Goal: Task Accomplishment & Management: Manage account settings

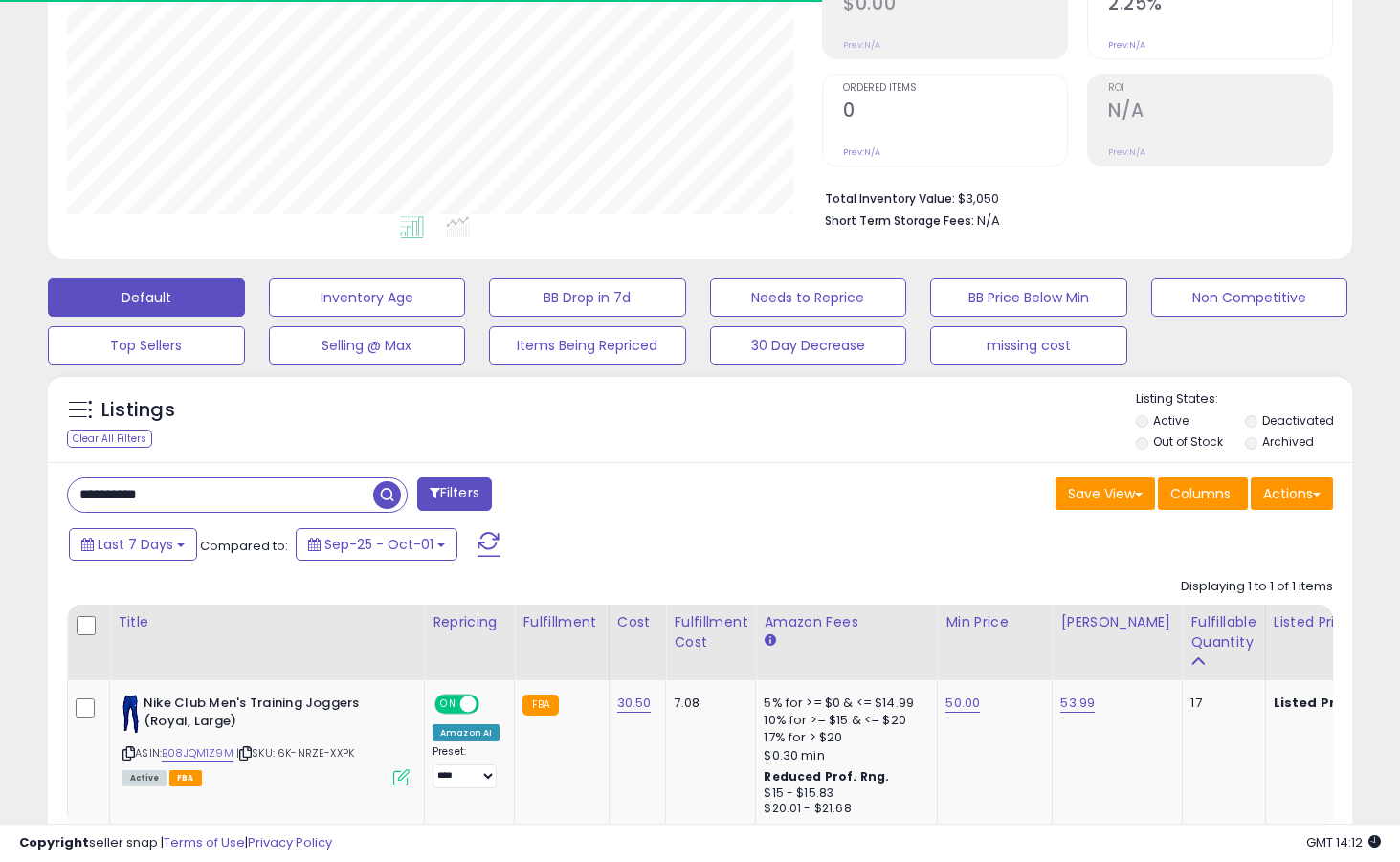
scroll to position [392, 755]
drag, startPoint x: 229, startPoint y: 488, endPoint x: 82, endPoint y: 478, distance: 147.3
click at [82, 479] on input "**********" at bounding box center [220, 495] width 306 height 34
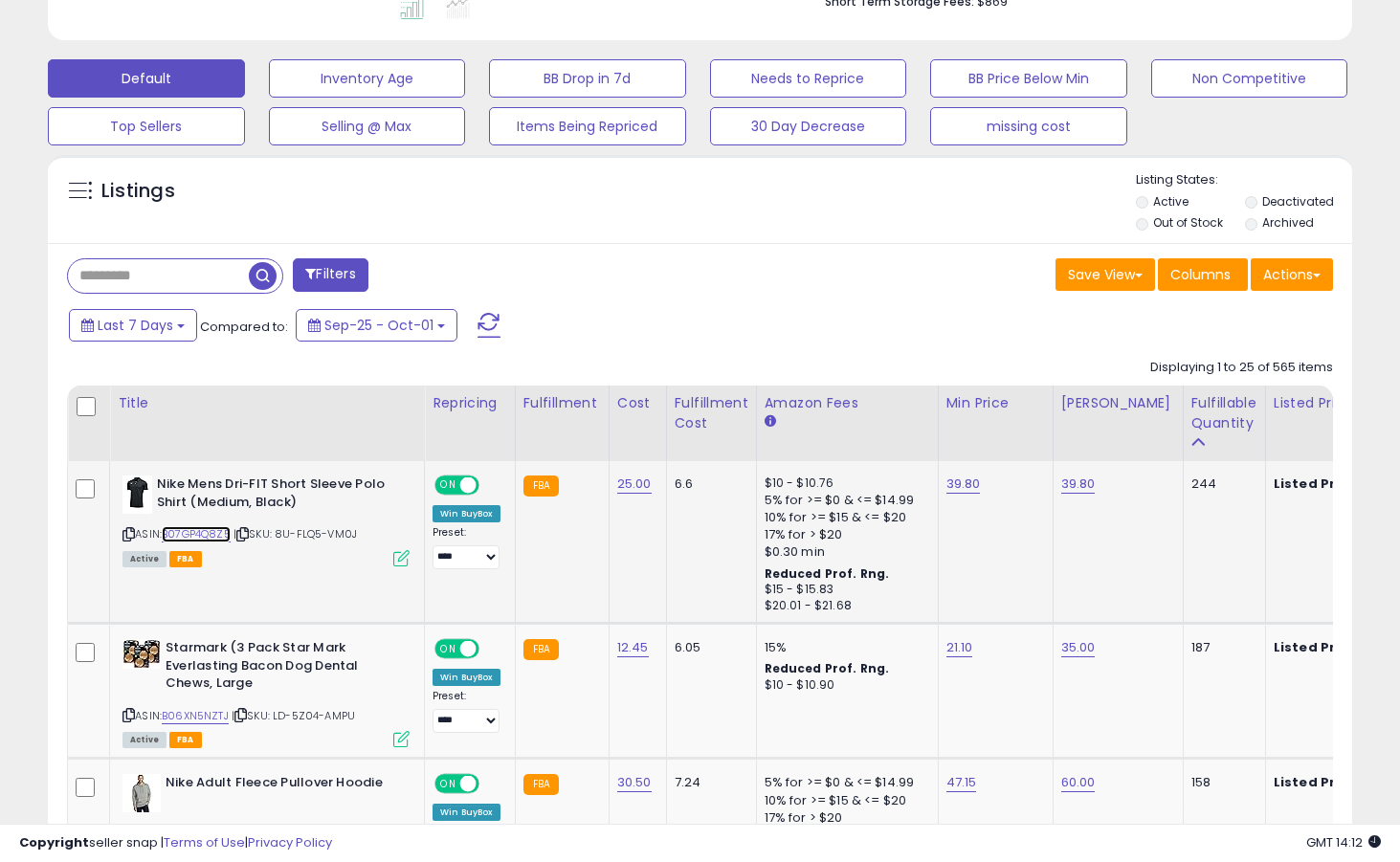
click at [229, 529] on link "B07GP4Q8Z5" at bounding box center [196, 534] width 69 height 17
click at [1087, 487] on link "39.80" at bounding box center [1077, 484] width 34 height 19
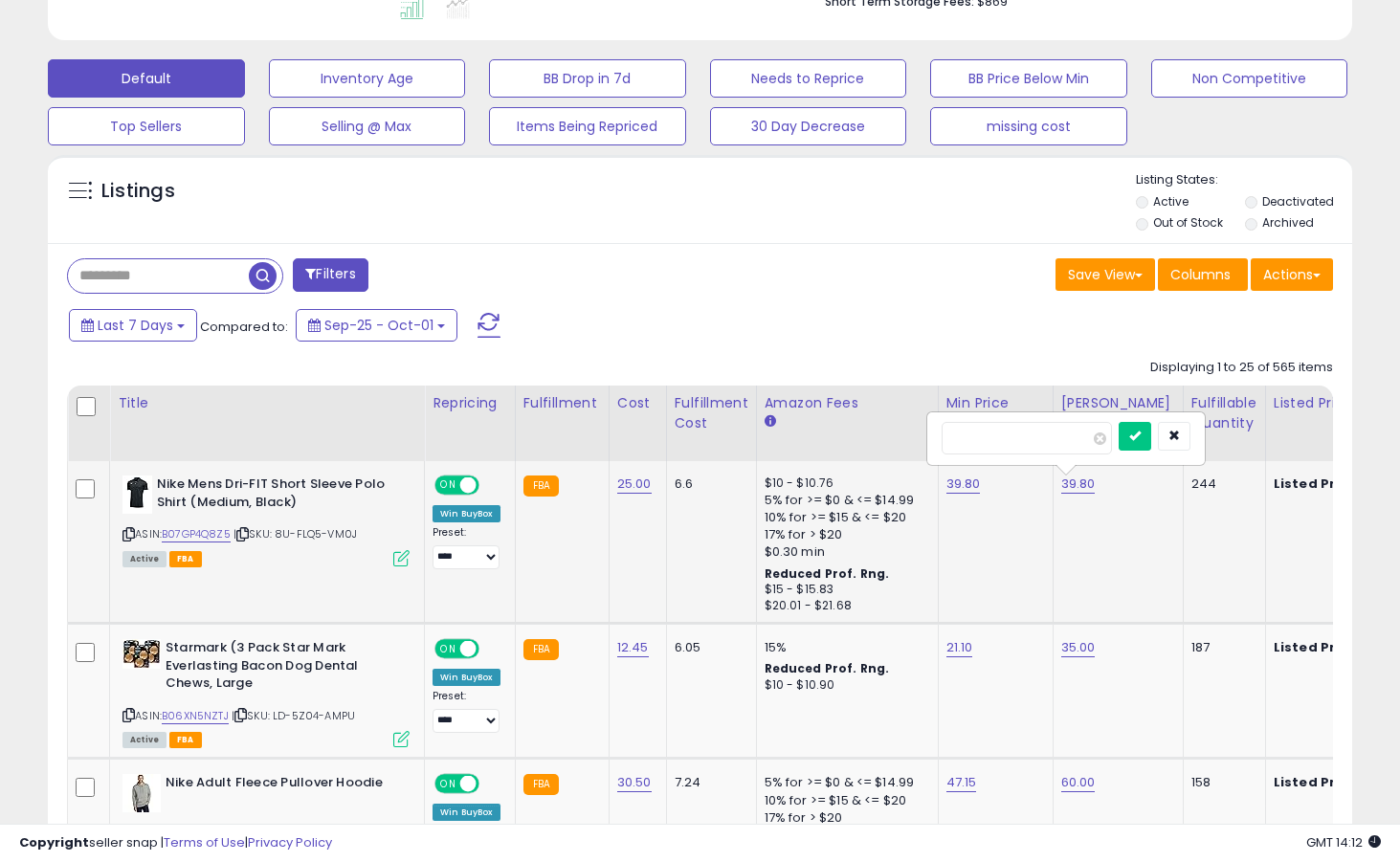
type input "*"
type input "*****"
click button "submit" at bounding box center [1135, 437] width 33 height 29
click at [965, 487] on link "39.80" at bounding box center [962, 484] width 34 height 19
type input "*"
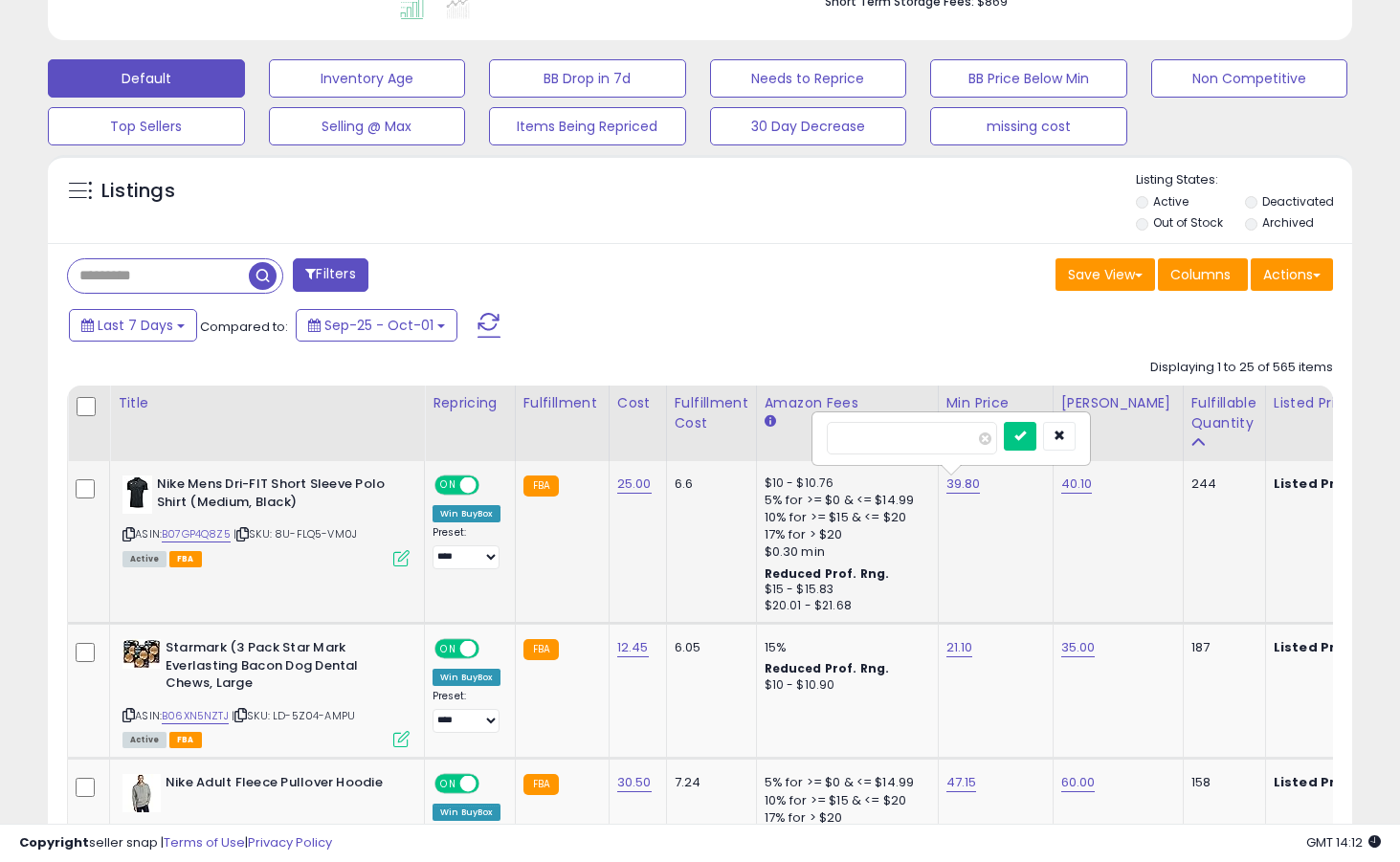
type input "*****"
click button "submit" at bounding box center [1020, 437] width 33 height 29
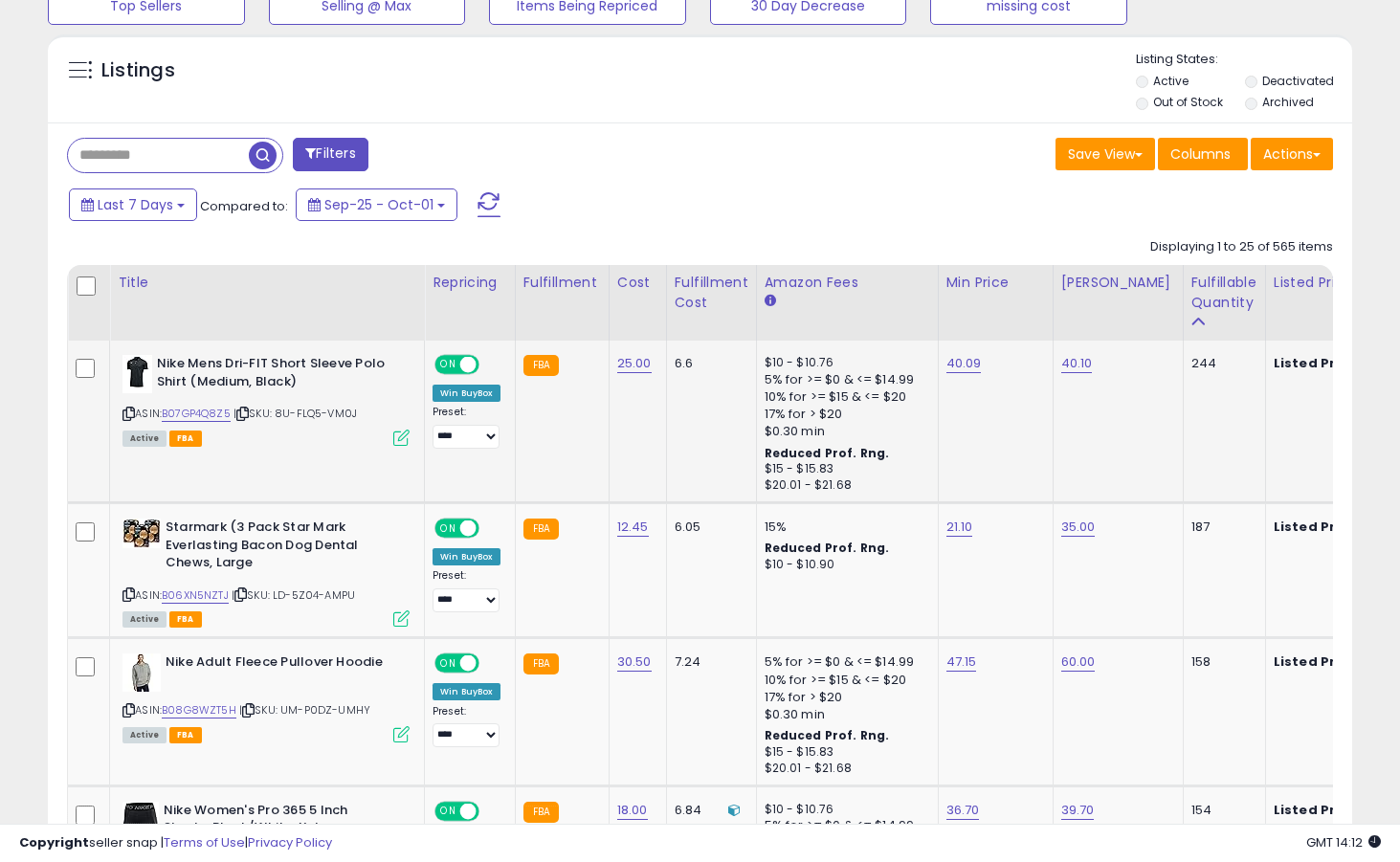
scroll to position [746, 0]
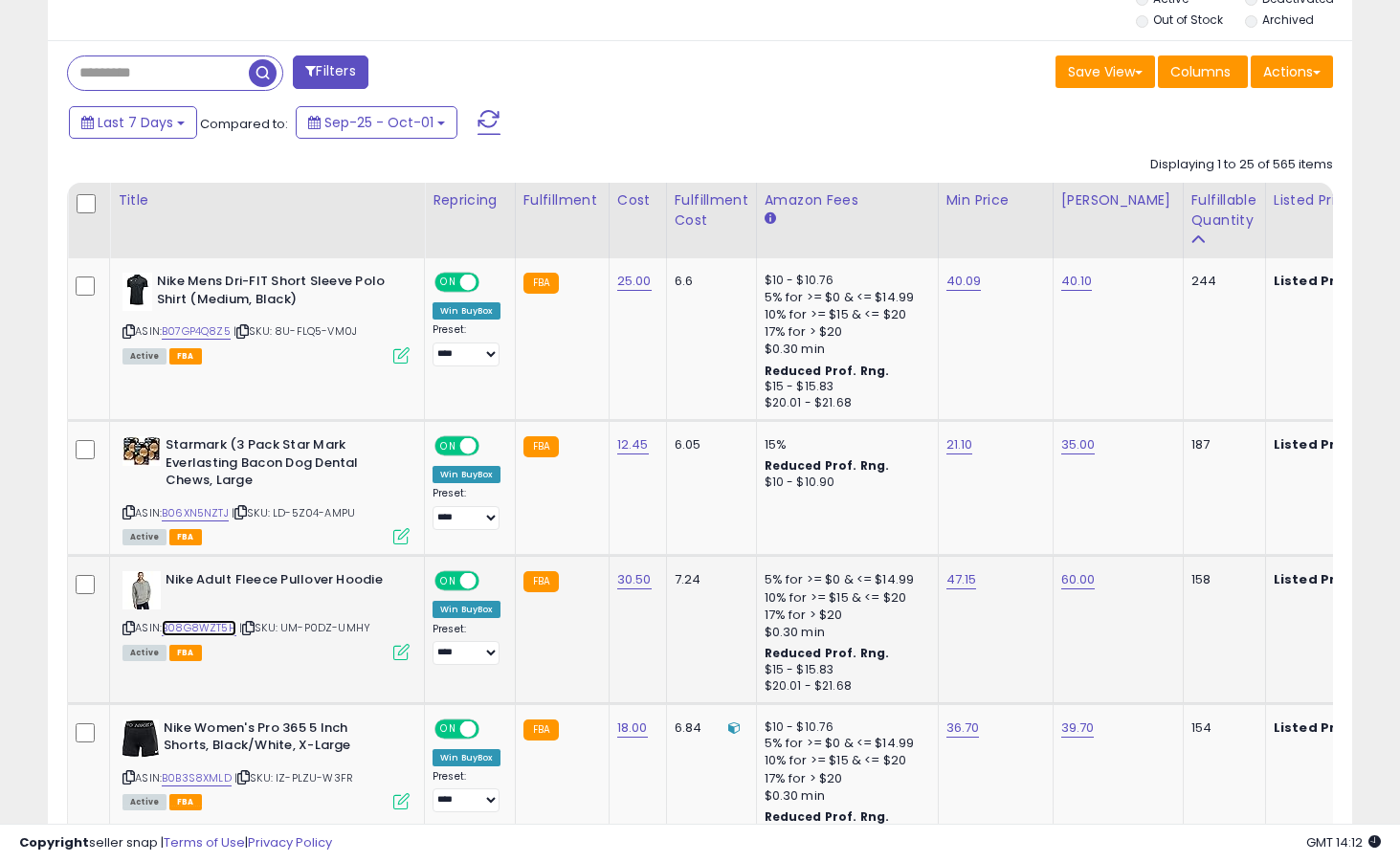
click at [227, 629] on link "B08G8WZT5H" at bounding box center [199, 628] width 75 height 17
click at [964, 590] on td "47.15" at bounding box center [994, 630] width 114 height 148
click at [964, 581] on link "47.15" at bounding box center [961, 580] width 31 height 19
click at [1001, 517] on button "submit" at bounding box center [1018, 532] width 33 height 29
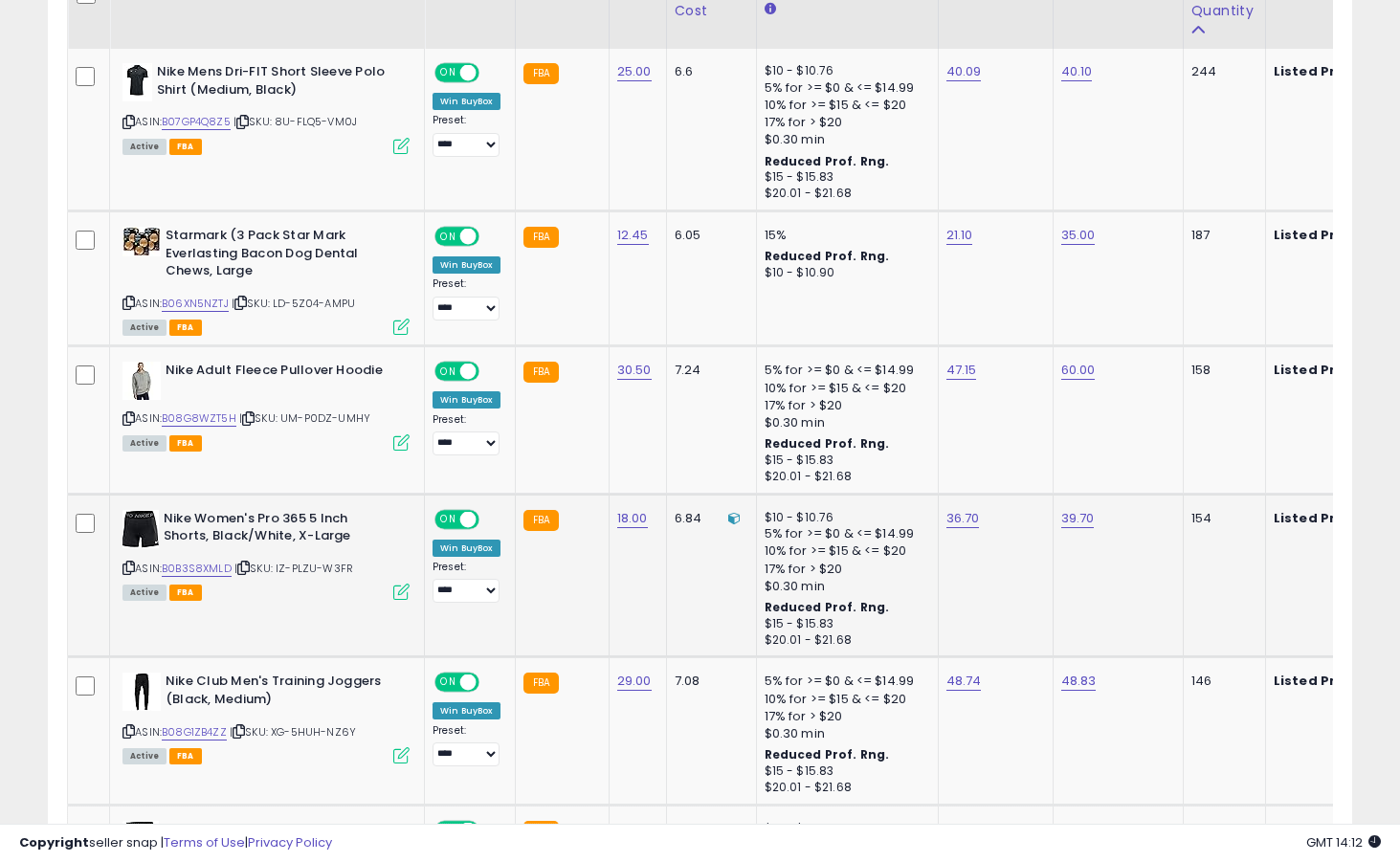
scroll to position [962, 0]
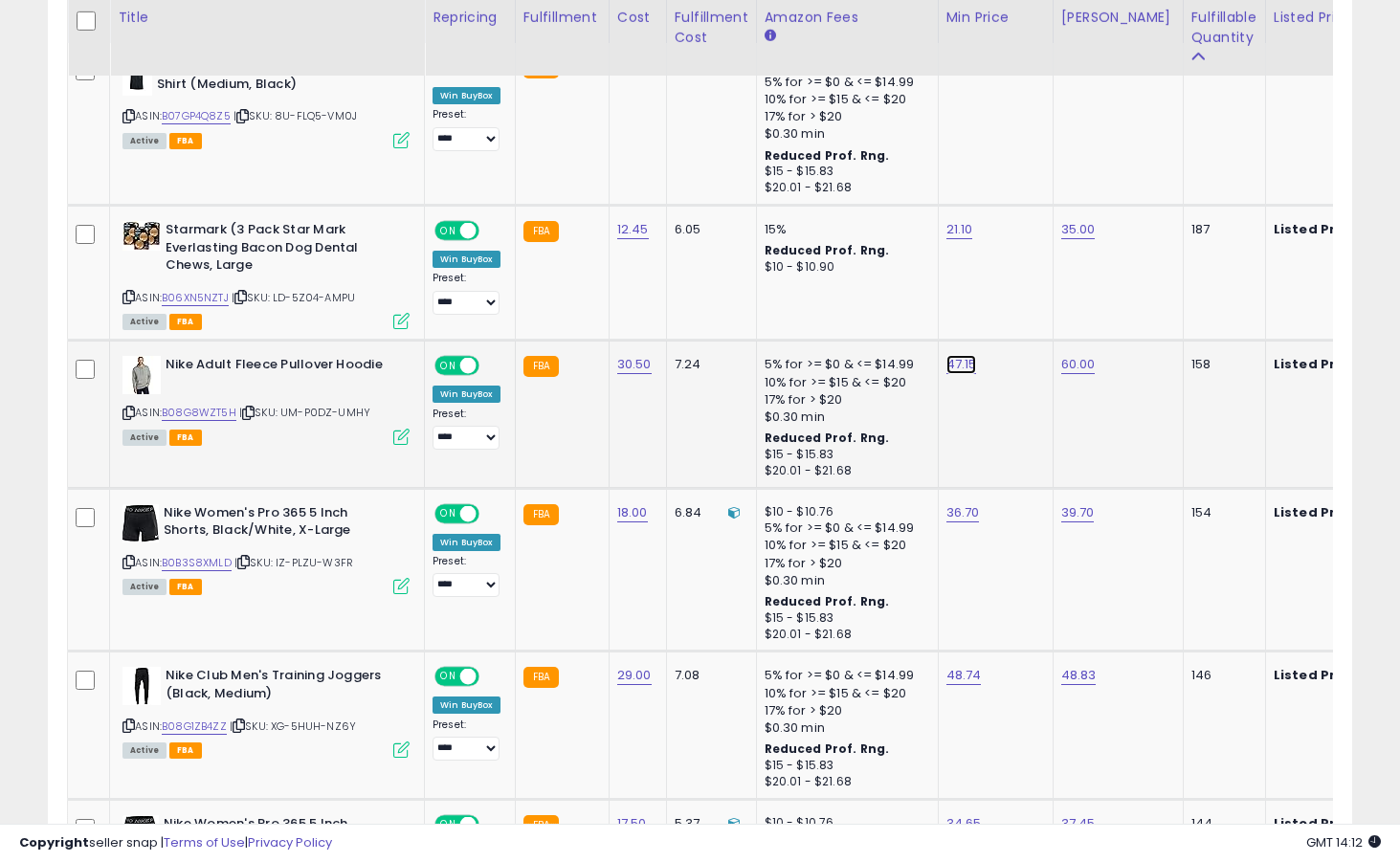
click at [960, 359] on link "47.15" at bounding box center [961, 365] width 31 height 19
type input "*****"
click button "submit" at bounding box center [1018, 317] width 33 height 29
click at [964, 366] on link "47.13" at bounding box center [961, 365] width 31 height 19
type input "*****"
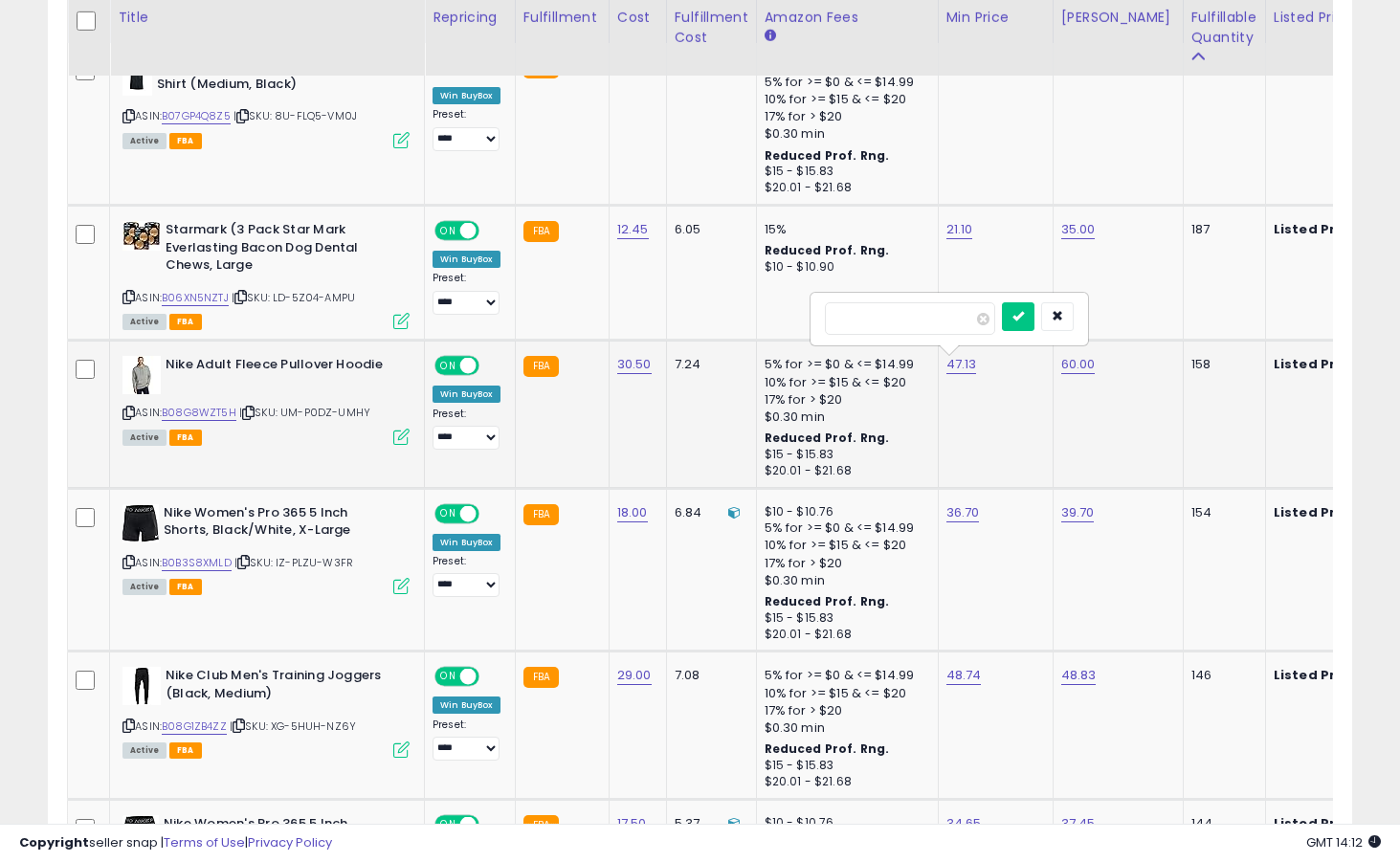
click button "submit" at bounding box center [1018, 317] width 33 height 29
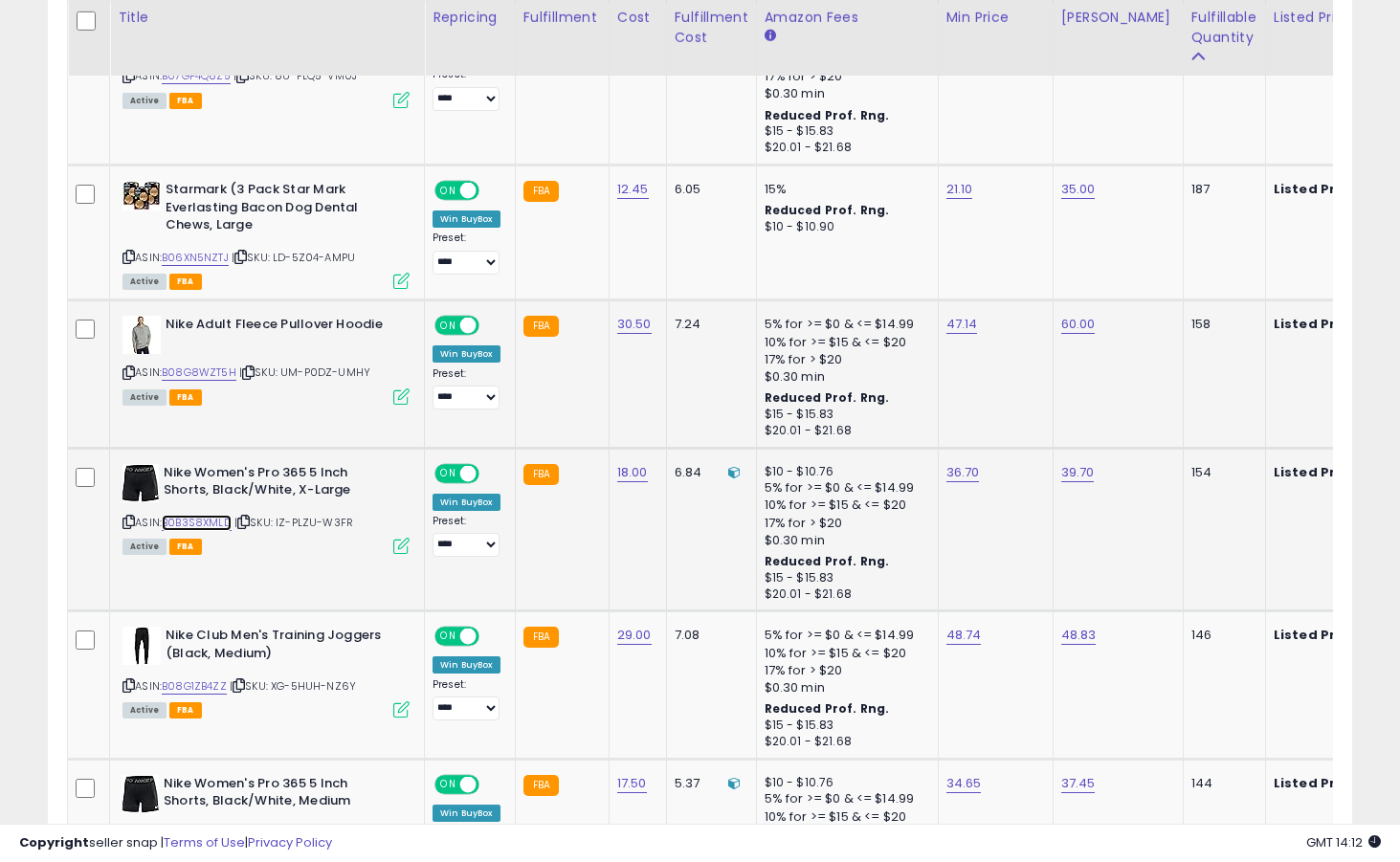
click at [218, 520] on link "B0B3S8XMLD" at bounding box center [197, 522] width 70 height 17
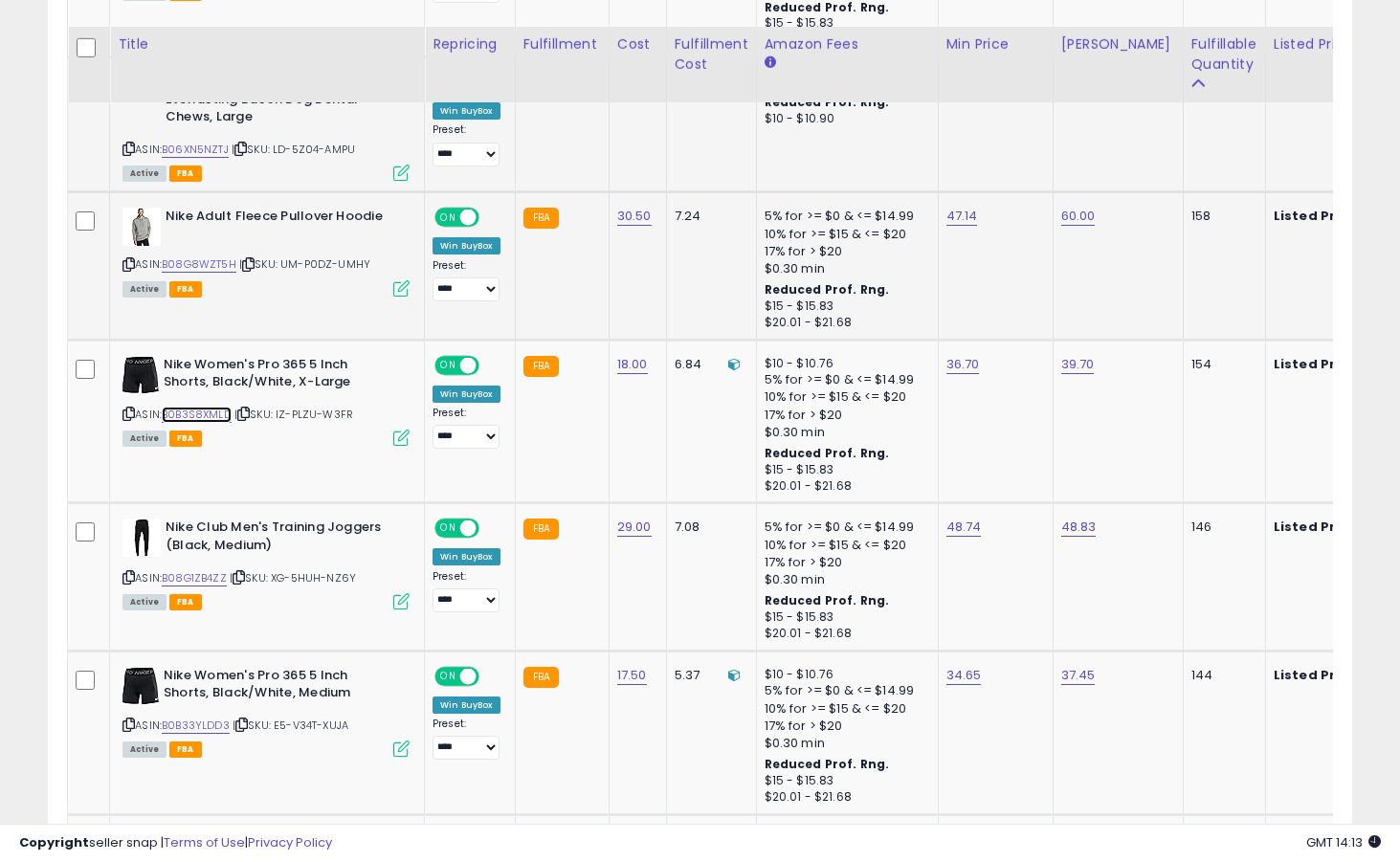
scroll to position [1144, 0]
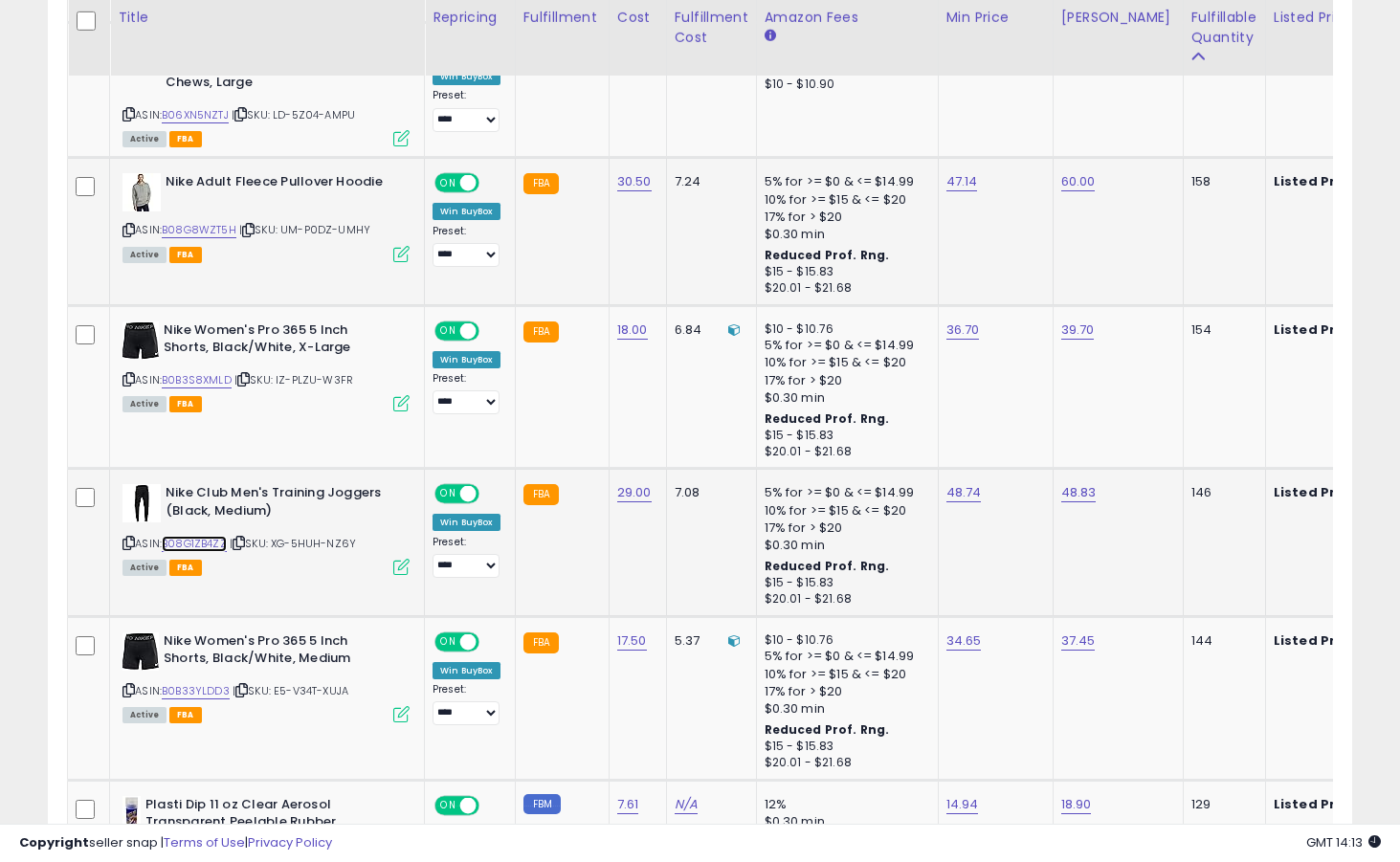
click at [216, 538] on link "B08G1ZB4ZZ" at bounding box center [194, 544] width 65 height 17
click at [964, 488] on link "48.74" at bounding box center [963, 493] width 35 height 19
type input "*****"
click button "submit" at bounding box center [1020, 447] width 33 height 29
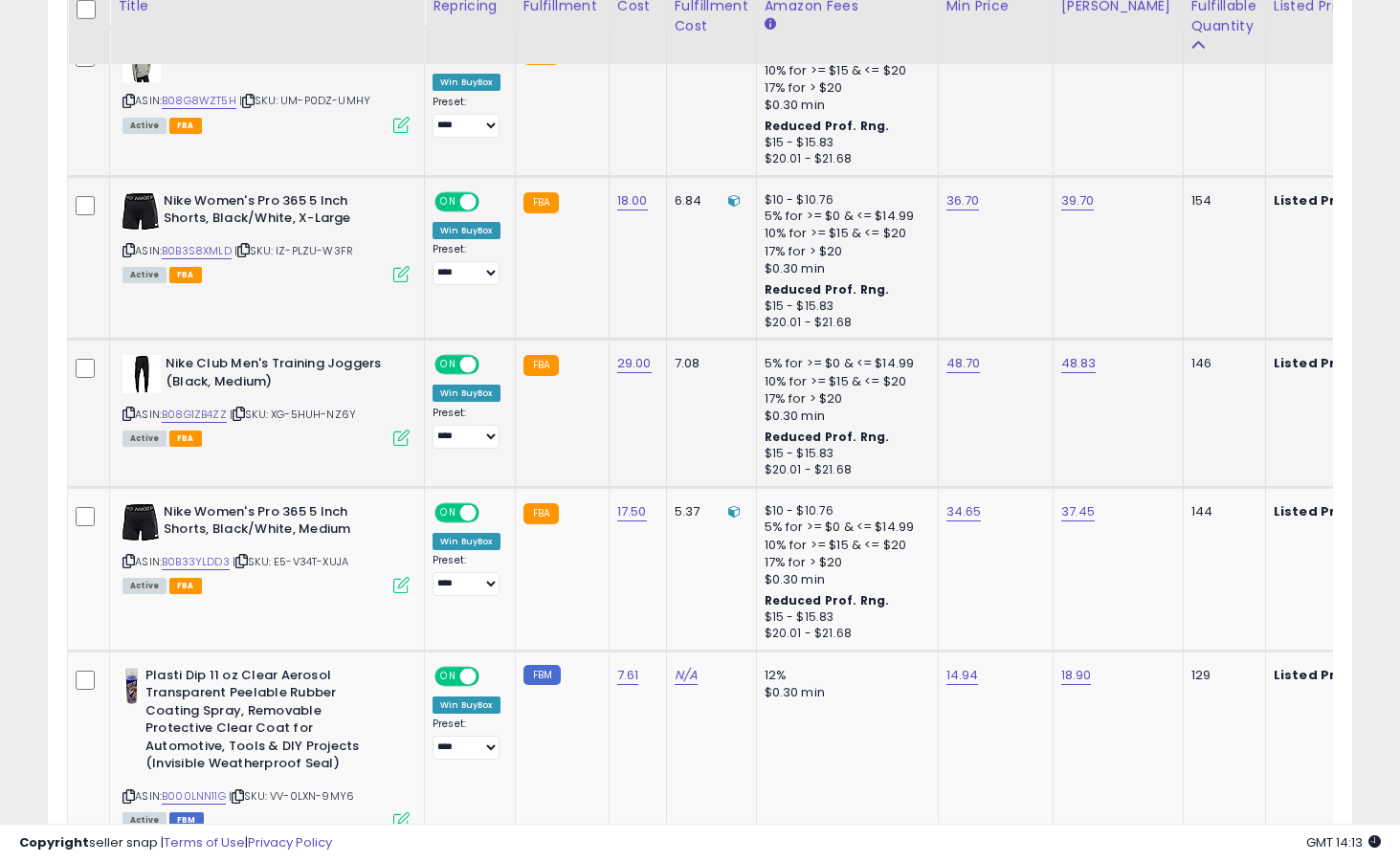
scroll to position [1371, 0]
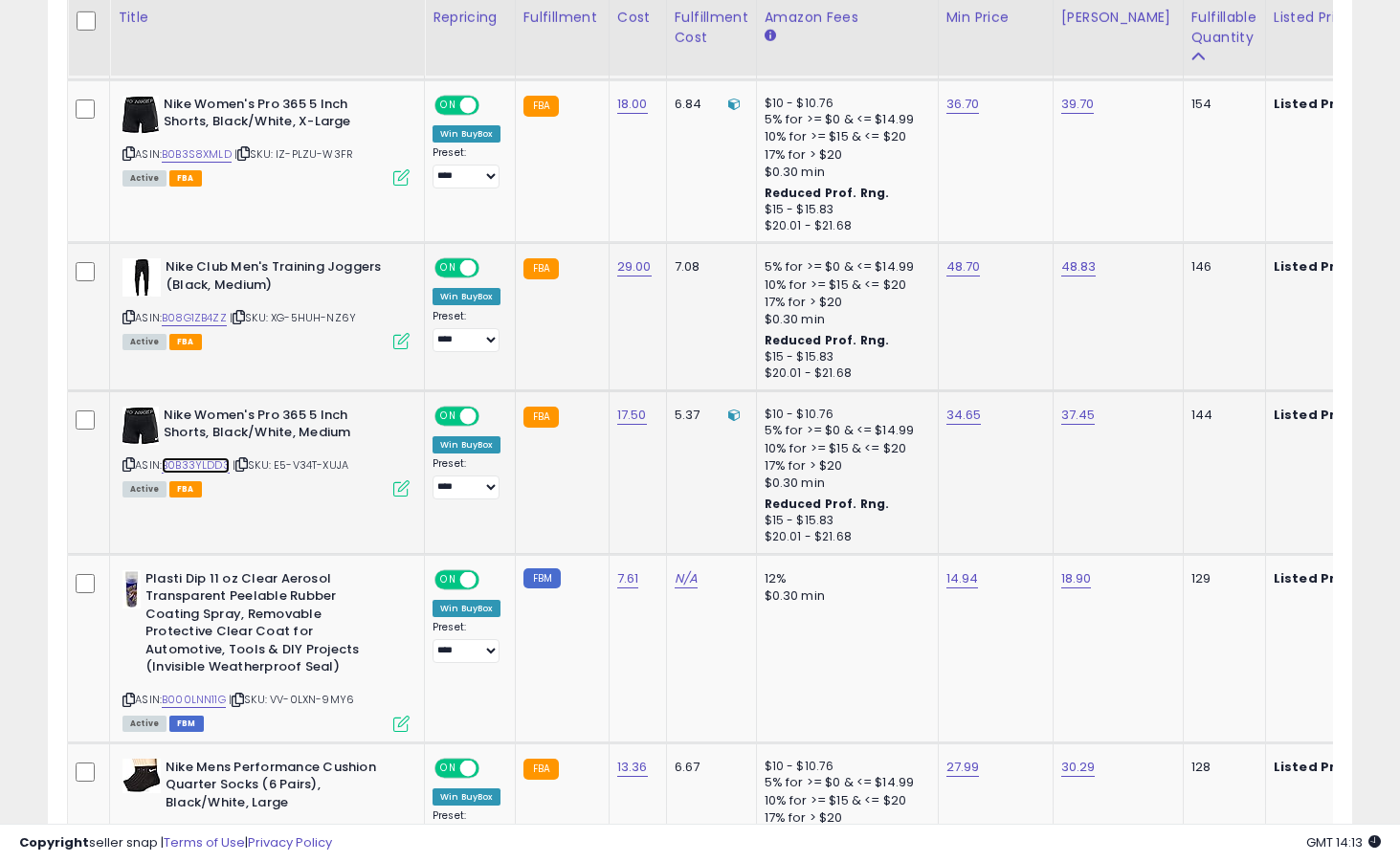
click at [196, 465] on link "B0B33YLDD3" at bounding box center [196, 465] width 68 height 17
click at [959, 418] on link "34.65" at bounding box center [963, 415] width 35 height 19
type input "*****"
click button "submit" at bounding box center [1020, 368] width 33 height 29
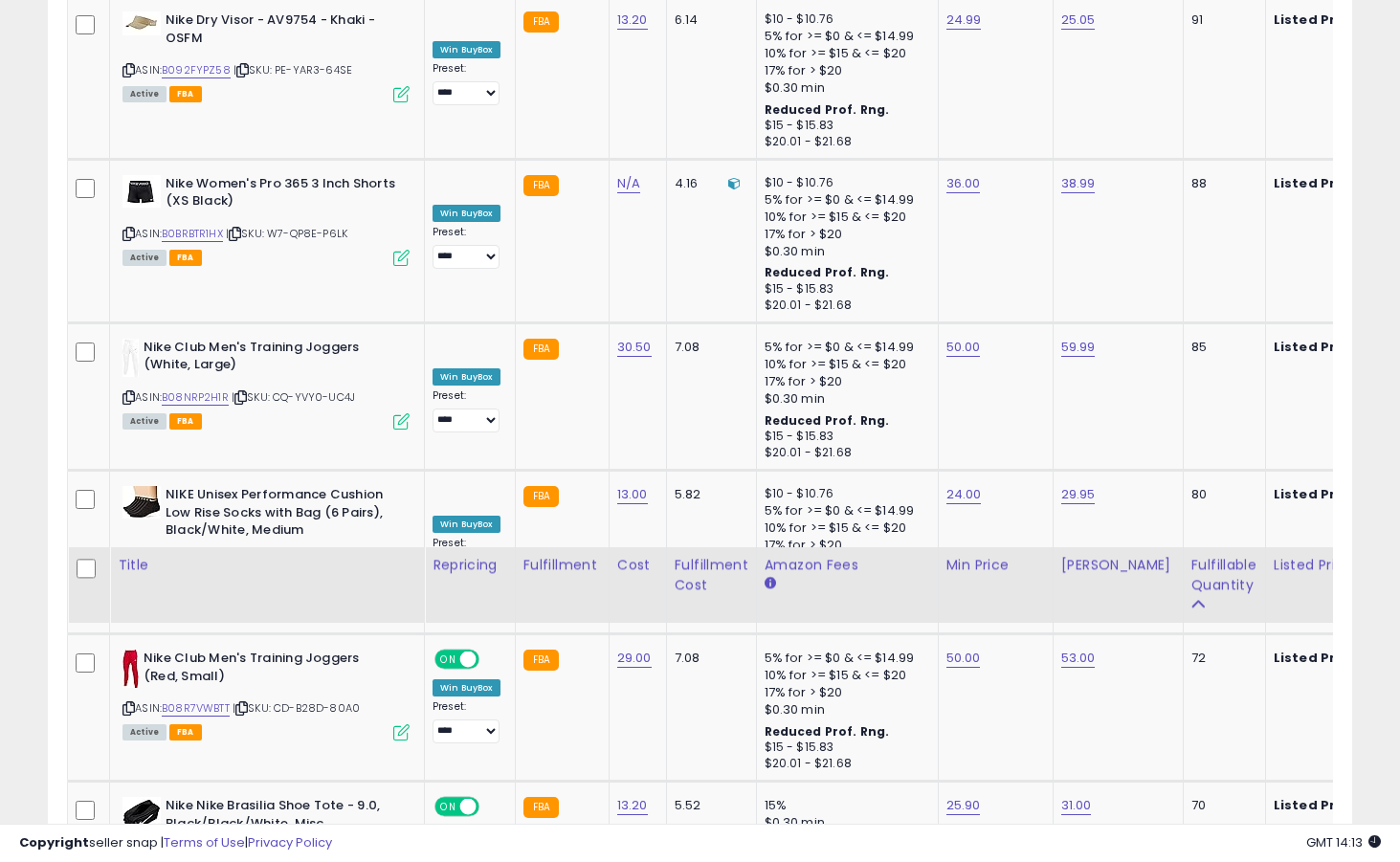
scroll to position [4164, 0]
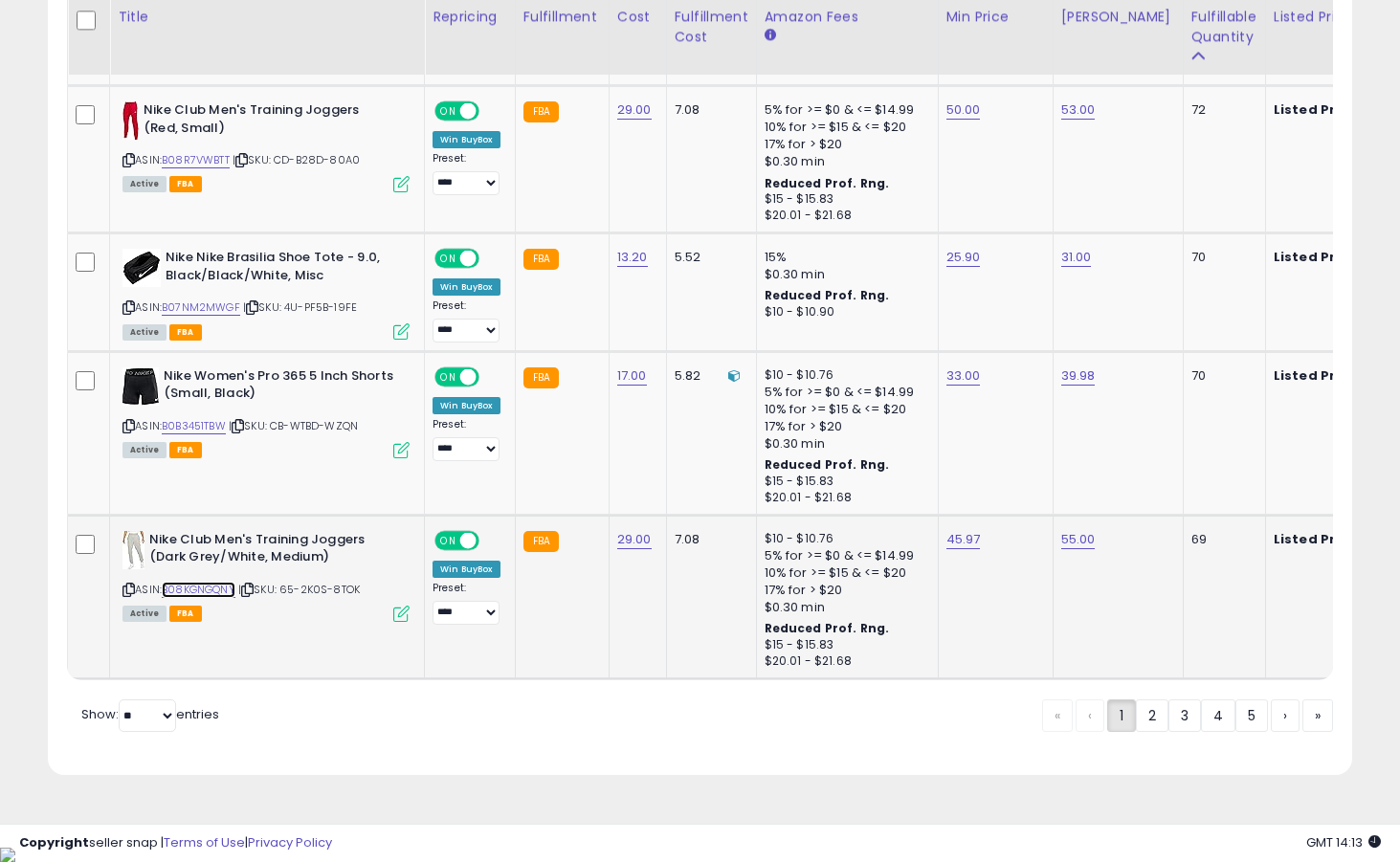
click at [225, 589] on link "B08KGNGQNY" at bounding box center [199, 589] width 74 height 17
click at [215, 421] on link "B0B3451TBW" at bounding box center [194, 426] width 64 height 17
click at [969, 372] on link "33.00" at bounding box center [962, 377] width 34 height 19
type input "*****"
click button "submit" at bounding box center [1020, 328] width 33 height 29
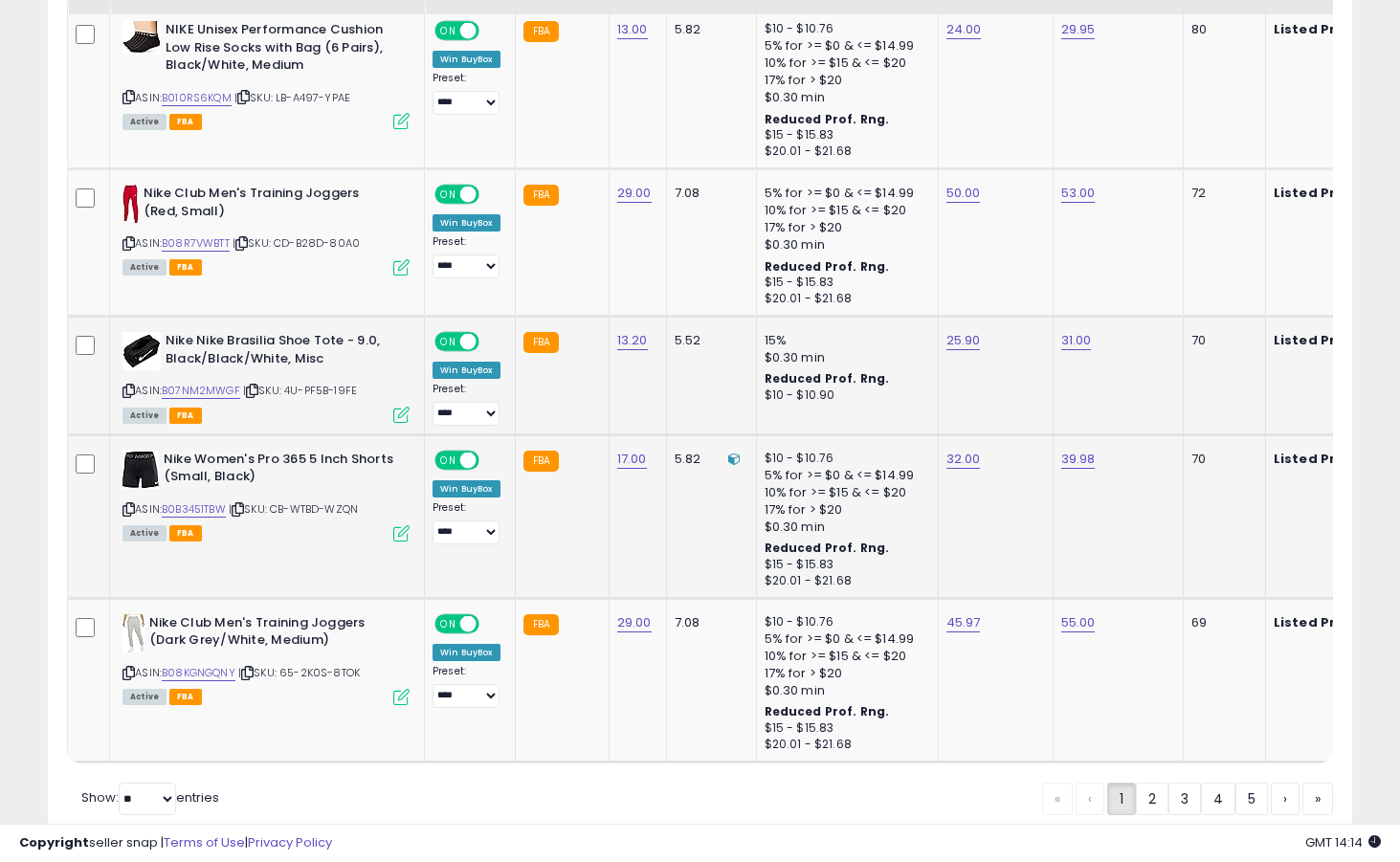
scroll to position [4015, 0]
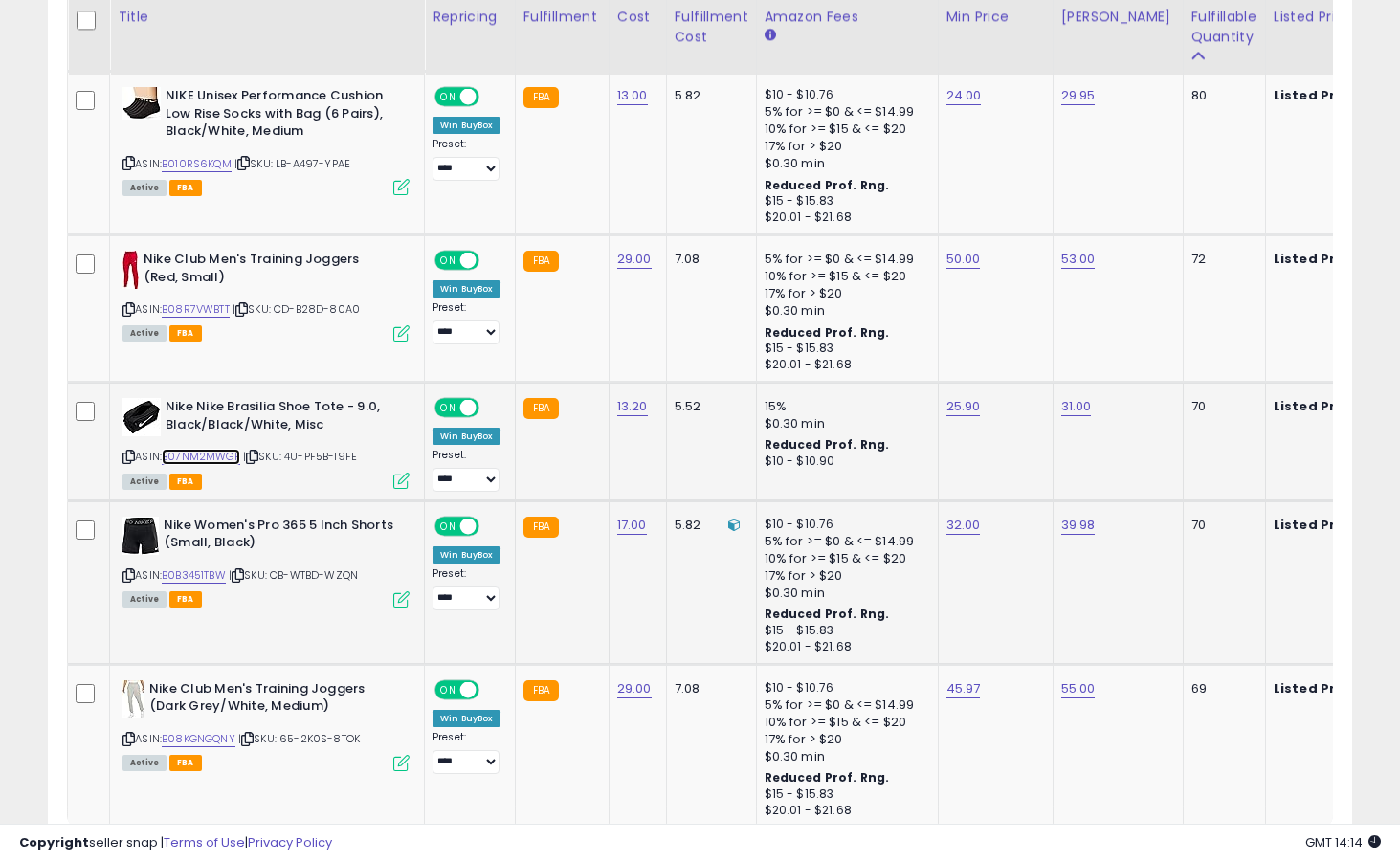
click at [219, 452] on link "B07NM2MWGF" at bounding box center [201, 456] width 79 height 17
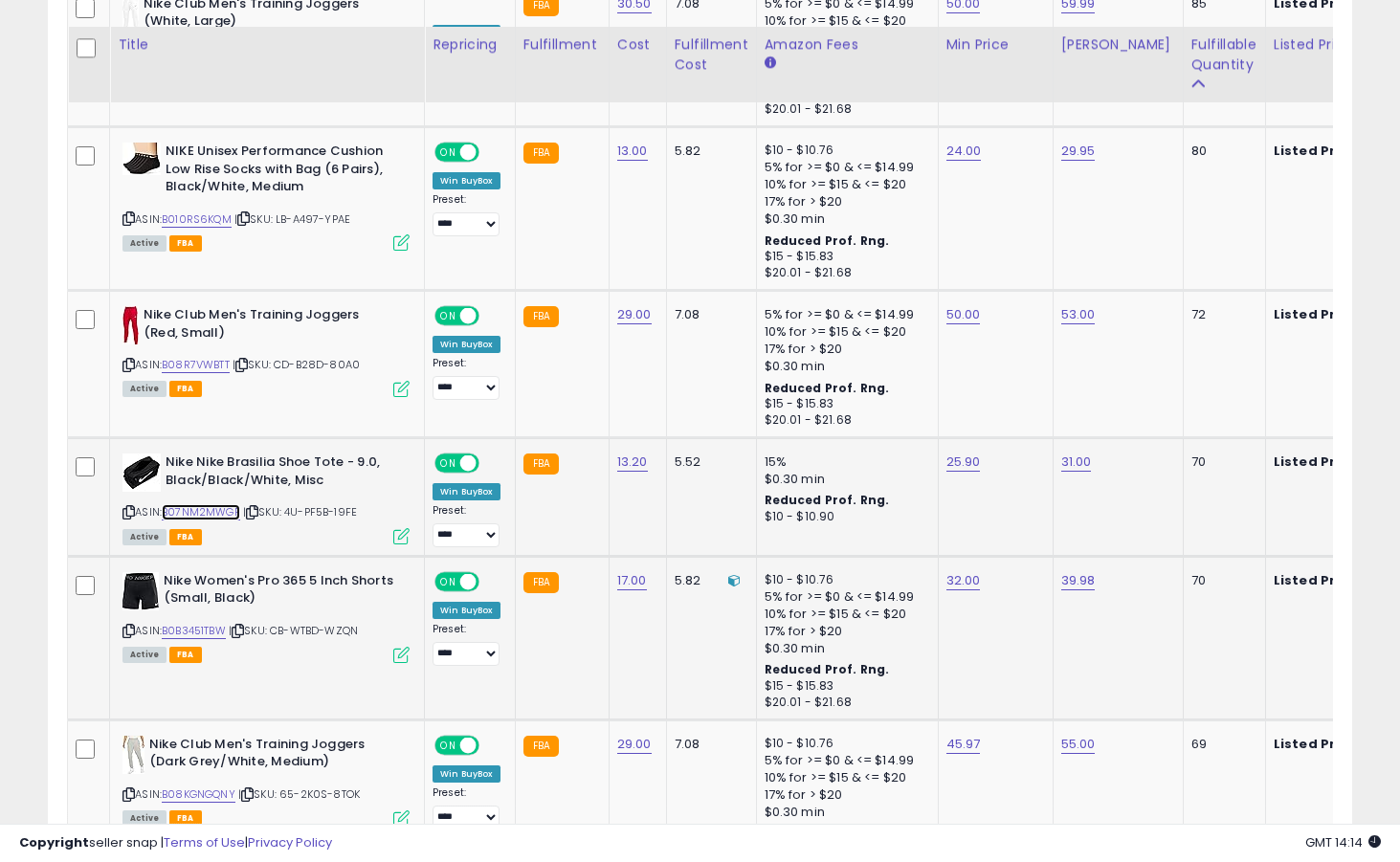
scroll to position [3935, 0]
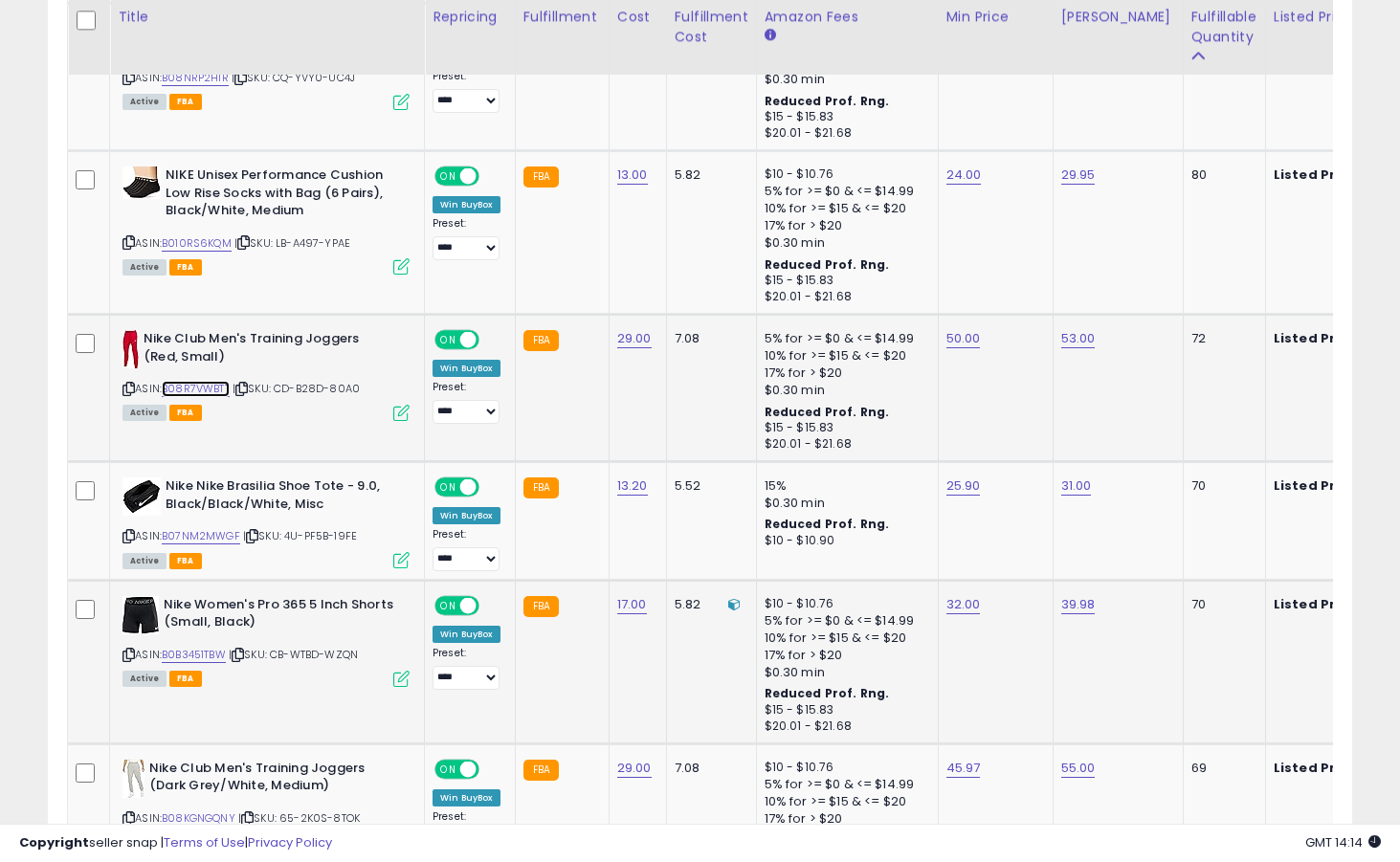
click at [212, 395] on link "B08R7VWBTT" at bounding box center [196, 388] width 68 height 17
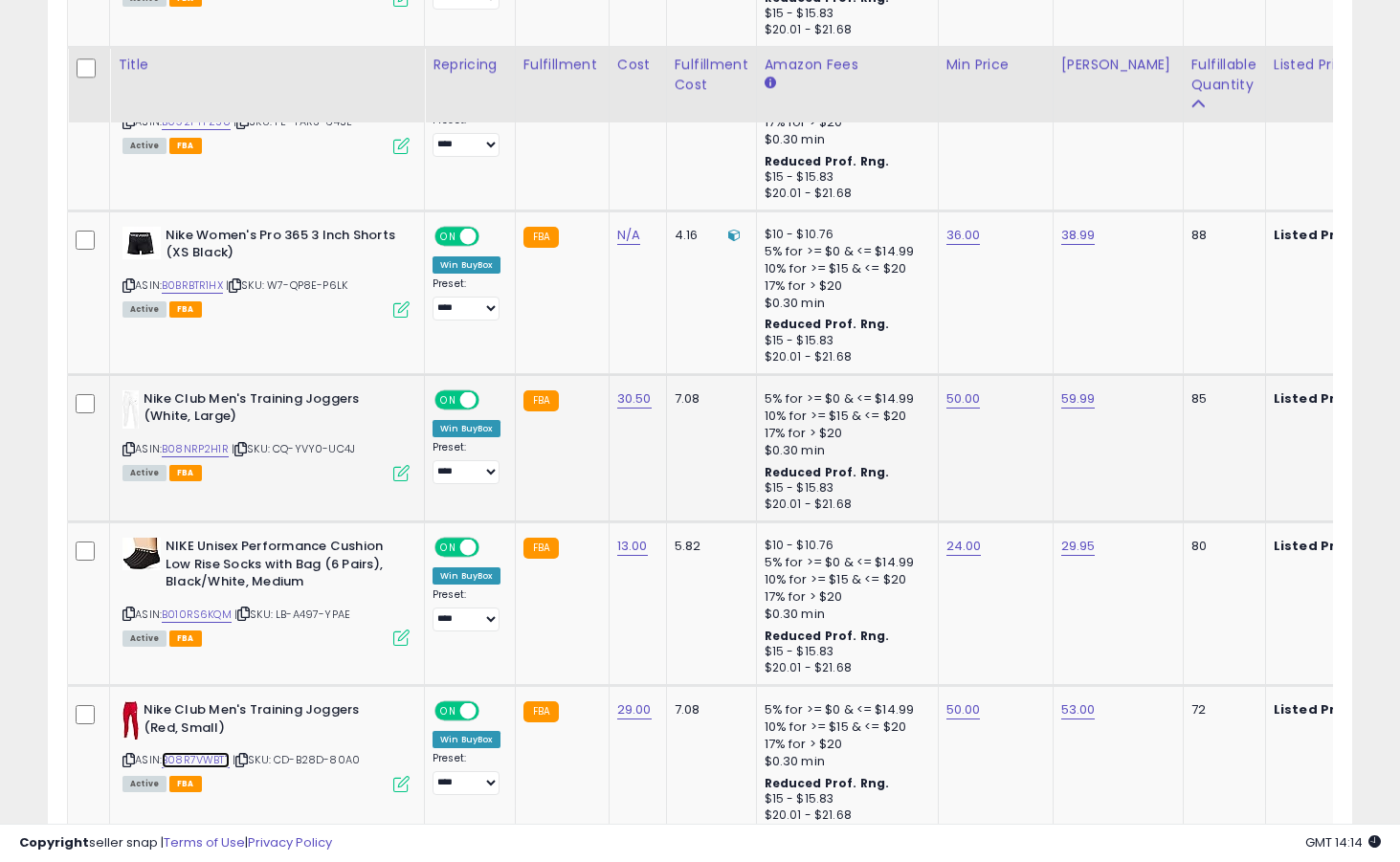
scroll to position [3541, 0]
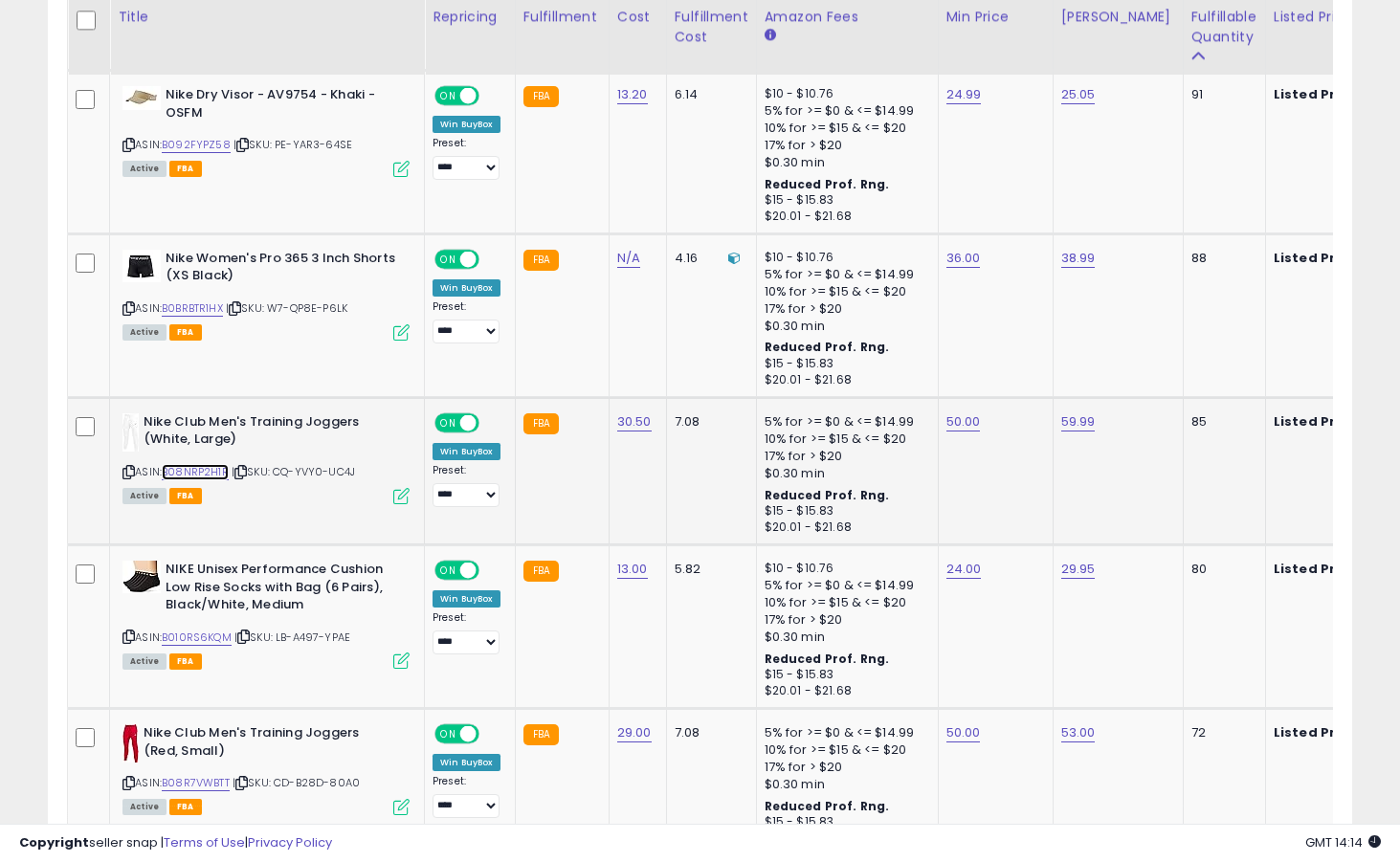
click at [215, 476] on link "B08NRP2H1R" at bounding box center [195, 472] width 67 height 17
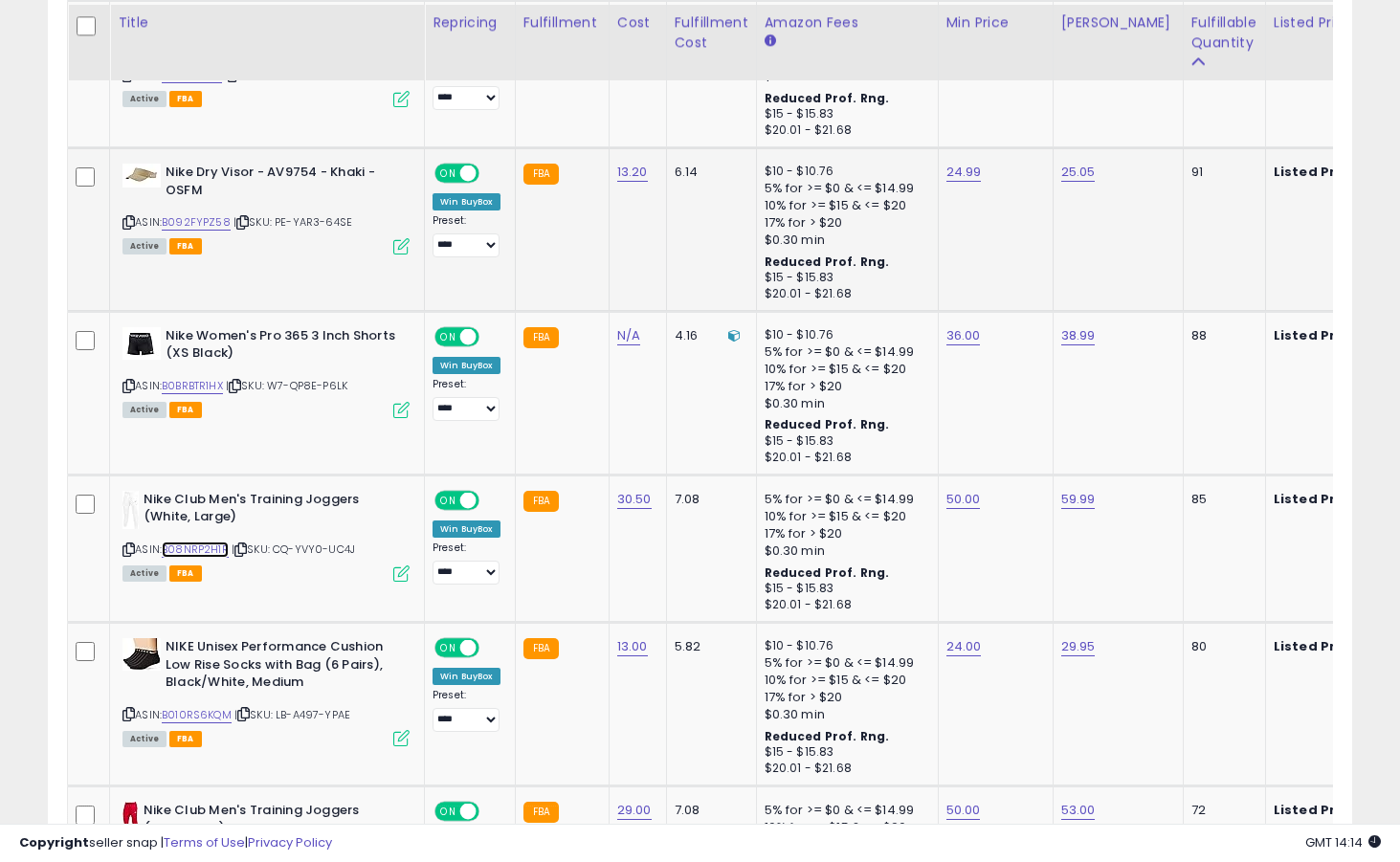
scroll to position [3378, 0]
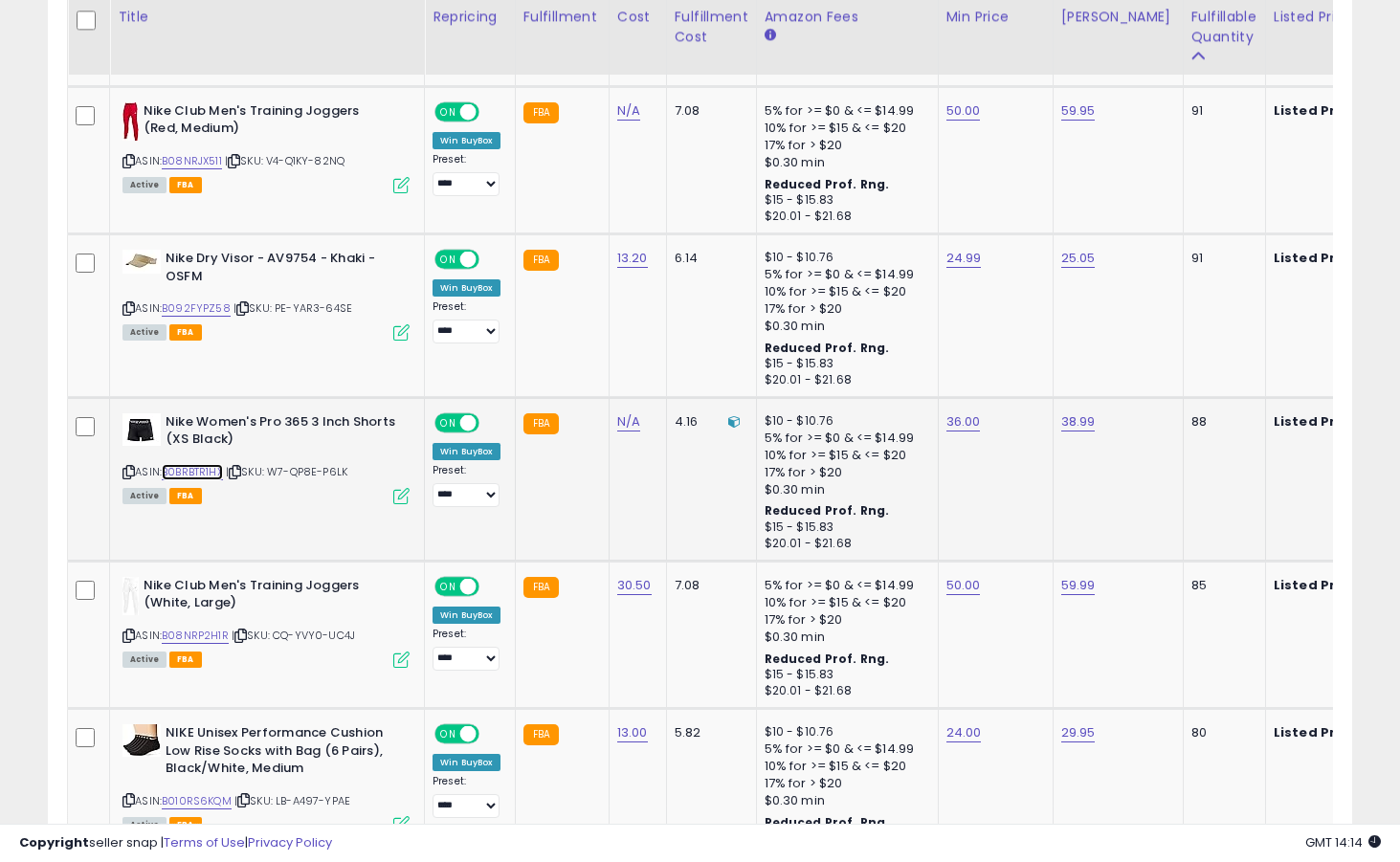
click at [208, 475] on link "B0BRBTR1HX" at bounding box center [192, 472] width 61 height 17
click at [966, 420] on link "36.00" at bounding box center [962, 422] width 34 height 19
type input "*****"
click button "submit" at bounding box center [1020, 375] width 33 height 29
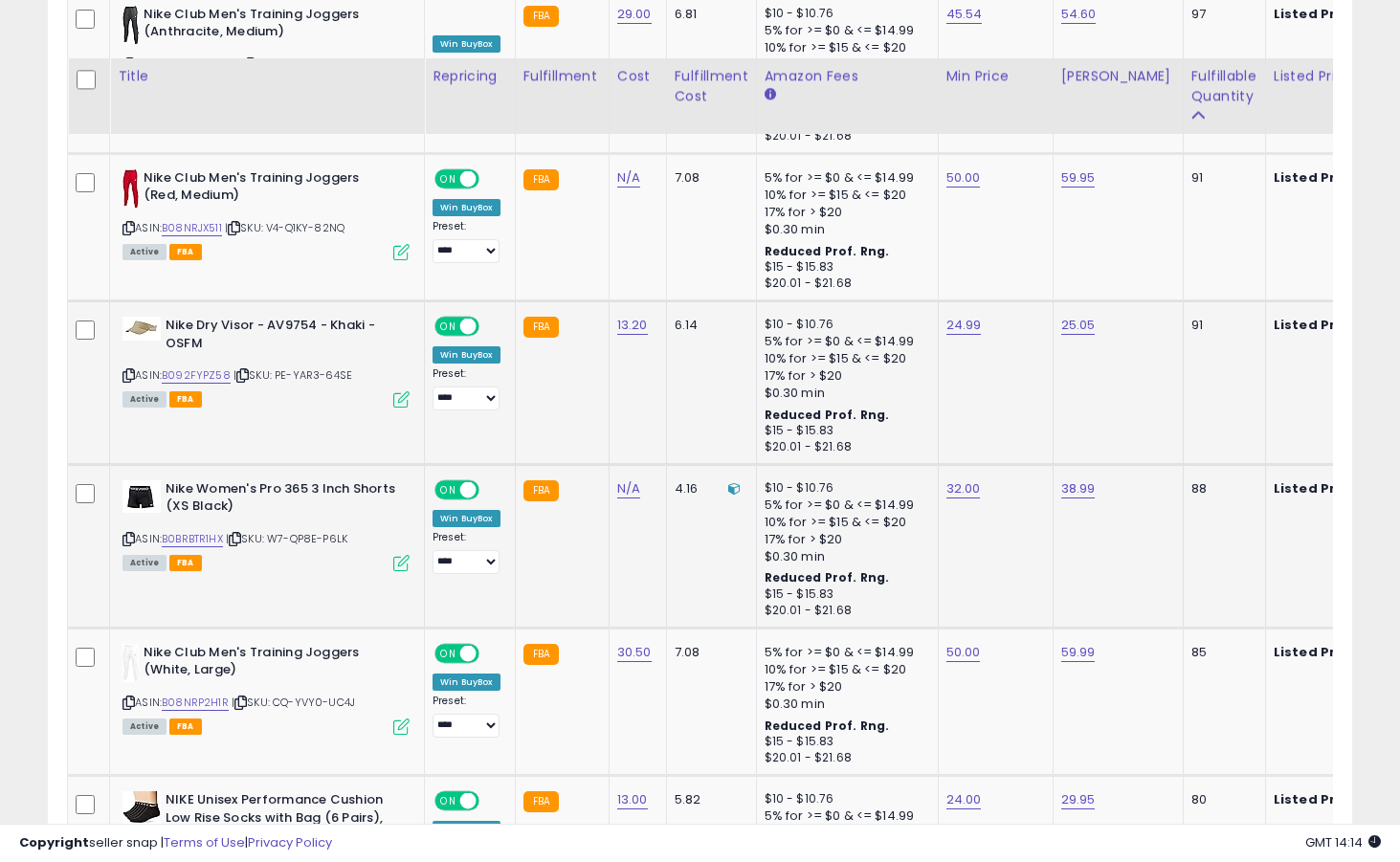
scroll to position [3172, 0]
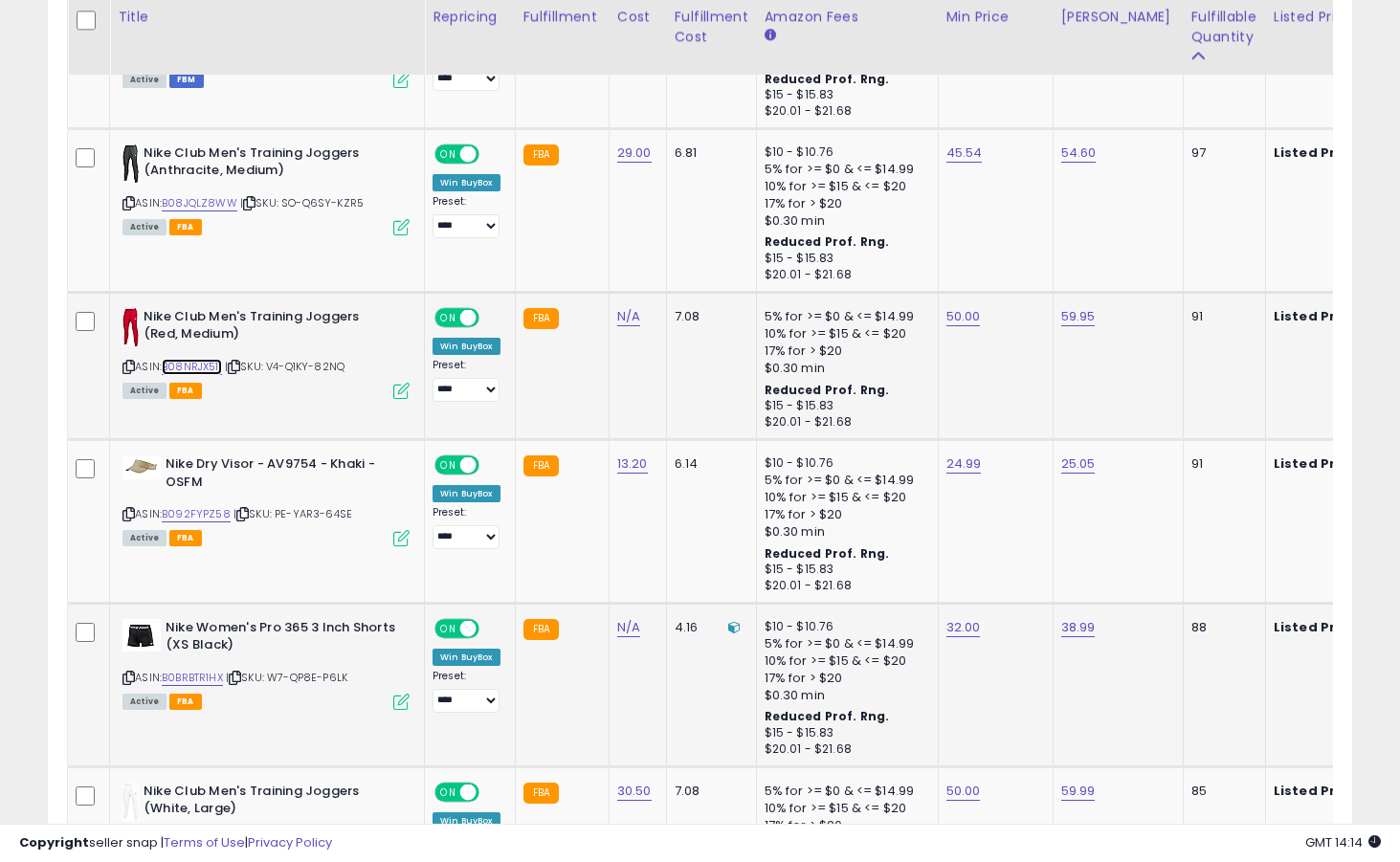
click at [208, 368] on link "B08NRJX511" at bounding box center [192, 367] width 60 height 17
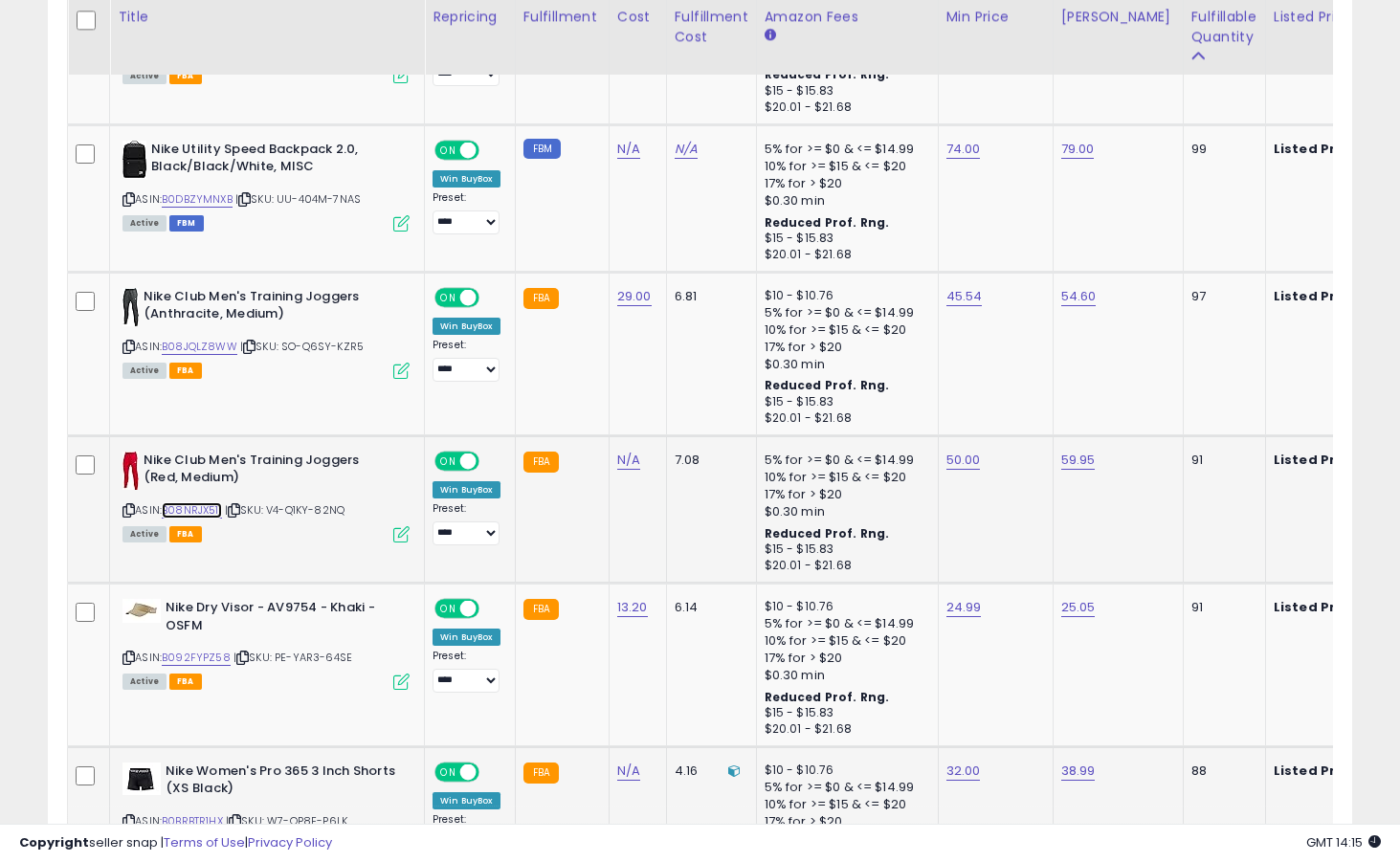
scroll to position [3027, 0]
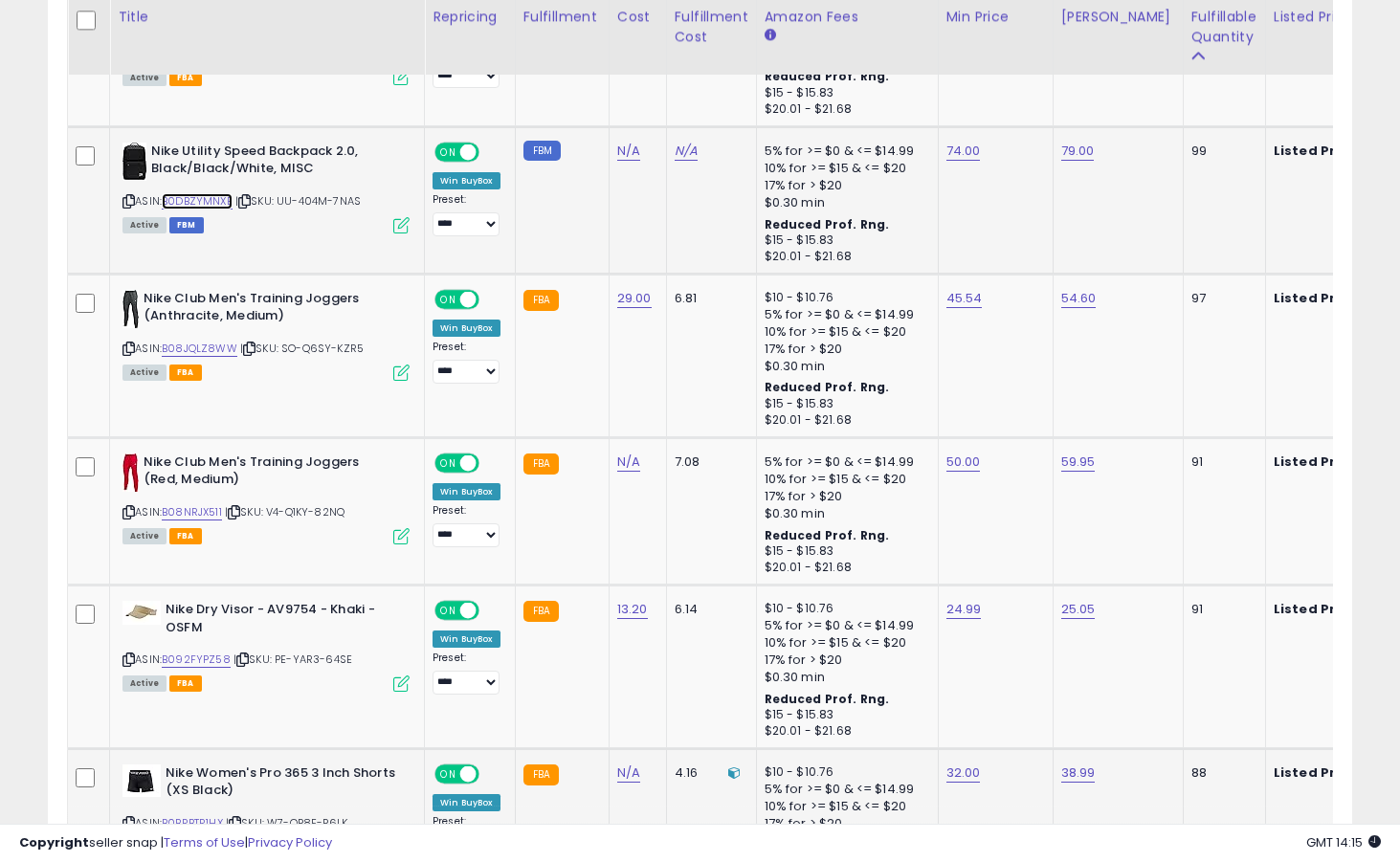
click at [215, 203] on link "B0DBZYMNXB" at bounding box center [197, 201] width 71 height 17
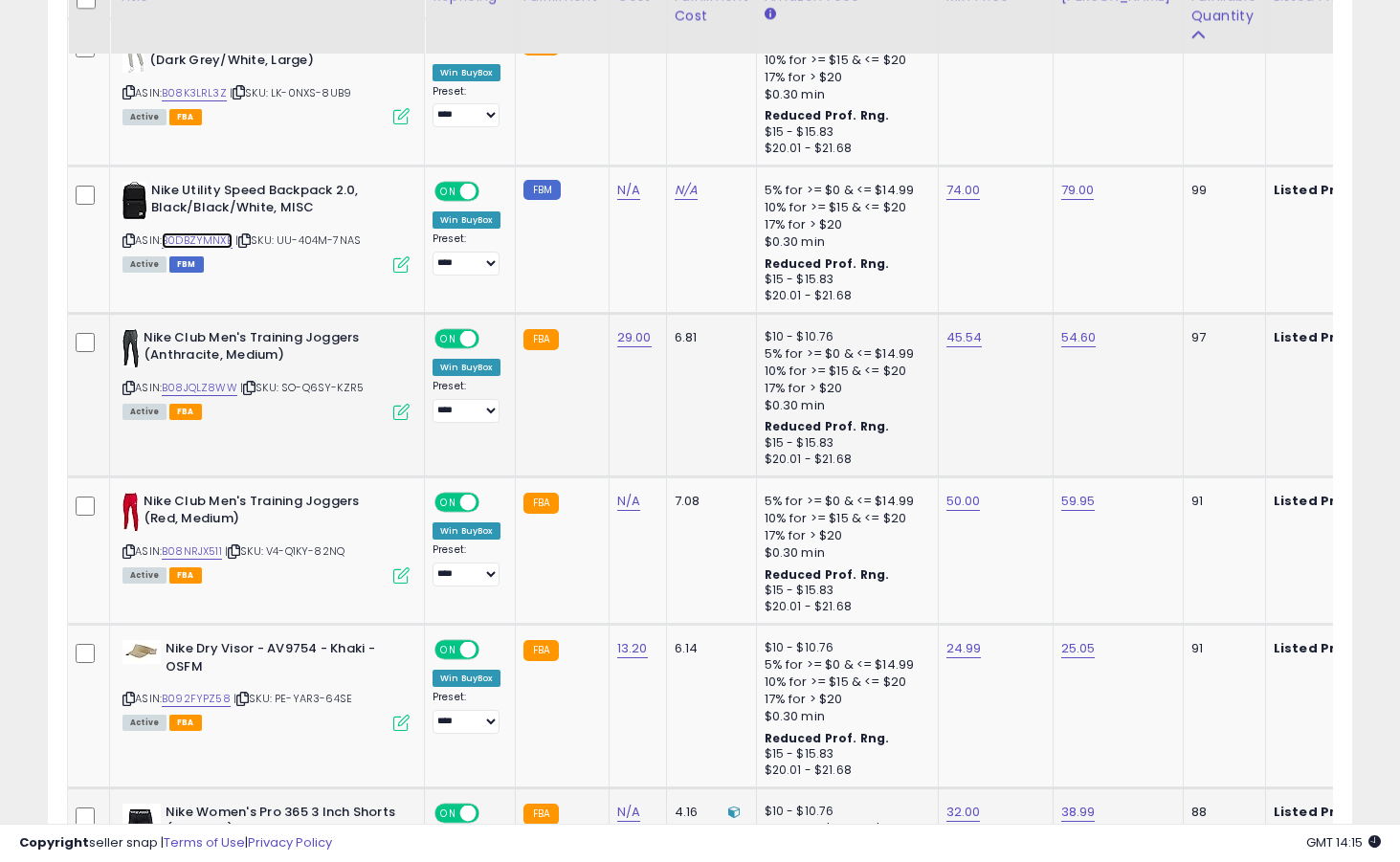
scroll to position [2959, 0]
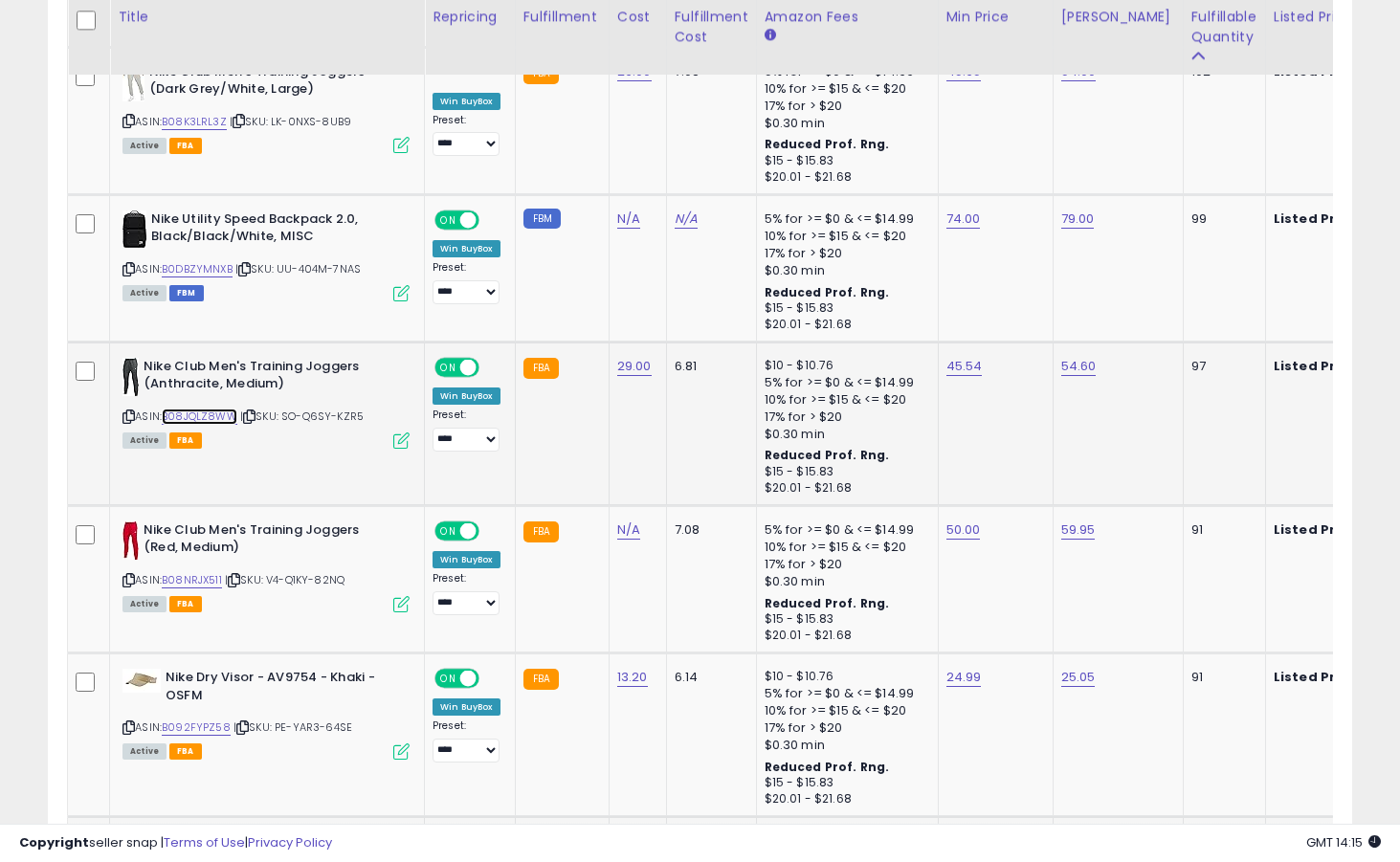
click at [221, 416] on link "B08JQLZ8WW" at bounding box center [200, 416] width 76 height 17
click at [952, 372] on link "45.54" at bounding box center [963, 367] width 36 height 19
type input "*****"
click button "submit" at bounding box center [1021, 319] width 33 height 29
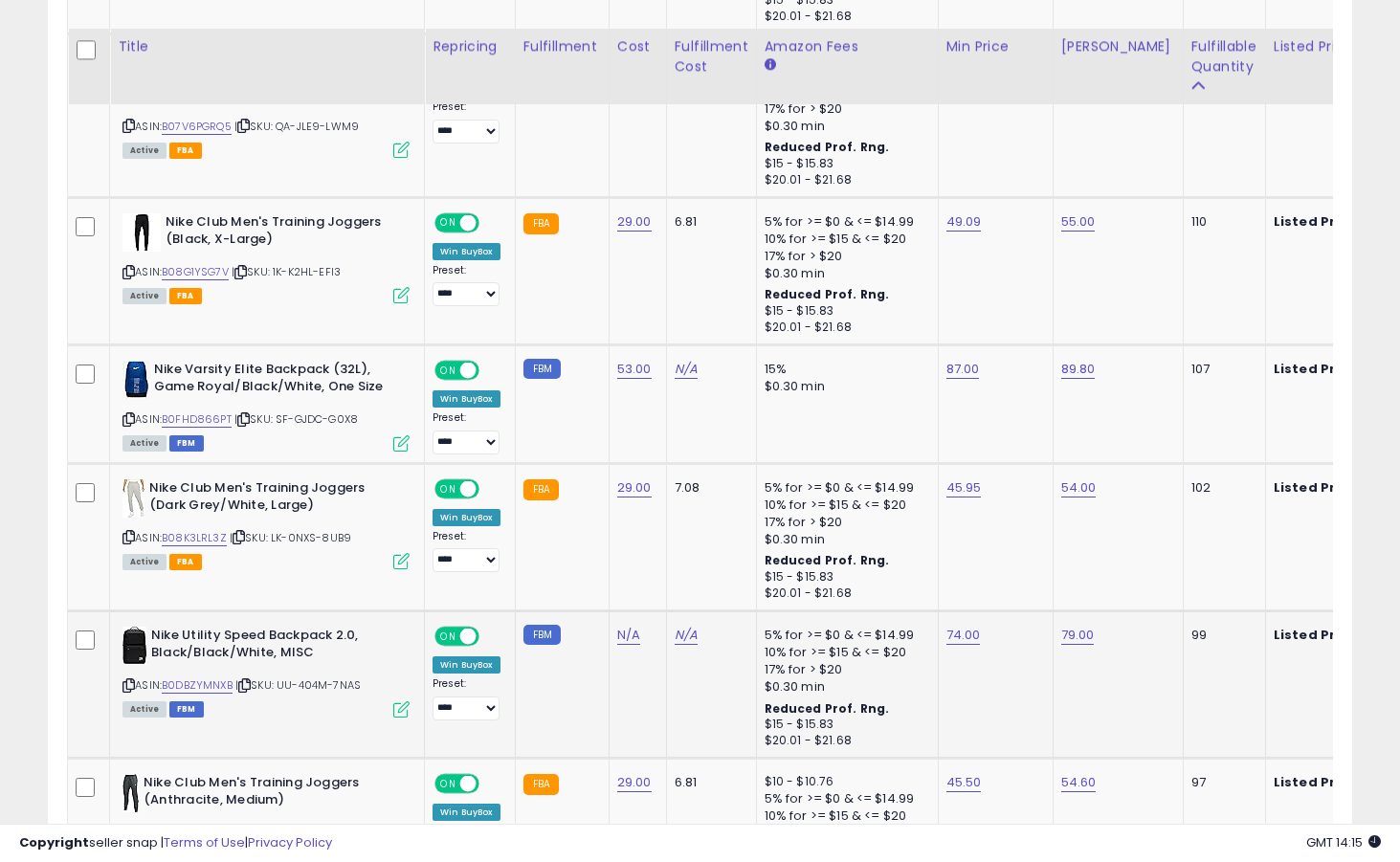
scroll to position [2474, 0]
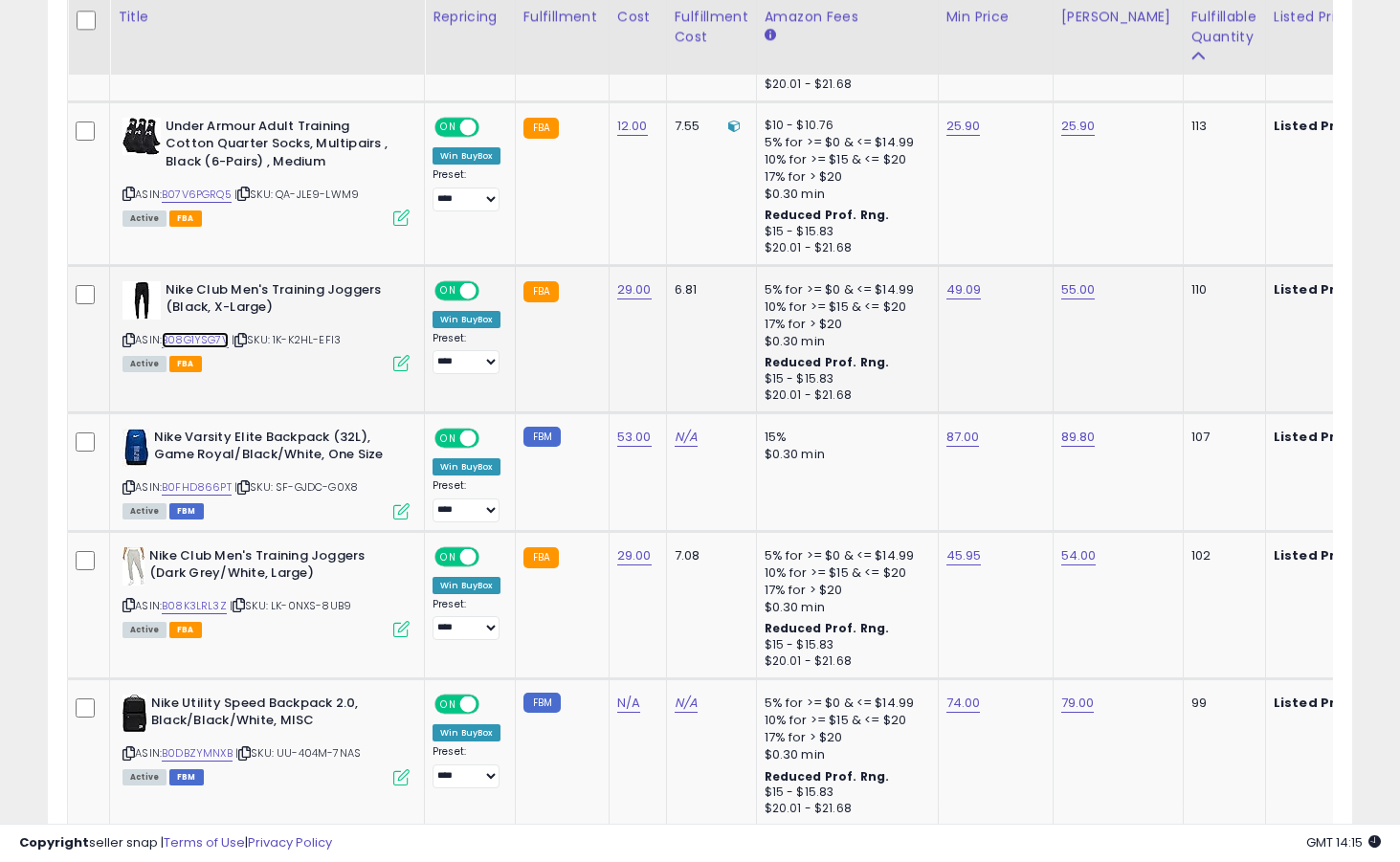
click at [224, 338] on link "B08G1YSG7V" at bounding box center [195, 340] width 67 height 17
click at [946, 291] on link "49.09" at bounding box center [963, 290] width 35 height 19
type input "*****"
click button "submit" at bounding box center [1021, 243] width 33 height 29
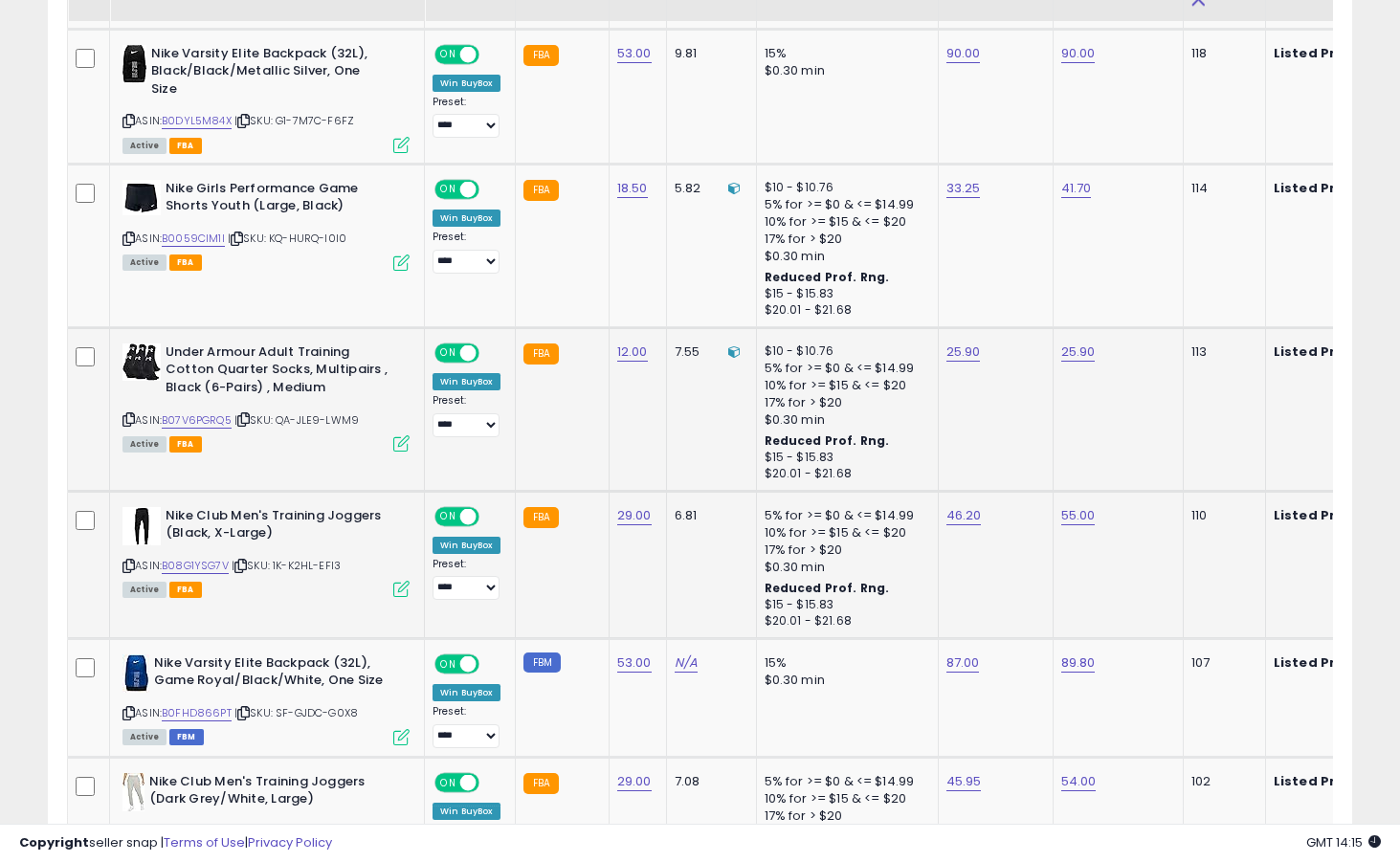
scroll to position [2179, 0]
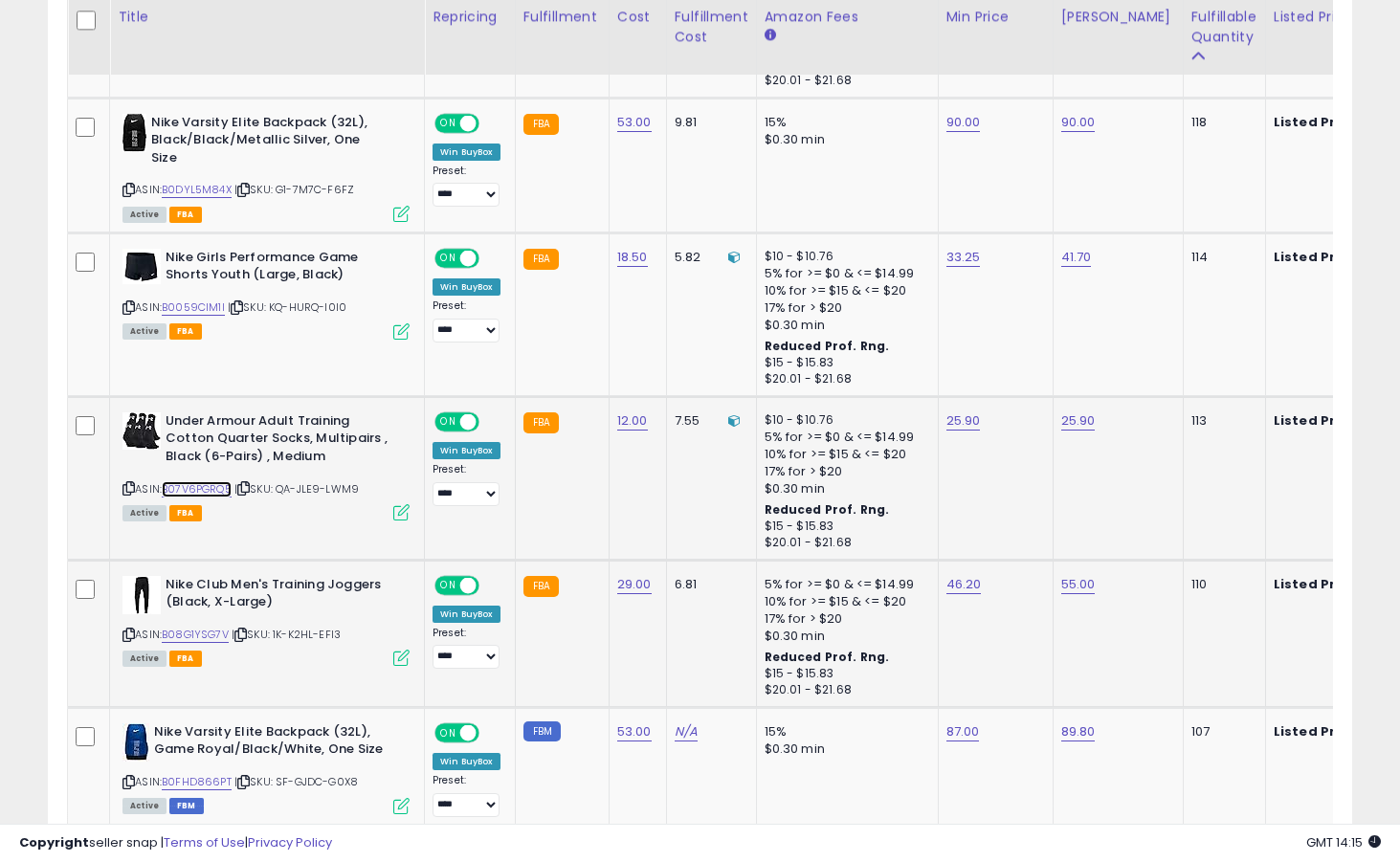
click at [203, 490] on link "B07V6PGRQ5" at bounding box center [197, 489] width 70 height 17
click at [1076, 425] on link "25.90" at bounding box center [1077, 421] width 34 height 19
type input "*****"
click button "submit" at bounding box center [1135, 374] width 33 height 29
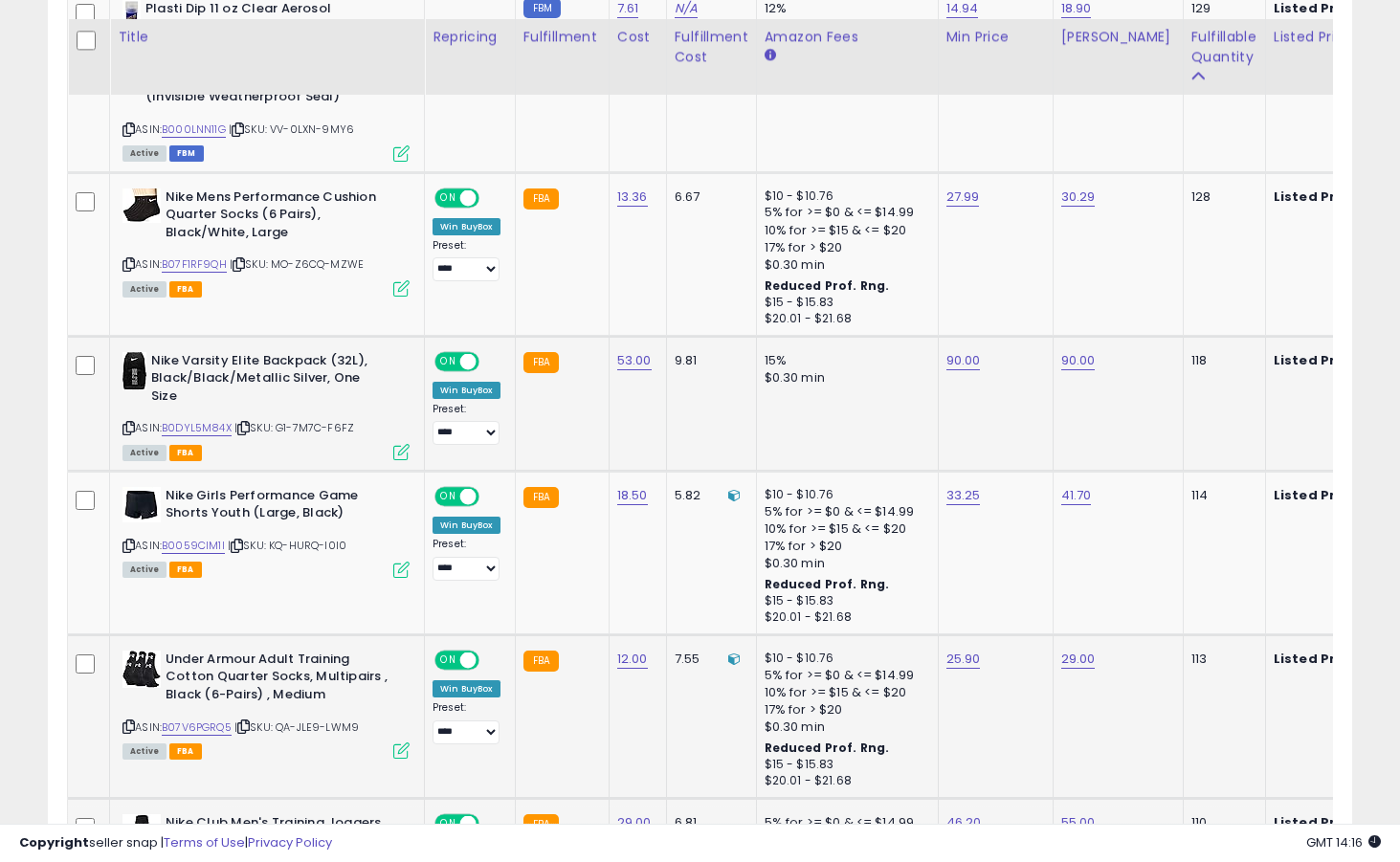
scroll to position [1937, 0]
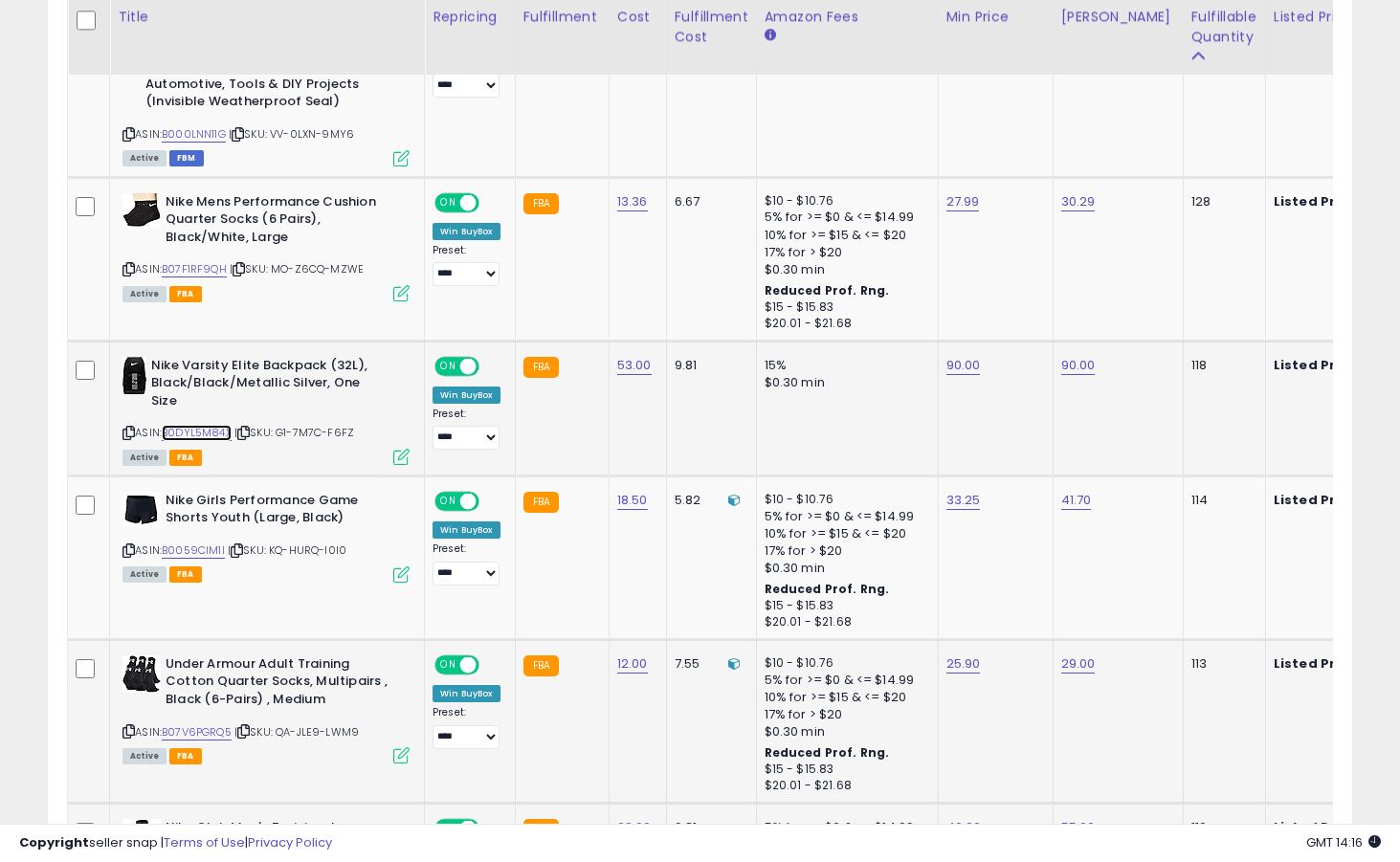
click at [207, 435] on link "B0DYL5M84X" at bounding box center [197, 433] width 70 height 17
click at [952, 365] on link "90.00" at bounding box center [962, 366] width 34 height 19
type input "*"
type input "*****"
click button "submit" at bounding box center [1021, 318] width 33 height 29
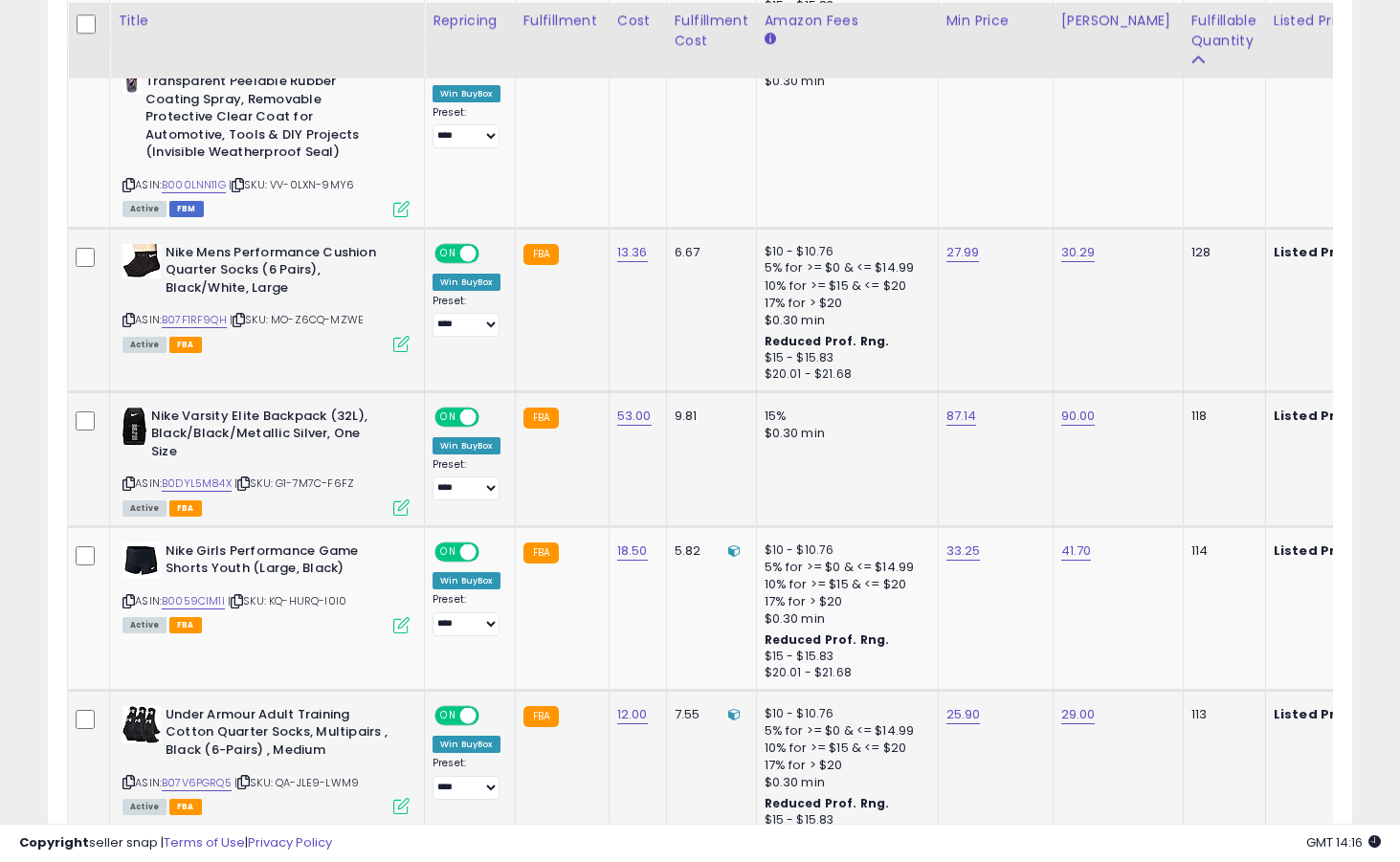
scroll to position [1830, 0]
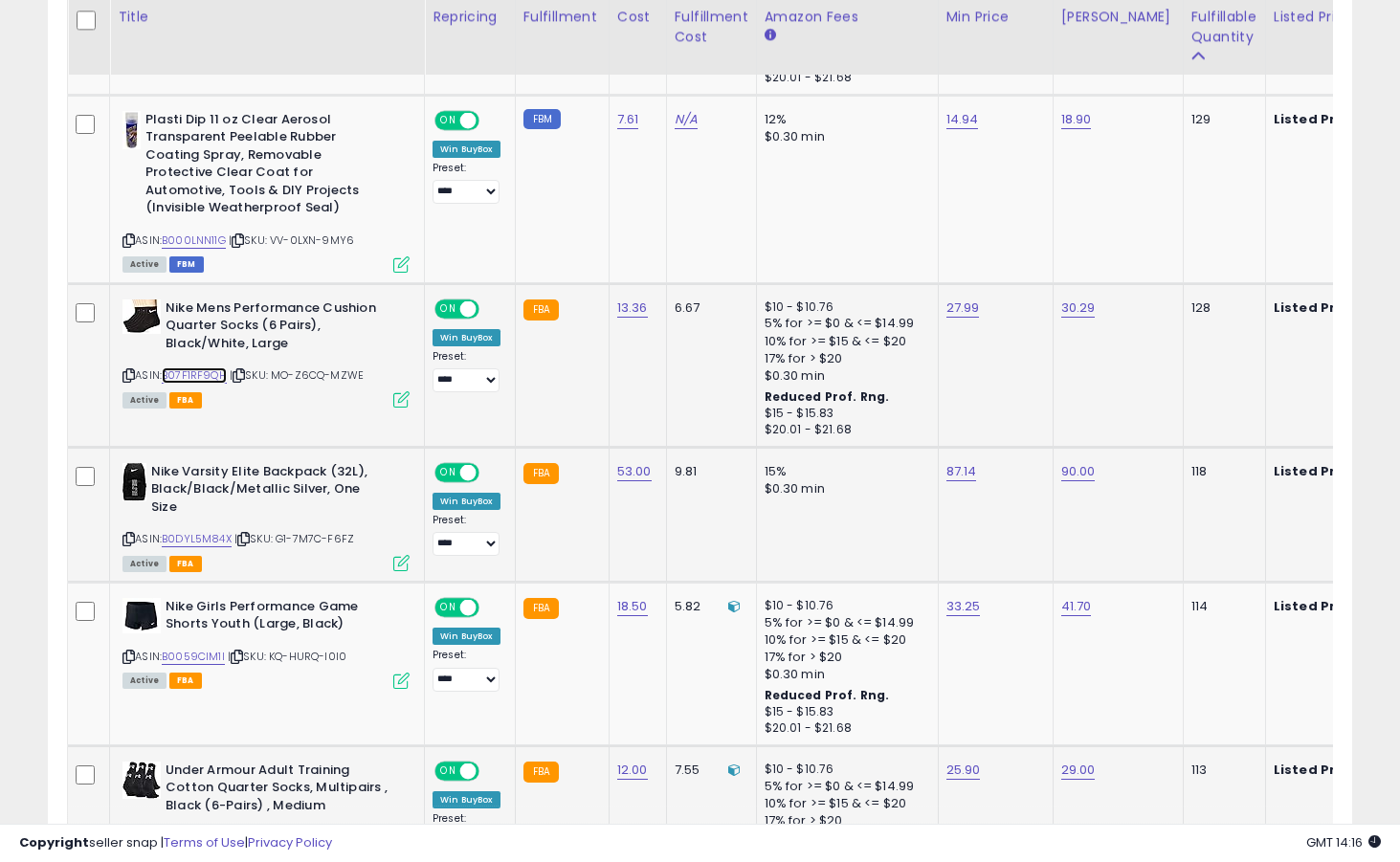
click at [210, 376] on link "B07F1RF9QH" at bounding box center [194, 376] width 65 height 17
click at [958, 316] on link "27.99" at bounding box center [962, 309] width 34 height 19
type input "*****"
click button "submit" at bounding box center [1020, 260] width 33 height 29
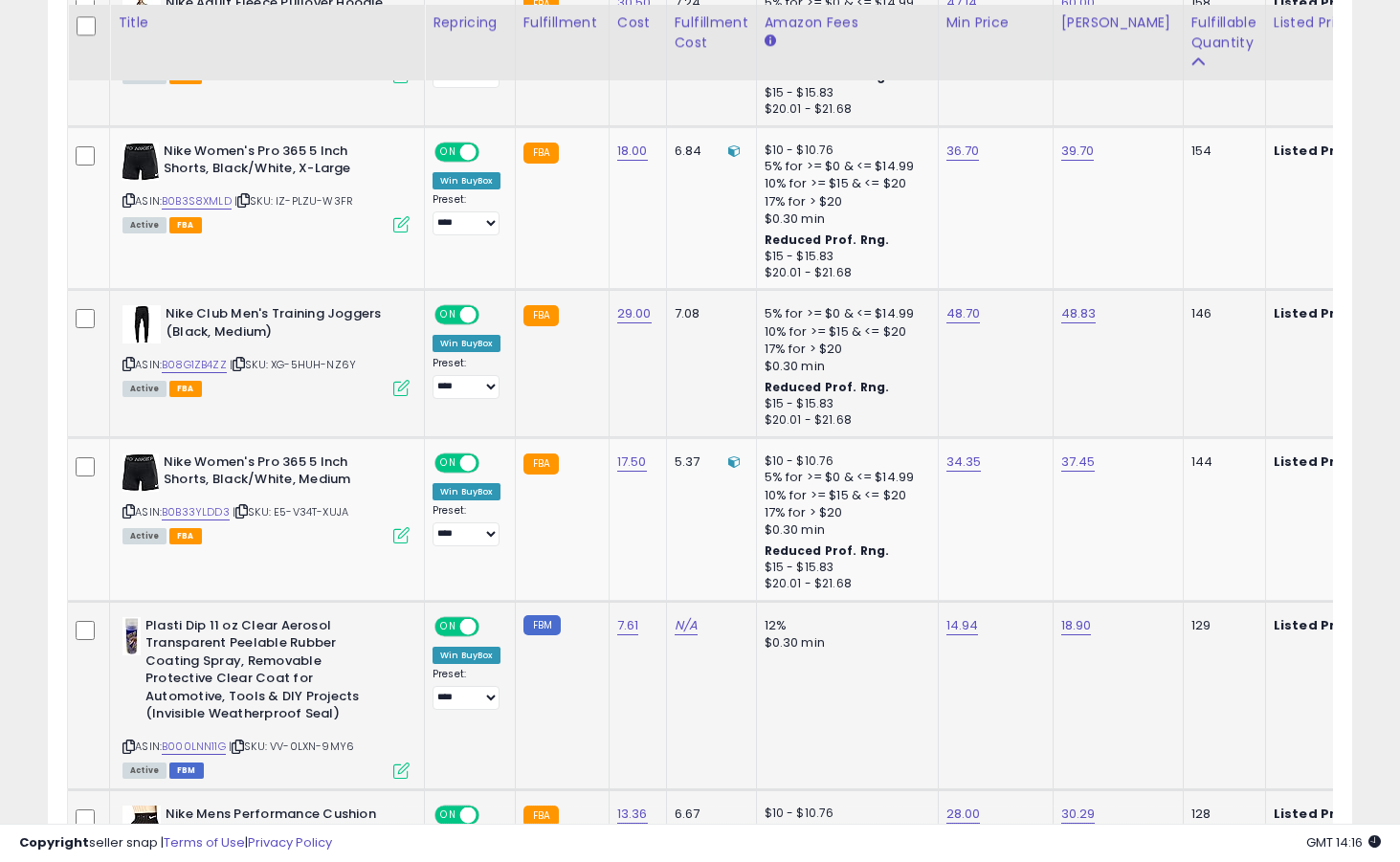
scroll to position [1330, 0]
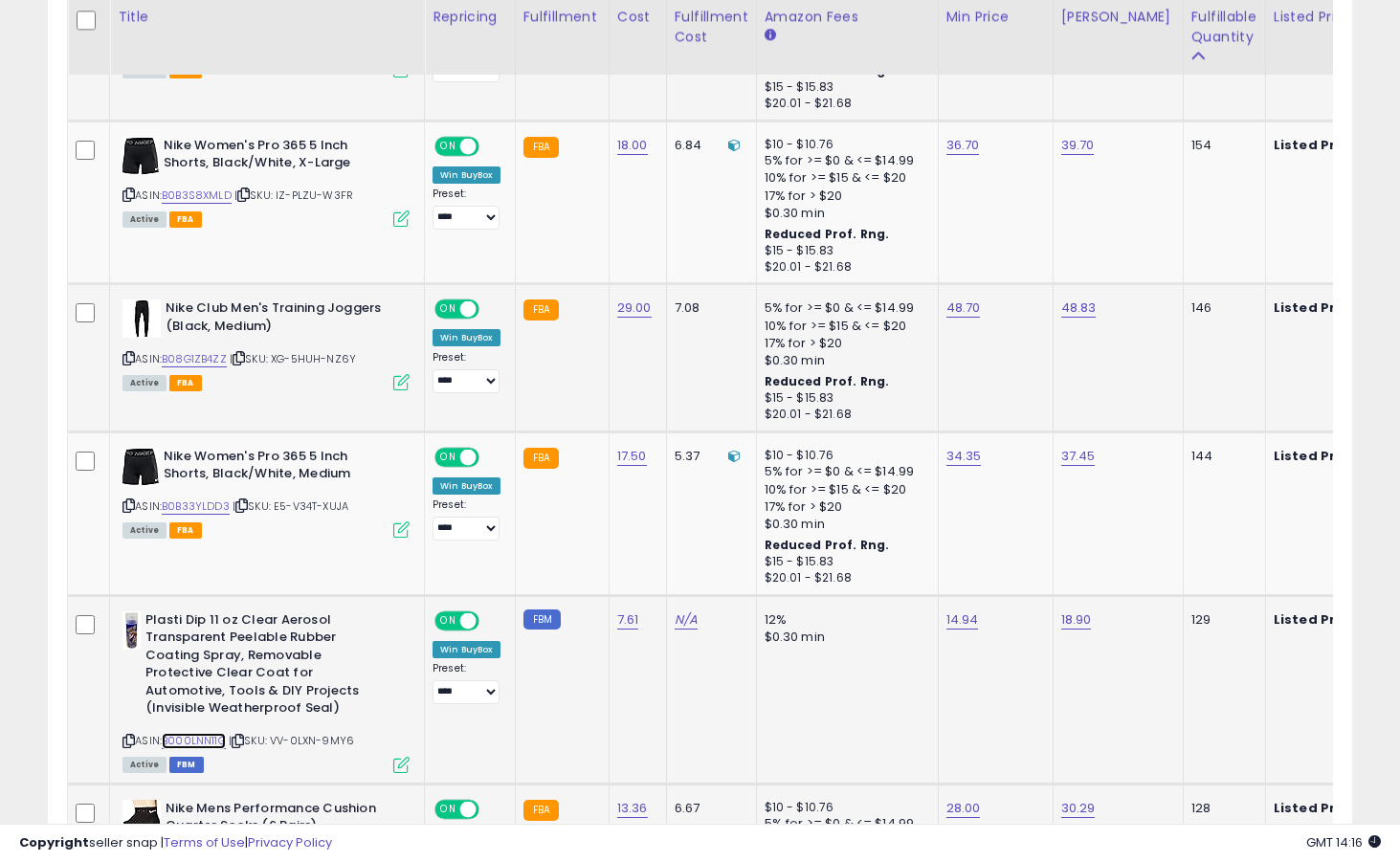
click at [212, 742] on link "B000LNN11G" at bounding box center [194, 741] width 64 height 17
click at [967, 611] on link "14.94" at bounding box center [962, 620] width 33 height 19
type input "*****"
click button "submit" at bounding box center [1019, 573] width 33 height 29
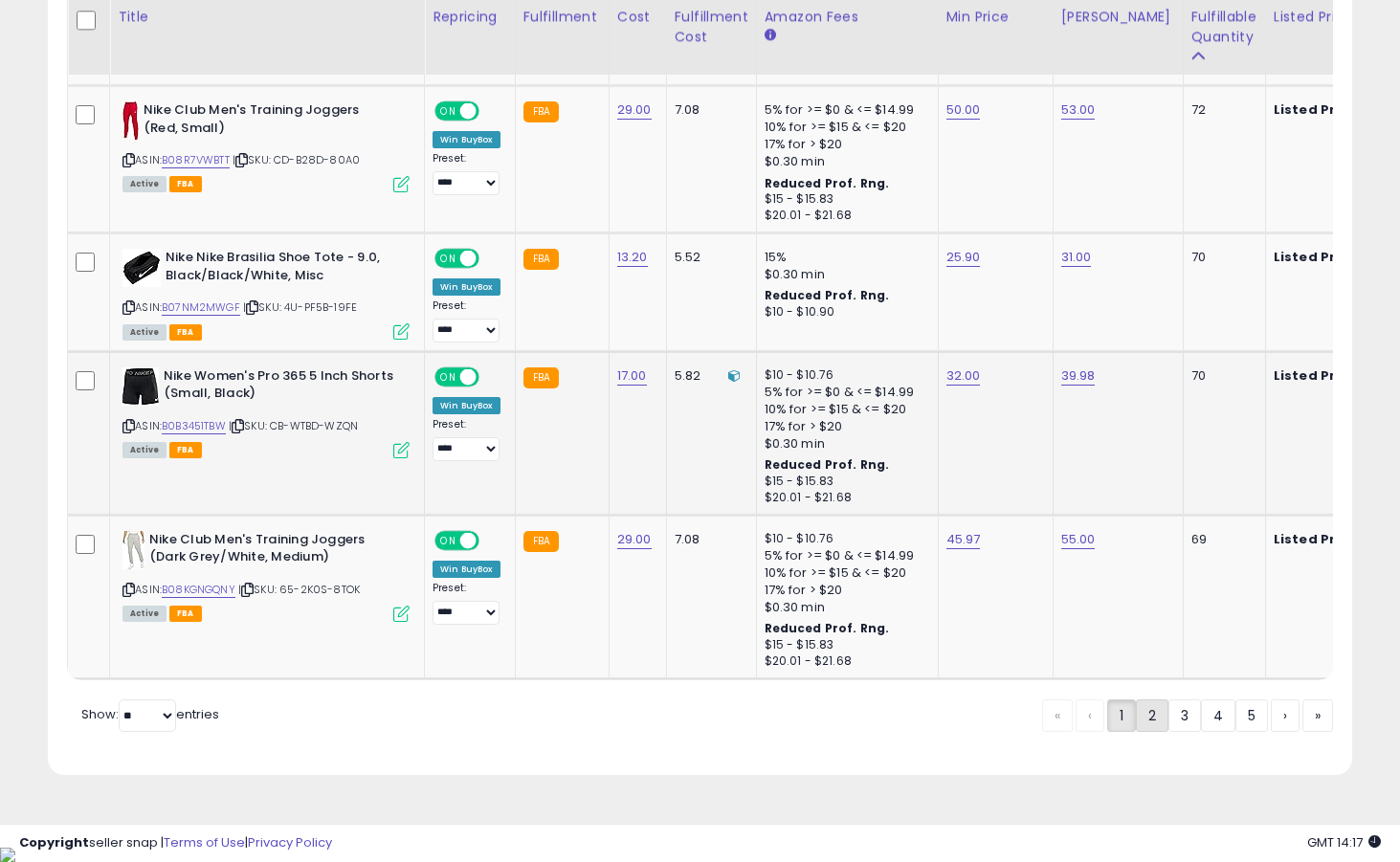
click at [1148, 728] on link "2" at bounding box center [1152, 716] width 33 height 33
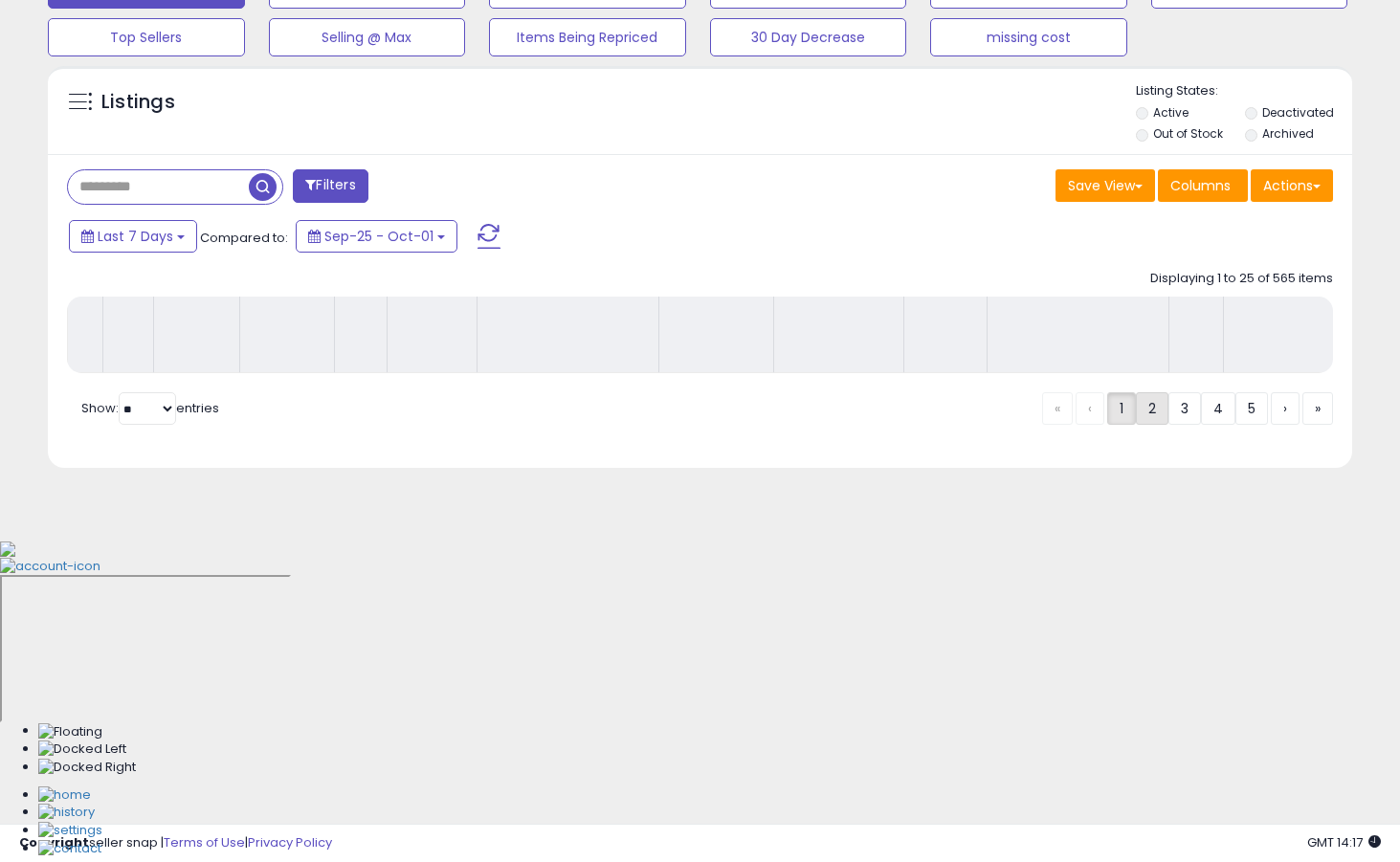
scroll to position [324, 0]
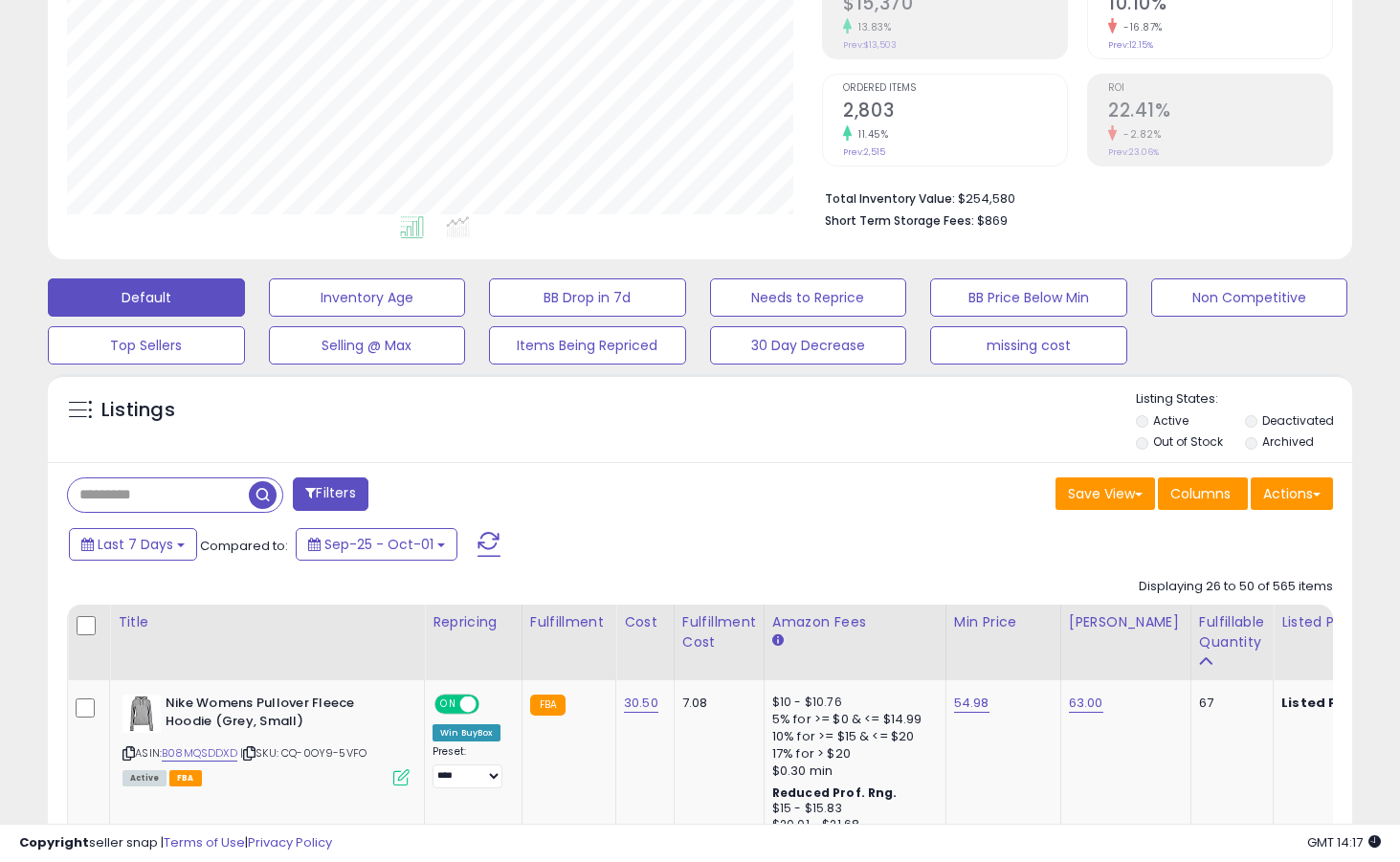
click at [602, 509] on div "Filters" at bounding box center [376, 496] width 648 height 38
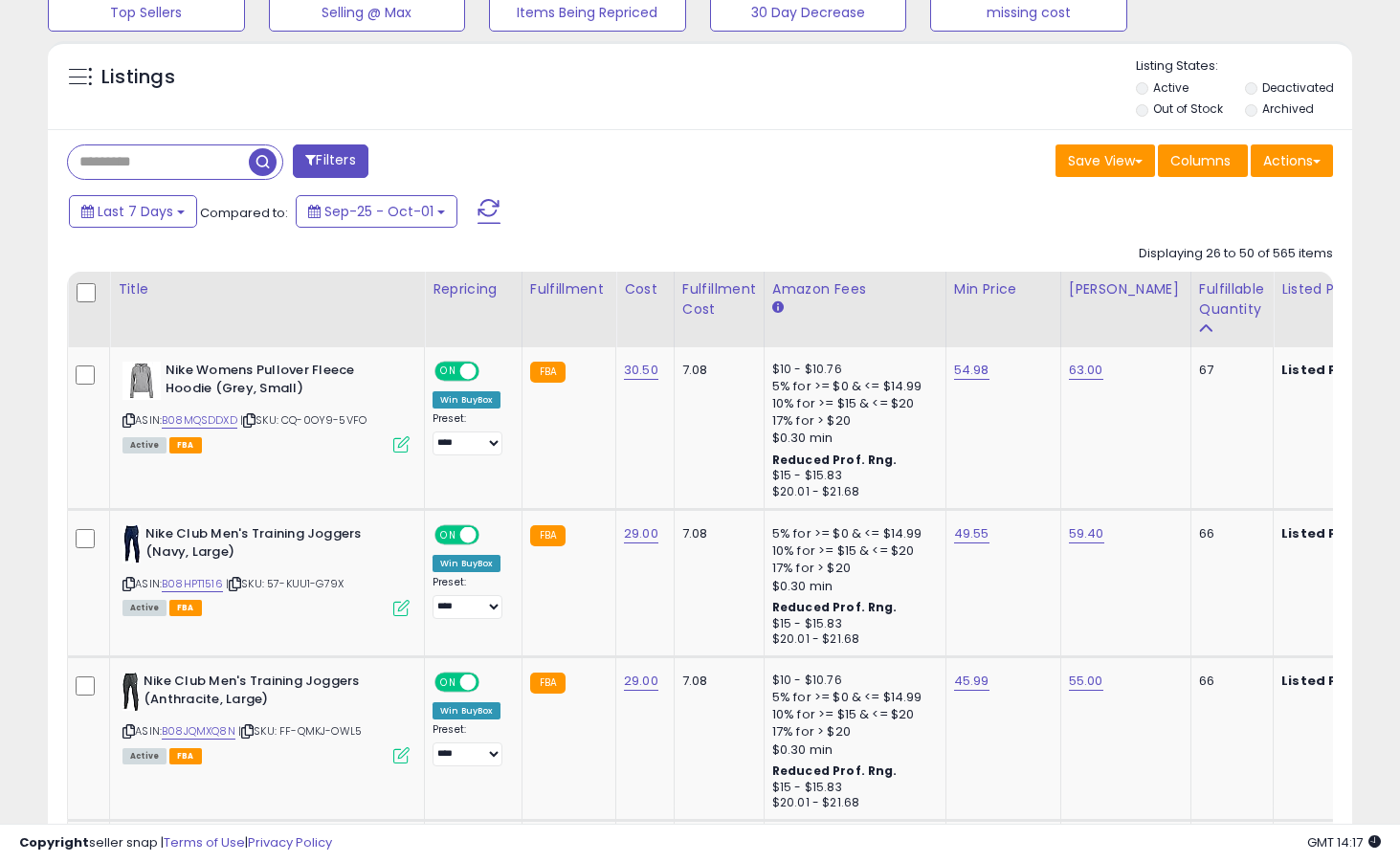
scroll to position [772, 0]
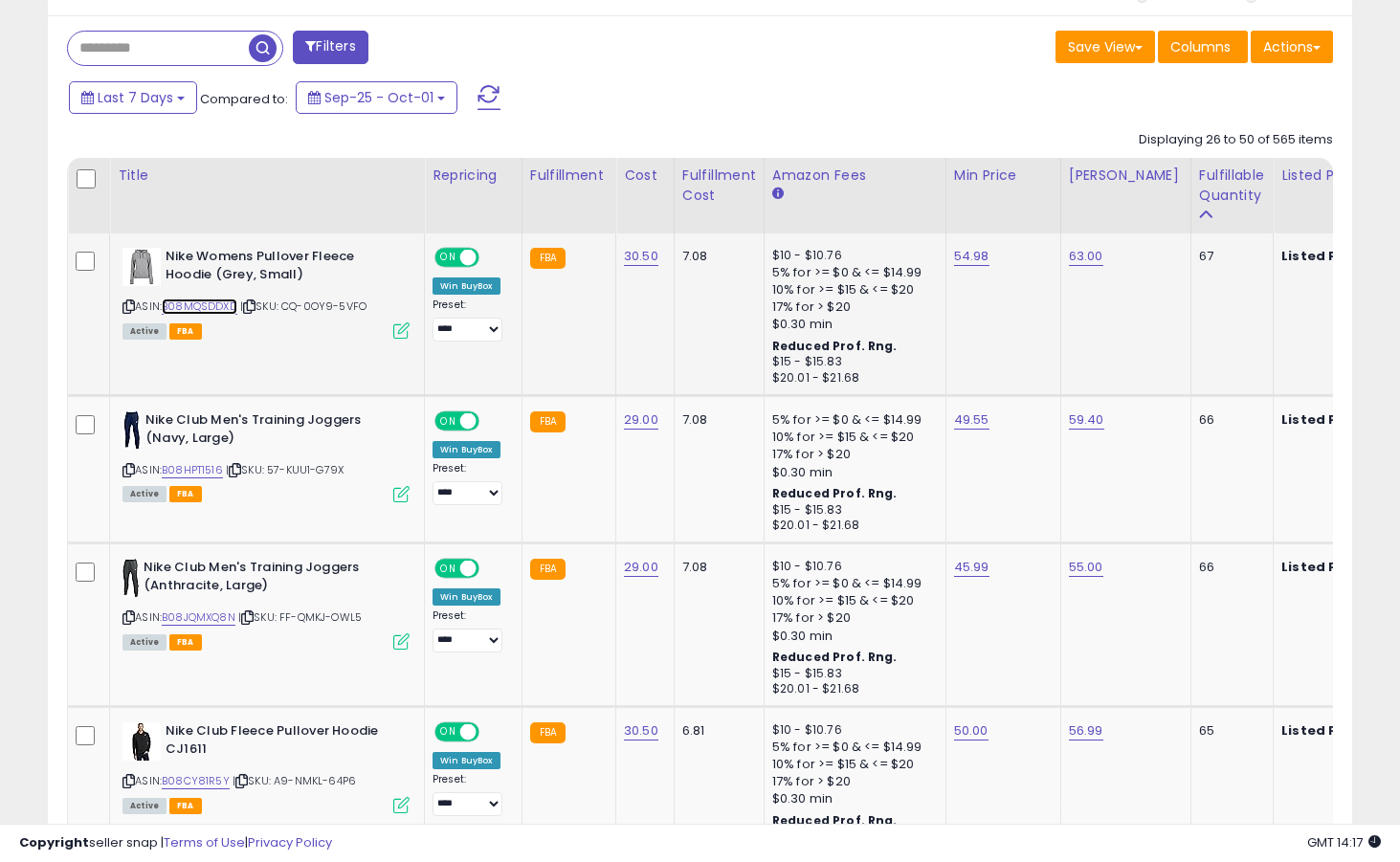
click at [224, 307] on link "B08MQSDDXD" at bounding box center [200, 307] width 76 height 17
click at [973, 262] on link "54.98" at bounding box center [971, 256] width 35 height 19
type input "*****"
click button "submit" at bounding box center [1024, 209] width 33 height 29
click at [193, 469] on link "B08HPT1516" at bounding box center [192, 470] width 61 height 17
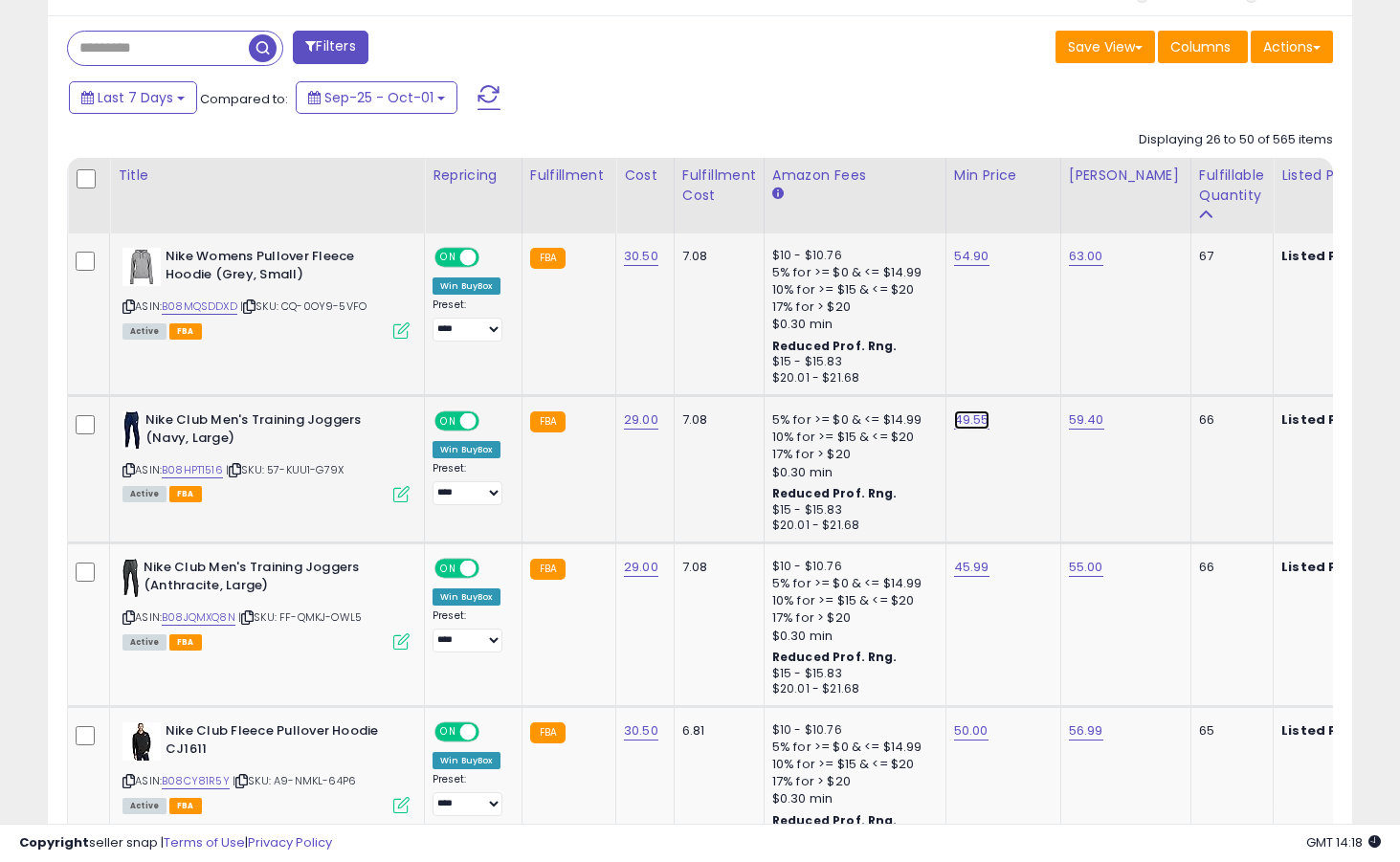
click at [968, 423] on link "49.55" at bounding box center [971, 420] width 35 height 19
type input "*****"
click button "submit" at bounding box center [1024, 373] width 33 height 29
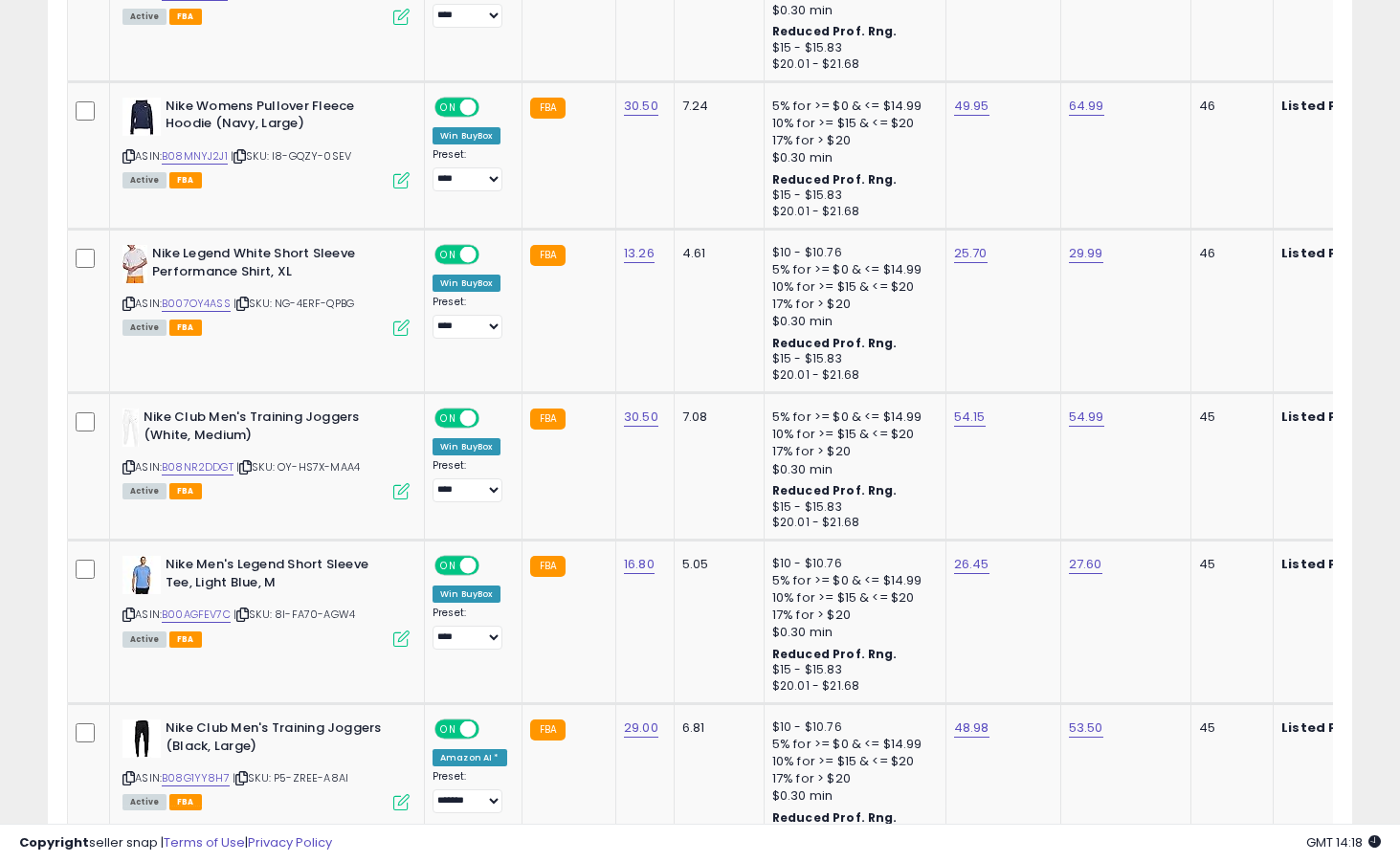
scroll to position [4266, 0]
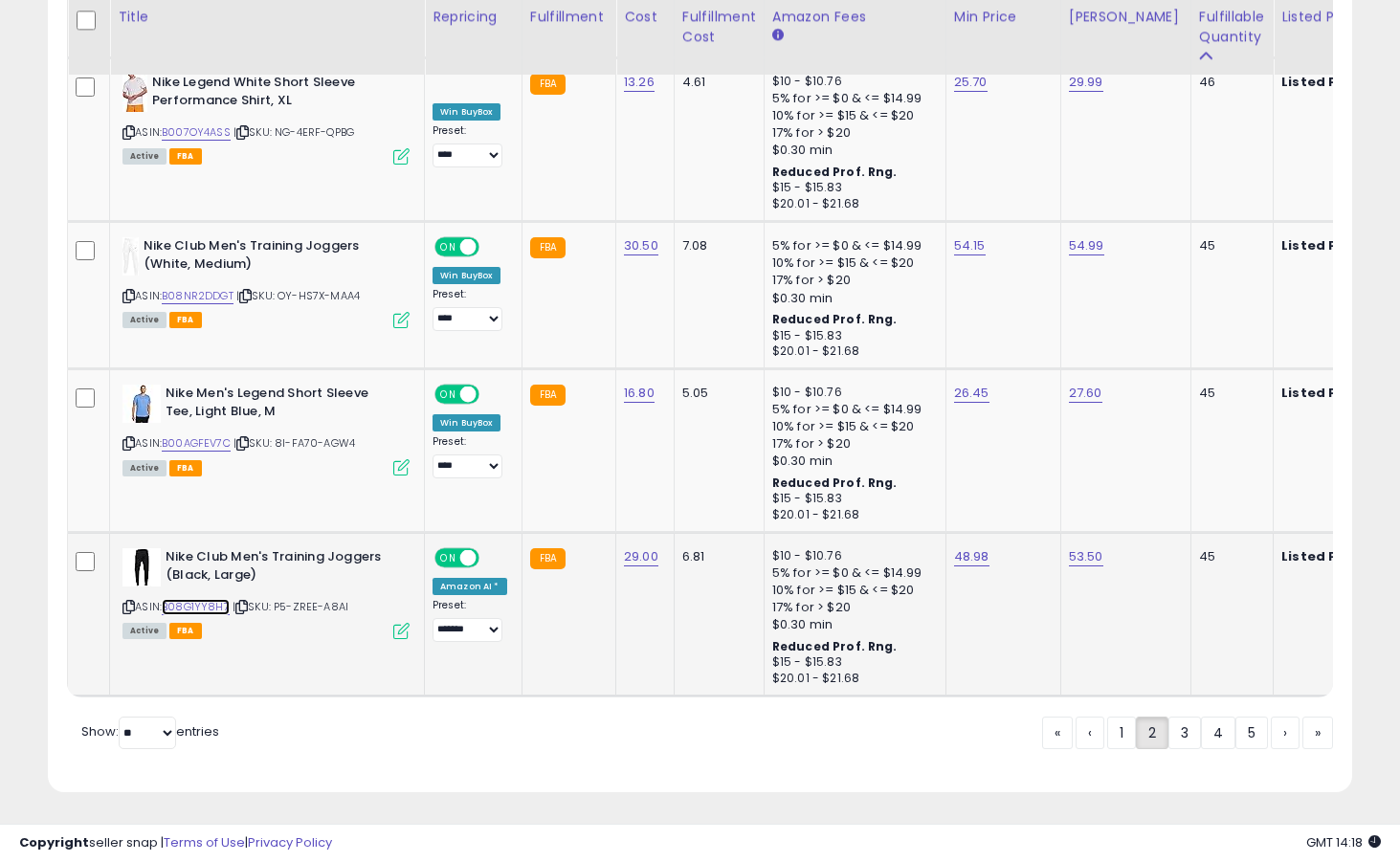
click at [224, 599] on link "B08G1YY8H7" at bounding box center [196, 607] width 68 height 17
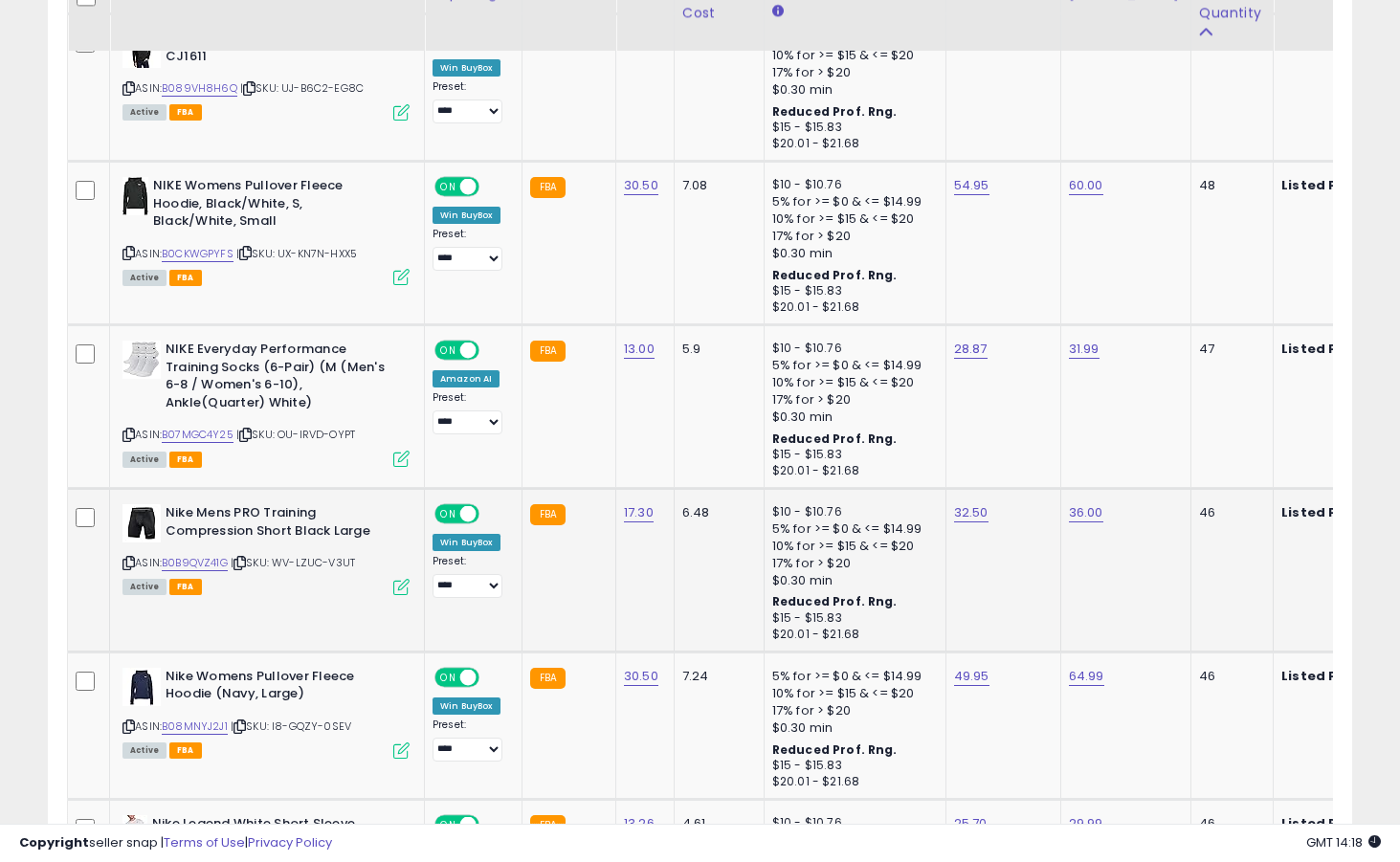
scroll to position [3481, 0]
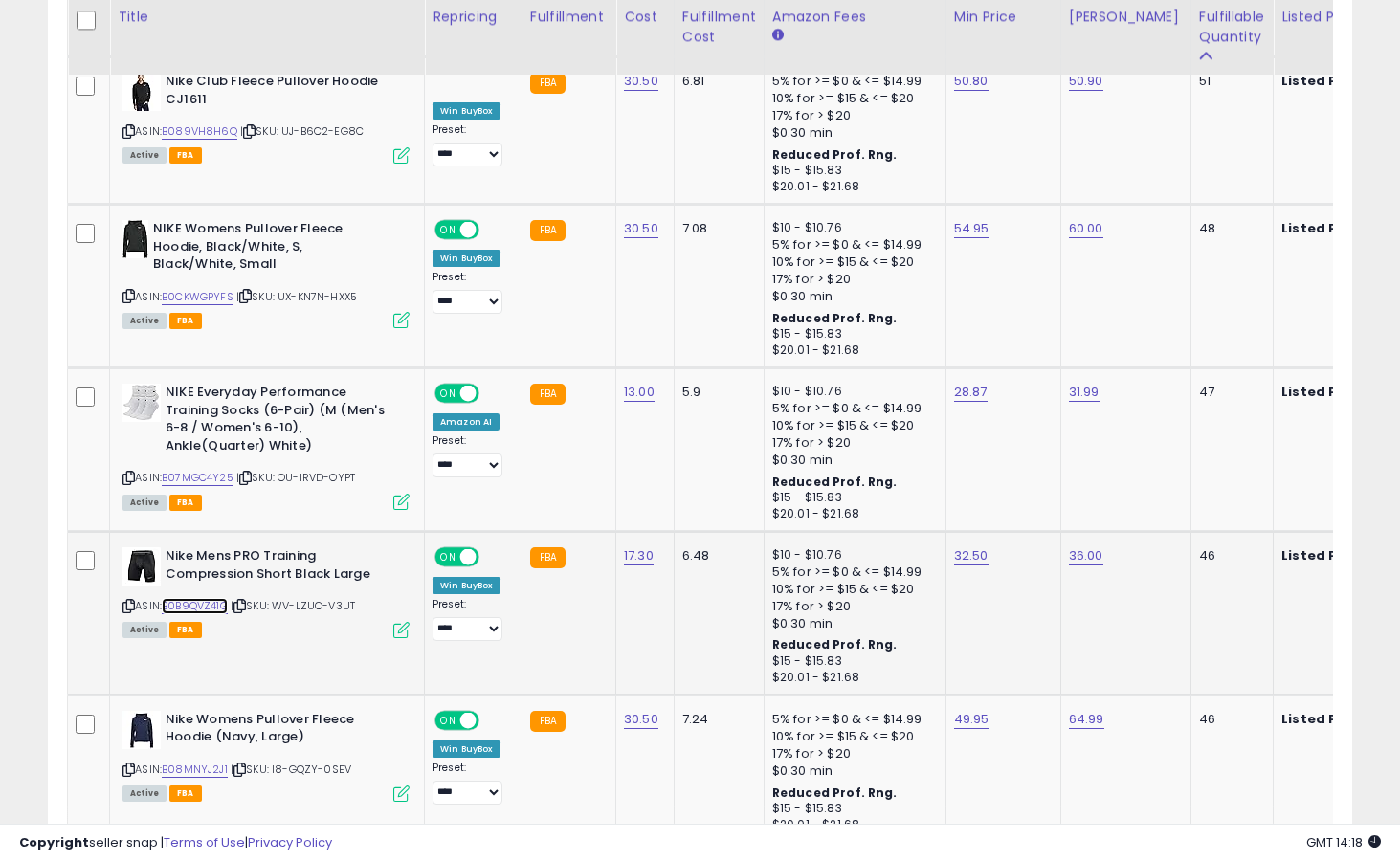
click at [218, 598] on link "B0B9QVZ41G" at bounding box center [195, 606] width 66 height 17
click at [971, 547] on link "32.50" at bounding box center [970, 556] width 34 height 19
type input "*****"
click button "submit" at bounding box center [1024, 491] width 33 height 29
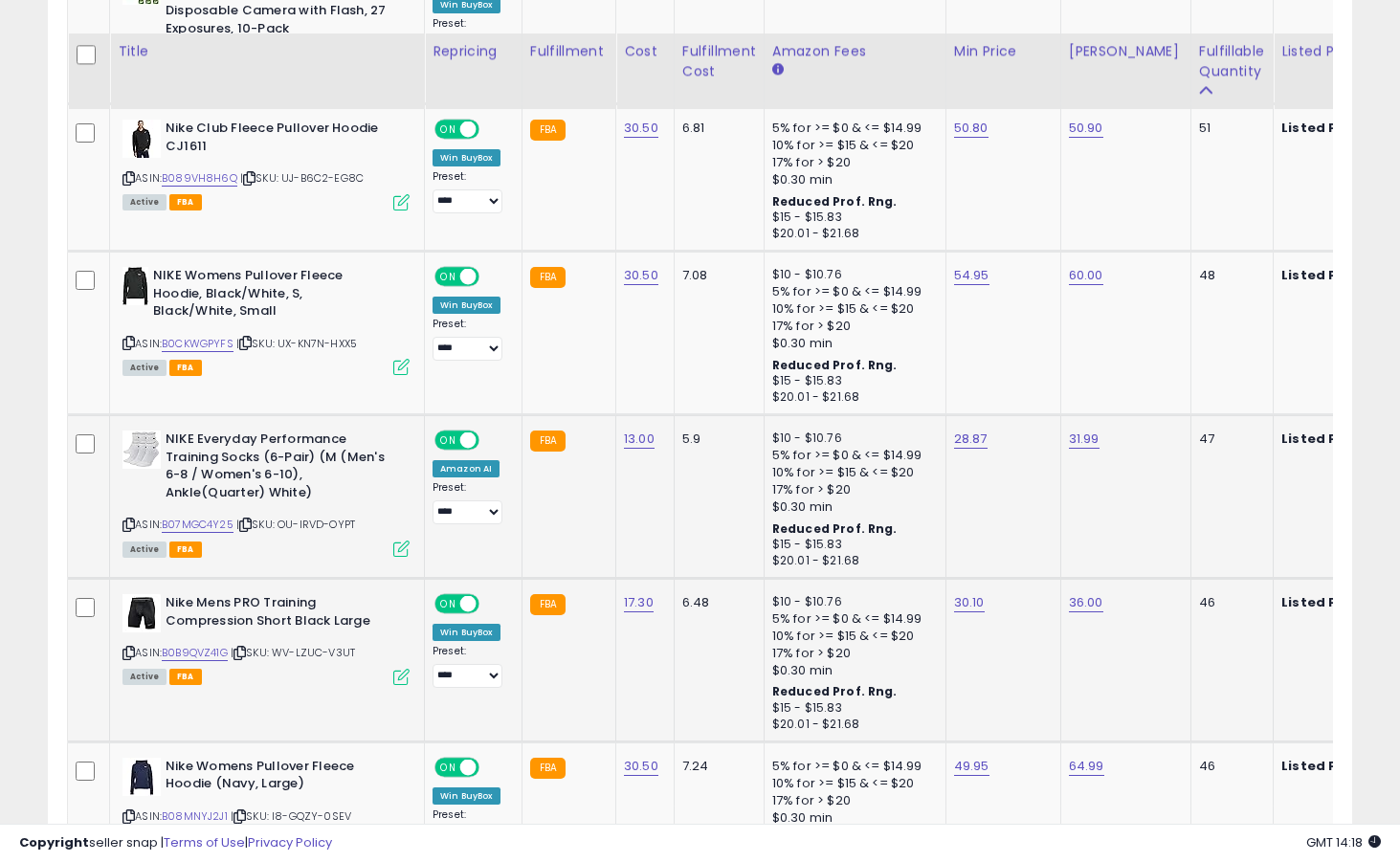
scroll to position [3374, 0]
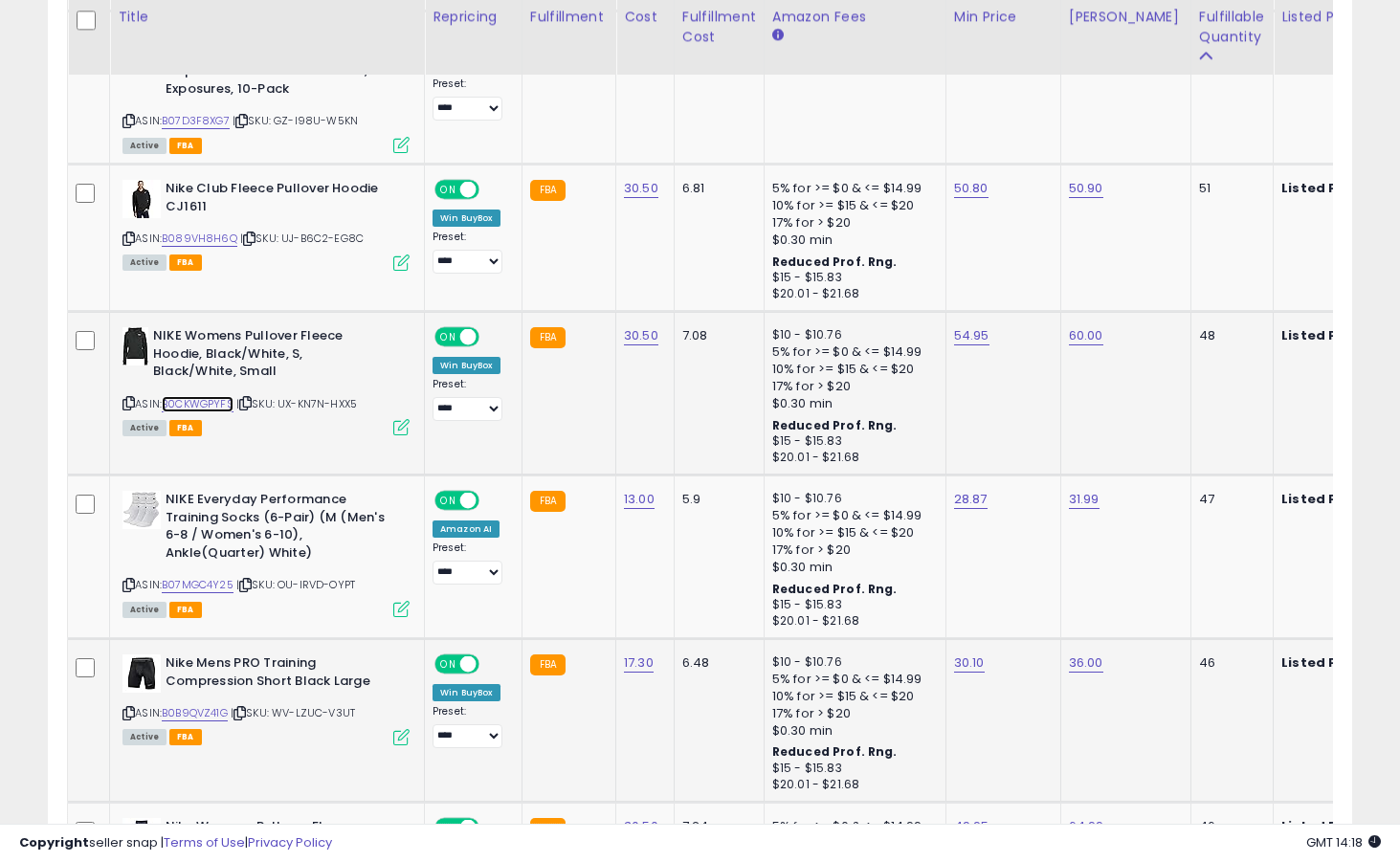
click at [213, 396] on link "B0CKWGPYFS" at bounding box center [198, 404] width 72 height 17
click at [955, 326] on link "54.95" at bounding box center [971, 336] width 35 height 19
type input "*****"
click button "submit" at bounding box center [1024, 272] width 33 height 29
click at [226, 231] on link "B089VH8H6Q" at bounding box center [200, 239] width 76 height 17
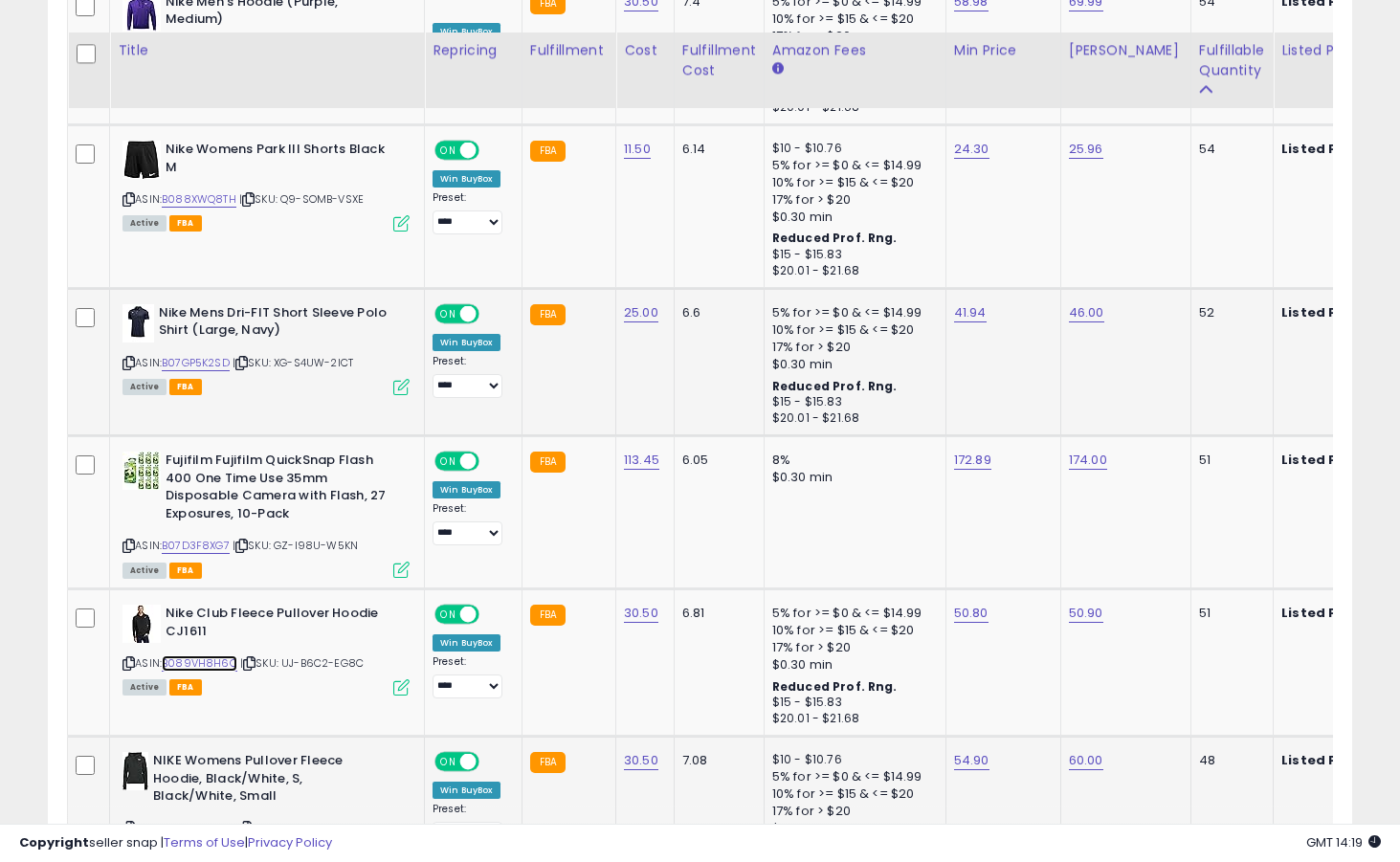
scroll to position [2943, 0]
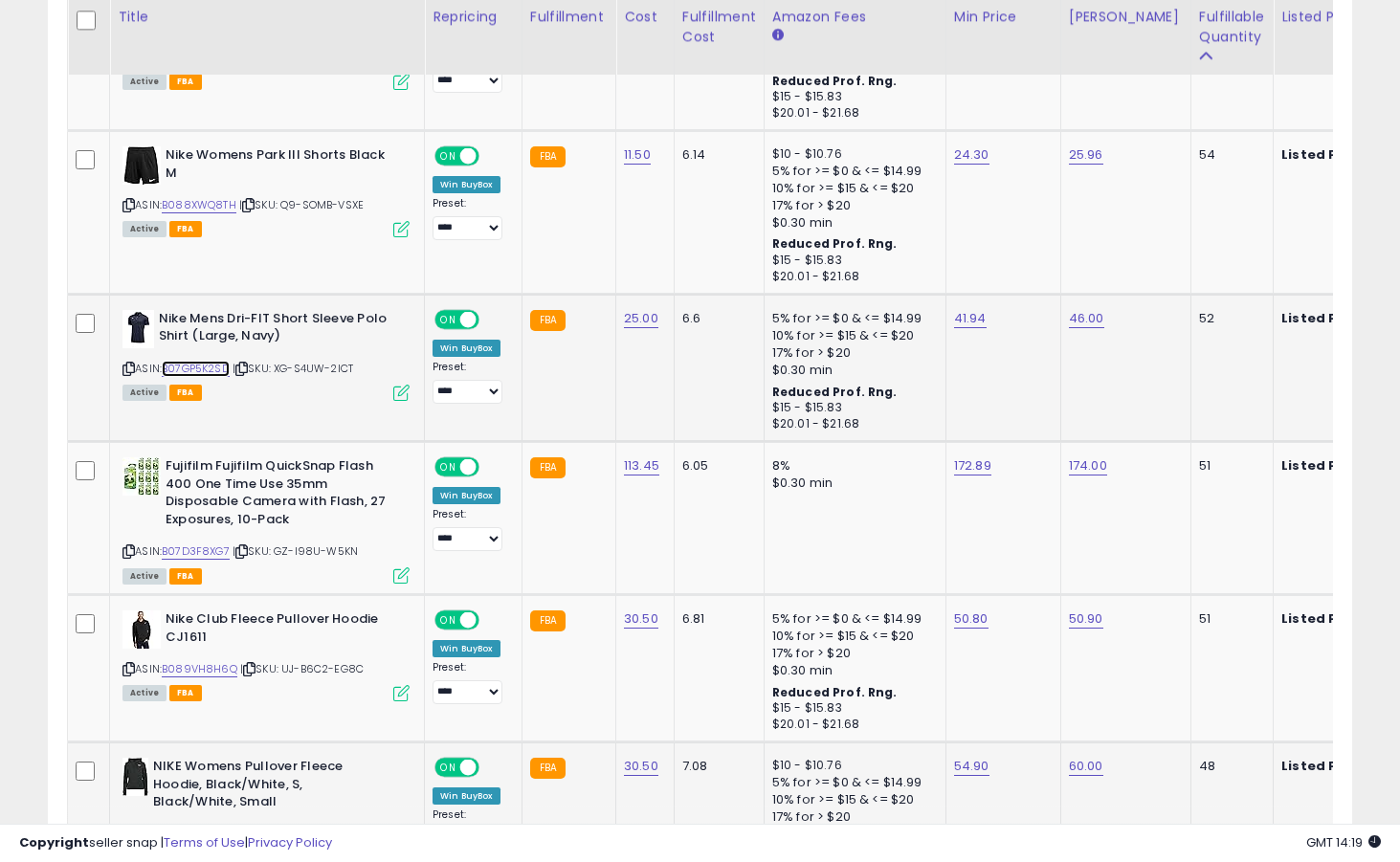
click at [212, 361] on link "B07GP5K2SD" at bounding box center [196, 369] width 68 height 17
click at [957, 309] on link "41.94" at bounding box center [970, 318] width 33 height 19
type input "*****"
click button "submit" at bounding box center [1022, 254] width 33 height 29
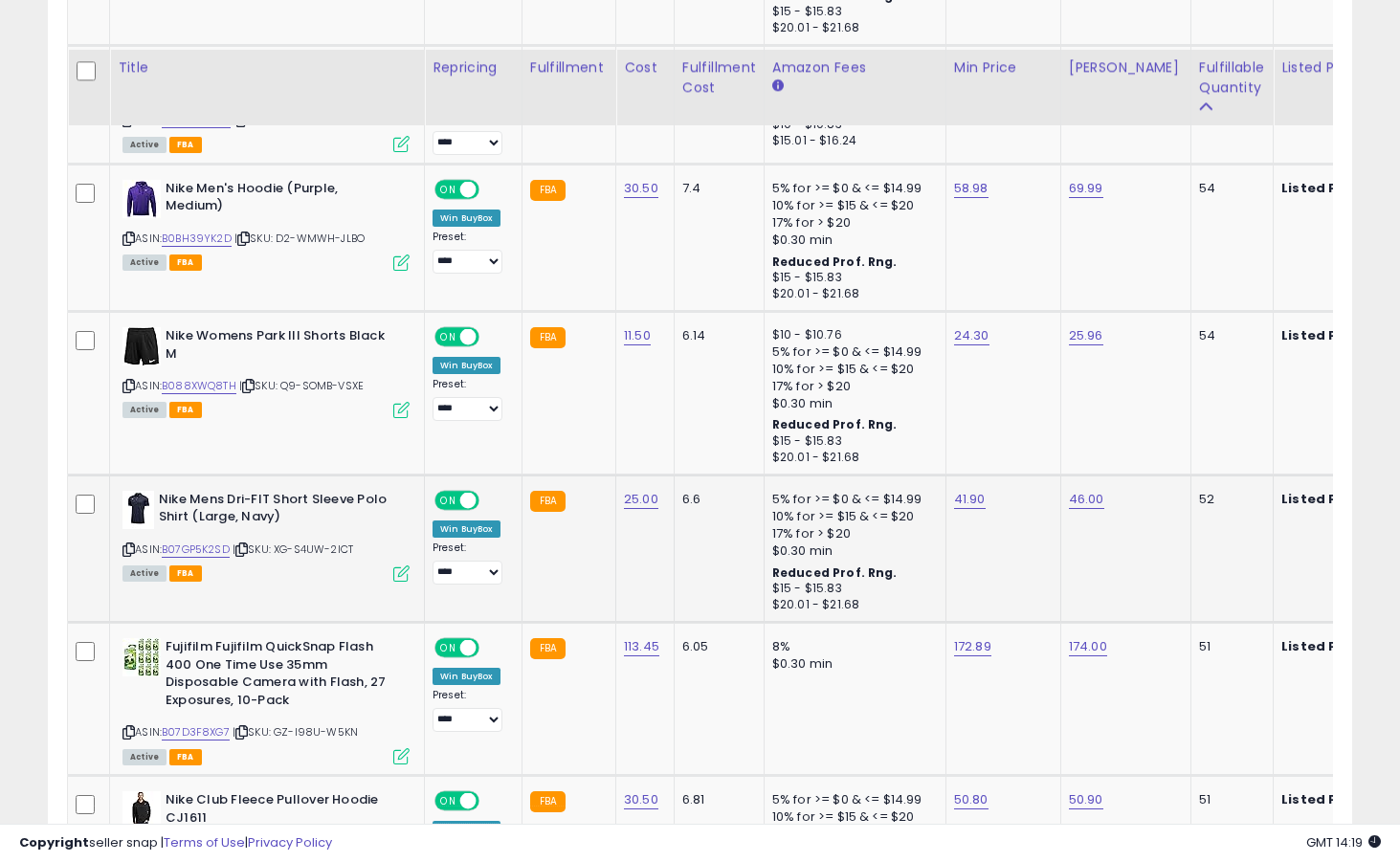
scroll to position [2757, 0]
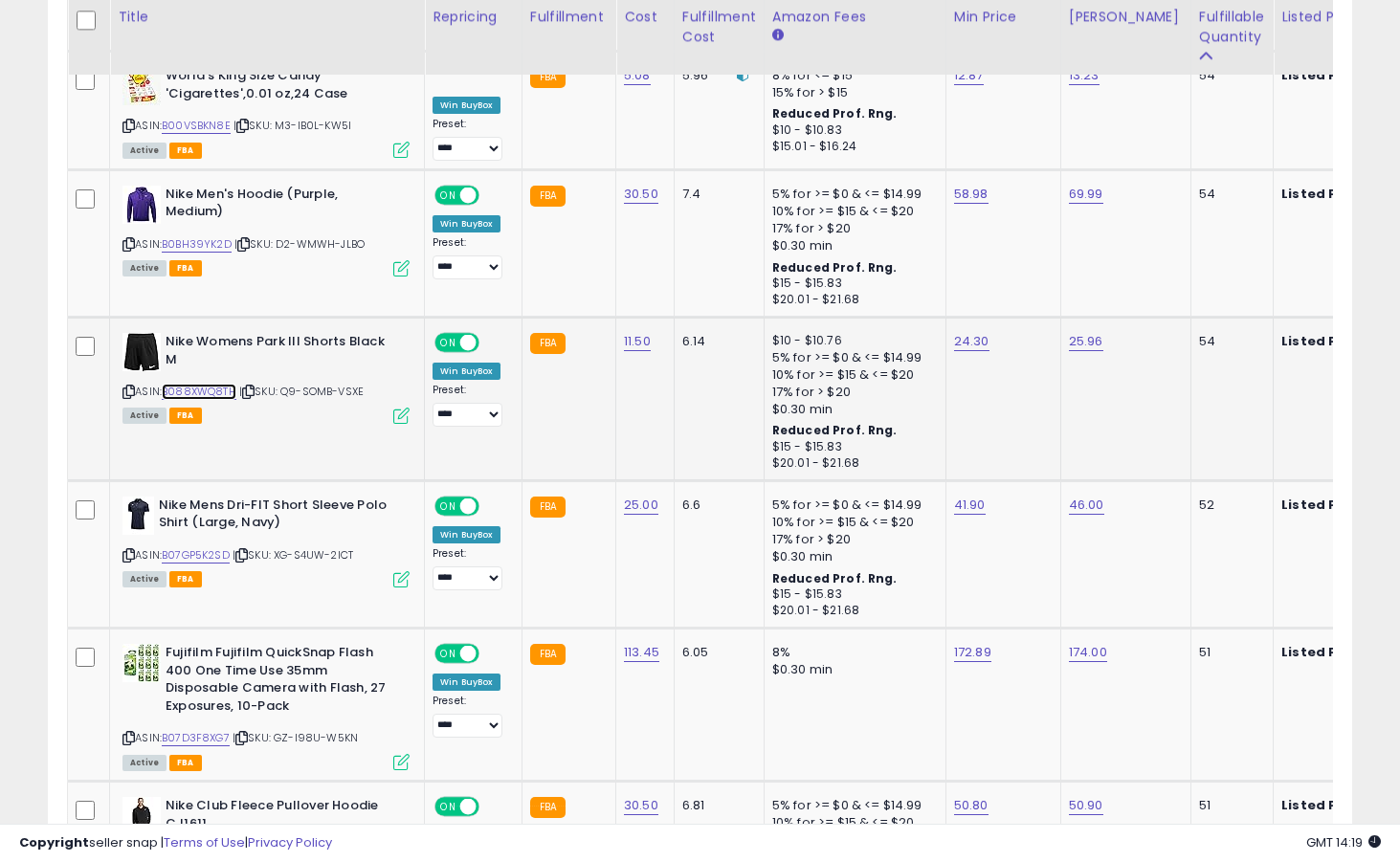
click at [222, 383] on link "B088XWQ8TH" at bounding box center [199, 391] width 75 height 17
click at [954, 332] on link "24.30" at bounding box center [971, 342] width 35 height 19
type input "*****"
click button "submit" at bounding box center [1024, 277] width 33 height 29
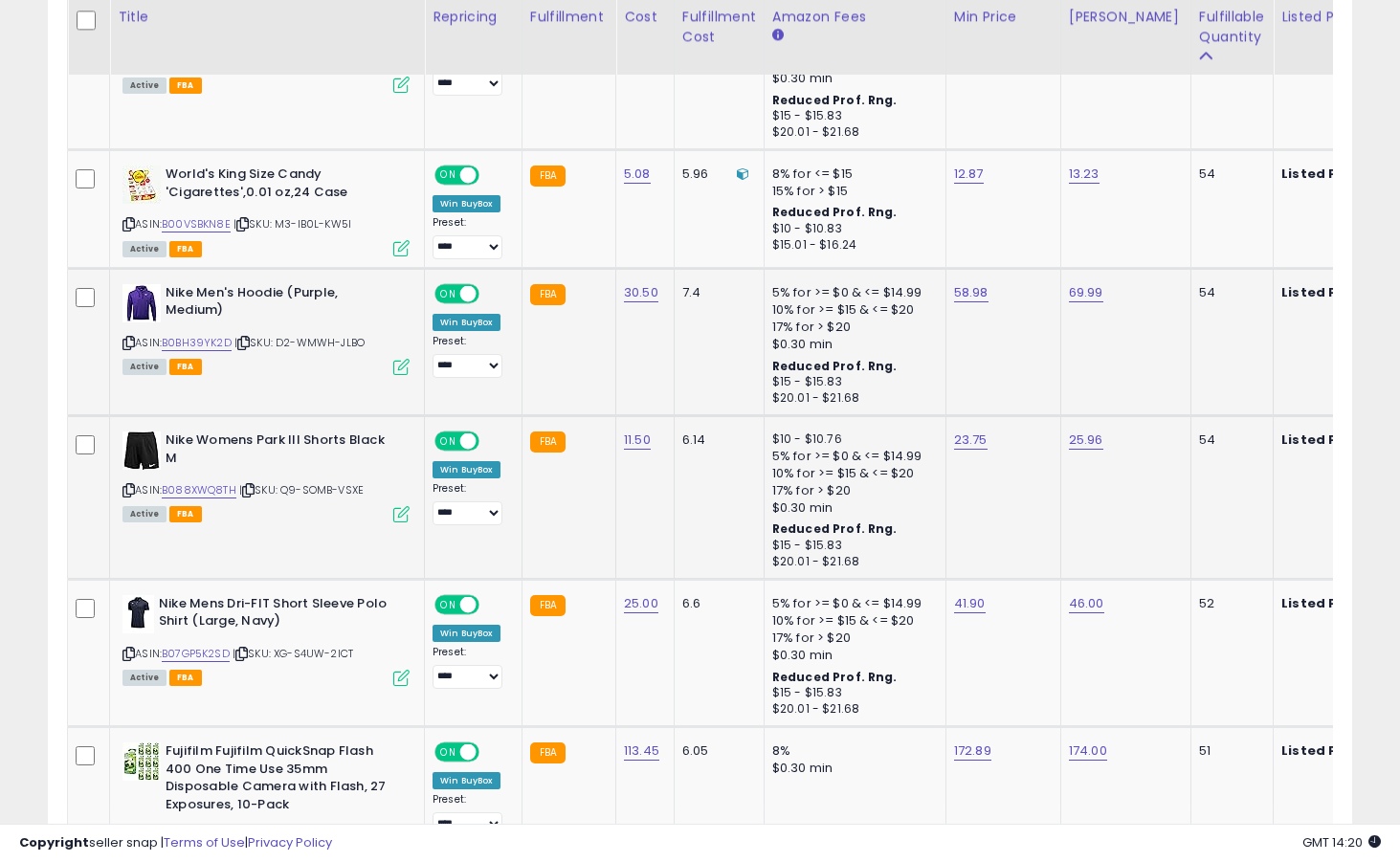
scroll to position [2544, 0]
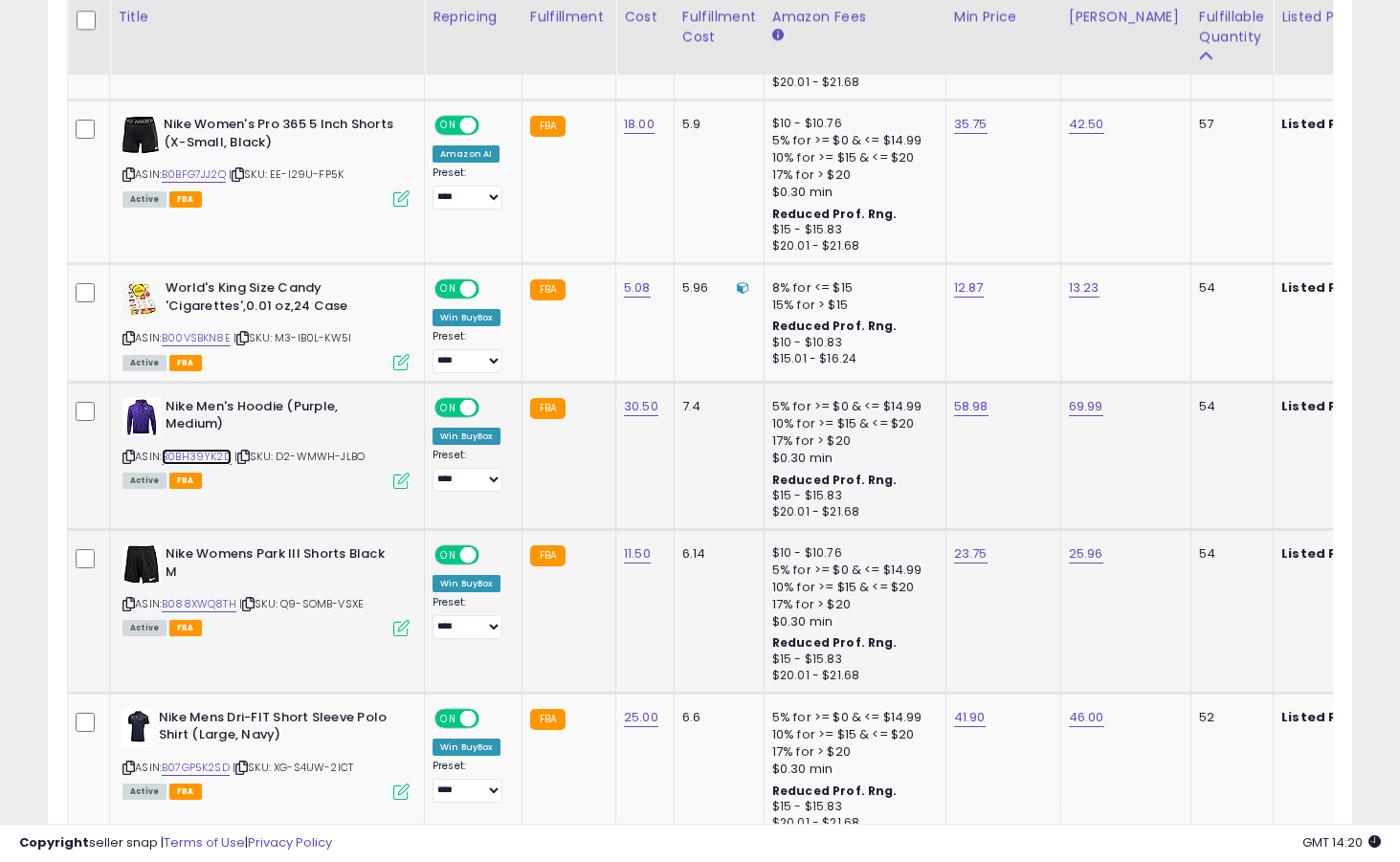
click at [215, 448] on link "B0BH39YK2D" at bounding box center [197, 456] width 70 height 17
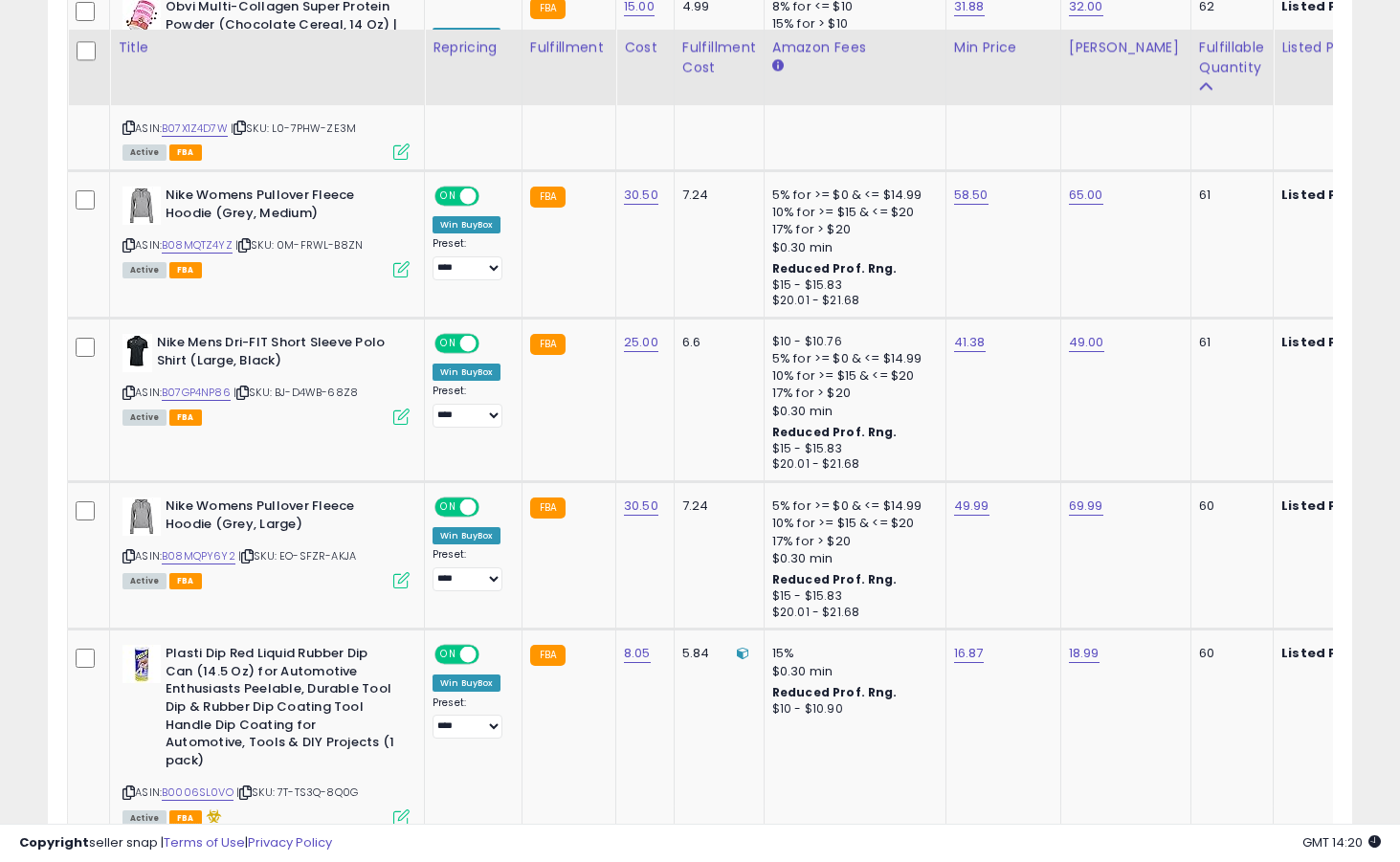
scroll to position [1656, 0]
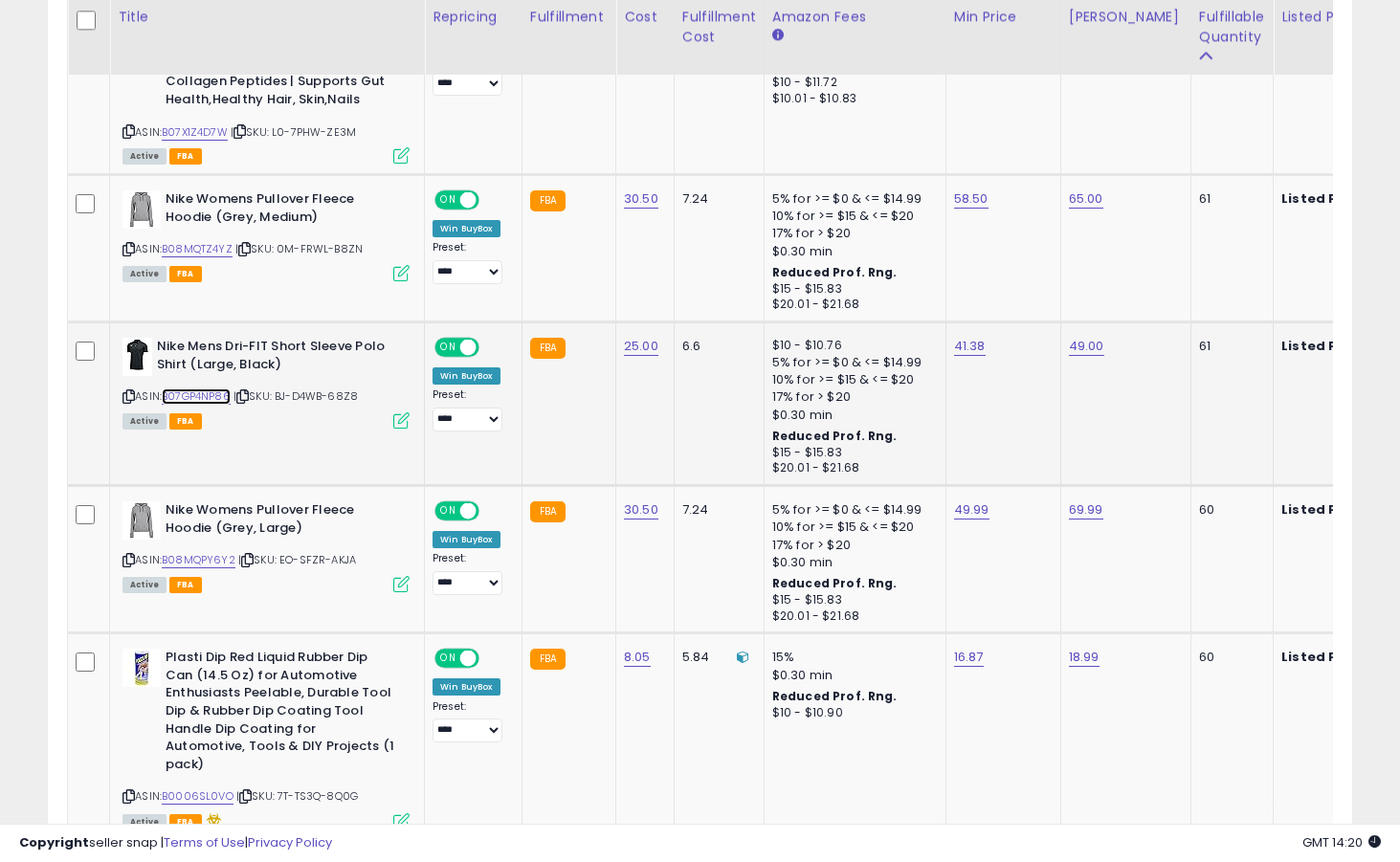
click at [221, 397] on link "B07GP4NP86" at bounding box center [196, 396] width 69 height 17
click at [966, 349] on link "41.38" at bounding box center [969, 347] width 32 height 19
type input "*****"
click button "submit" at bounding box center [1022, 299] width 33 height 29
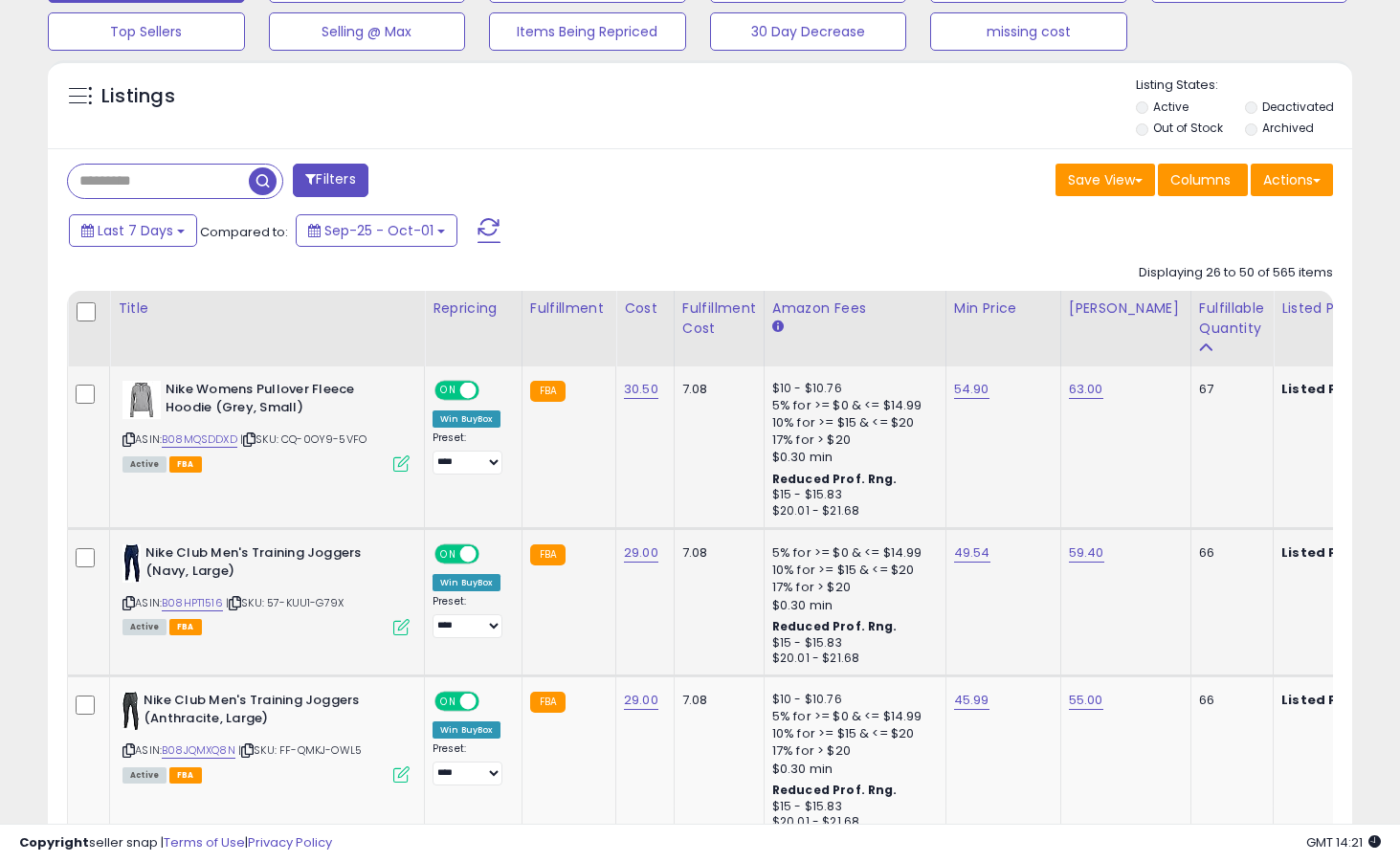
scroll to position [724, 0]
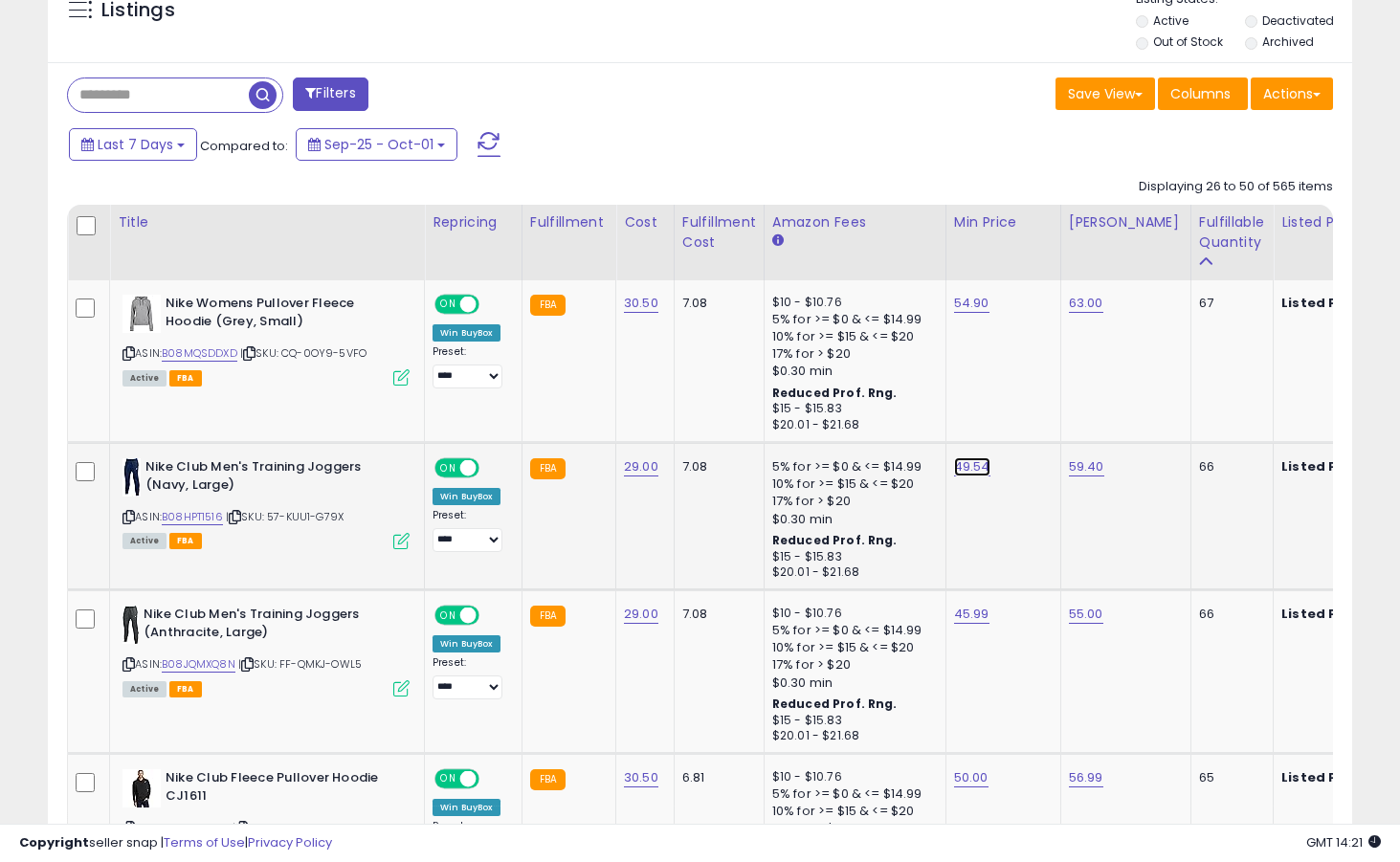
click at [965, 472] on link "49.54" at bounding box center [971, 467] width 36 height 19
type input "*****"
click button "submit" at bounding box center [1024, 419] width 33 height 29
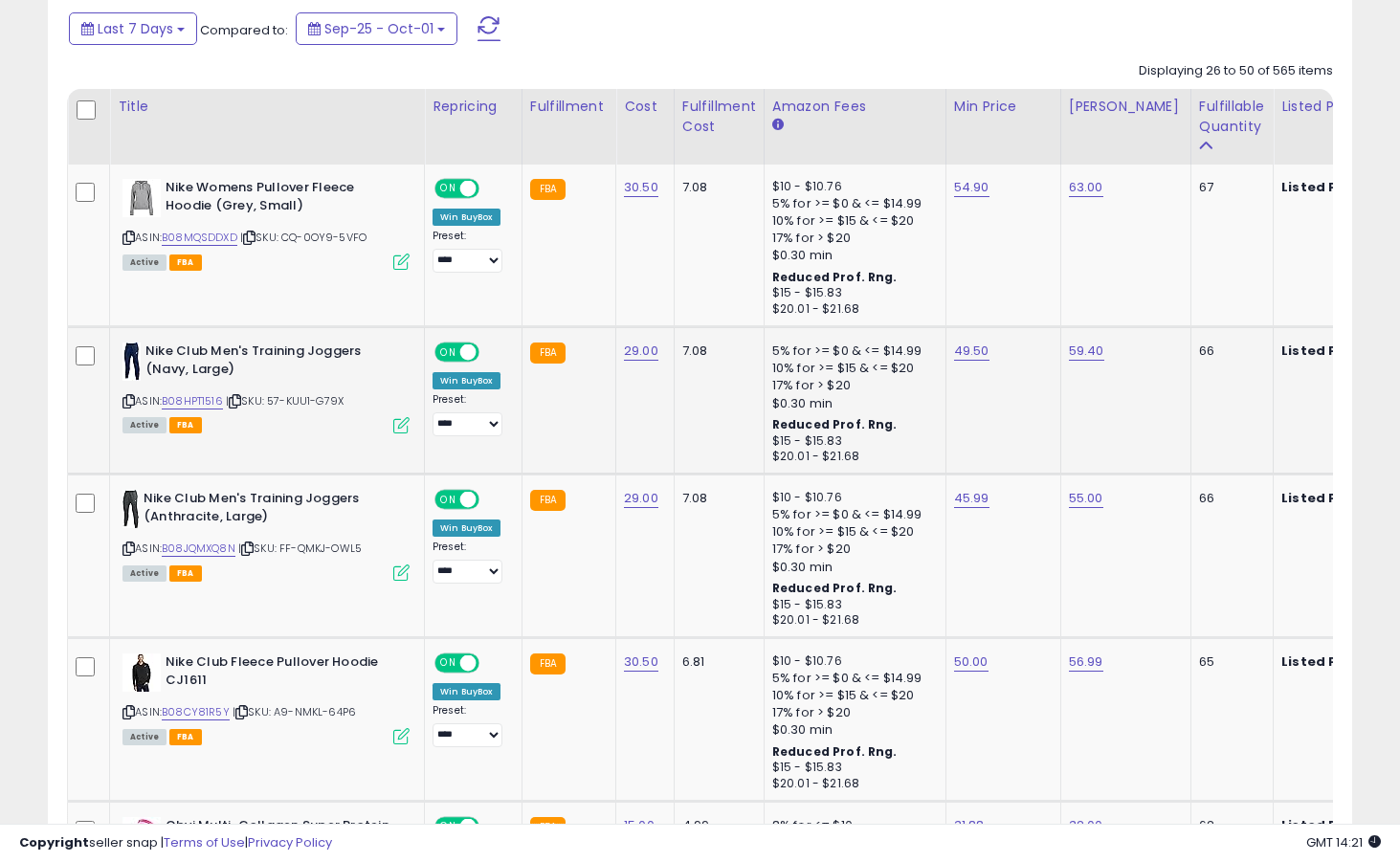
scroll to position [879, 0]
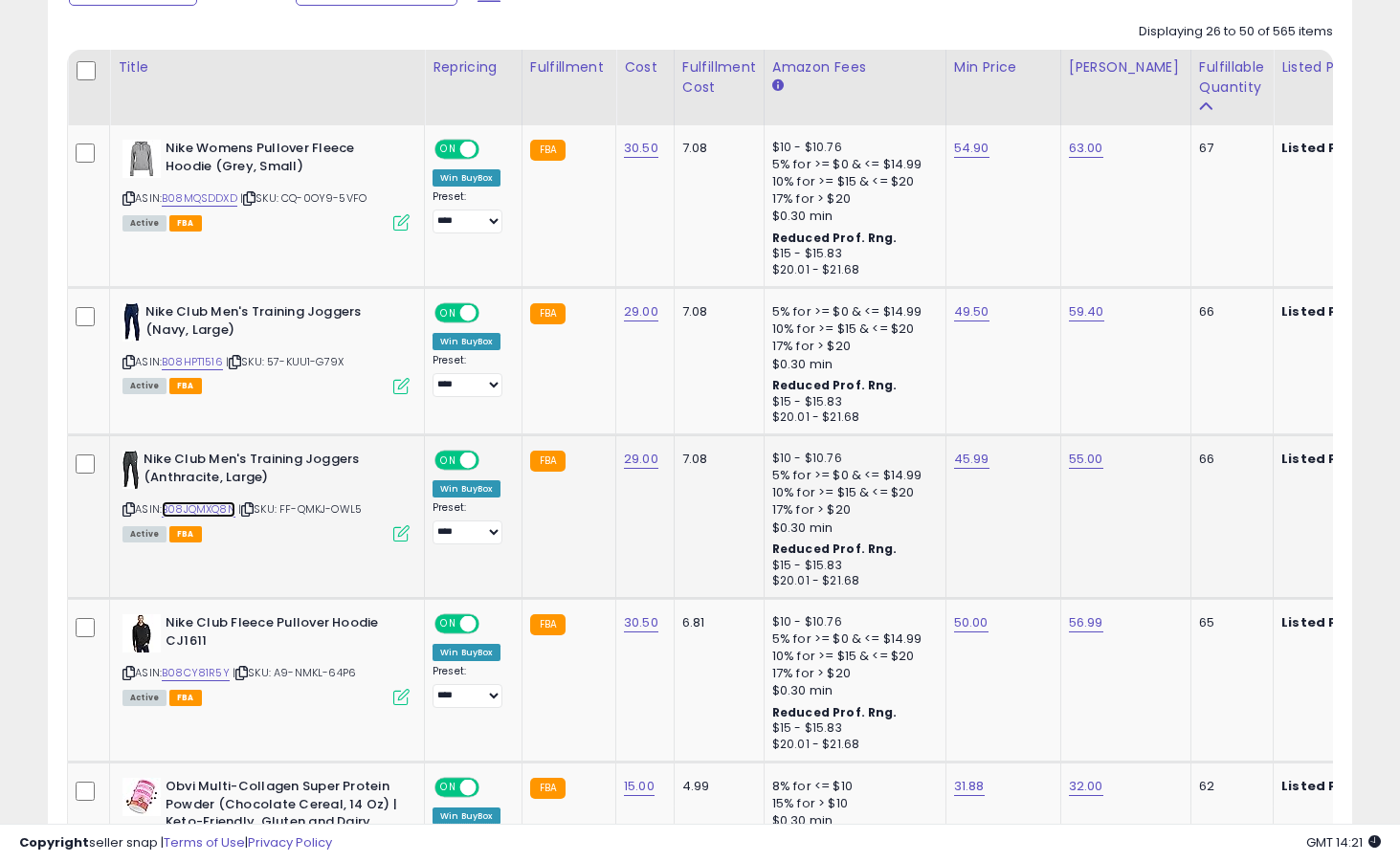
click at [216, 511] on link "B08JQMXQ8N" at bounding box center [199, 510] width 74 height 17
click at [957, 456] on link "45.99" at bounding box center [971, 459] width 35 height 19
type input "*****"
click button "submit" at bounding box center [1024, 412] width 33 height 29
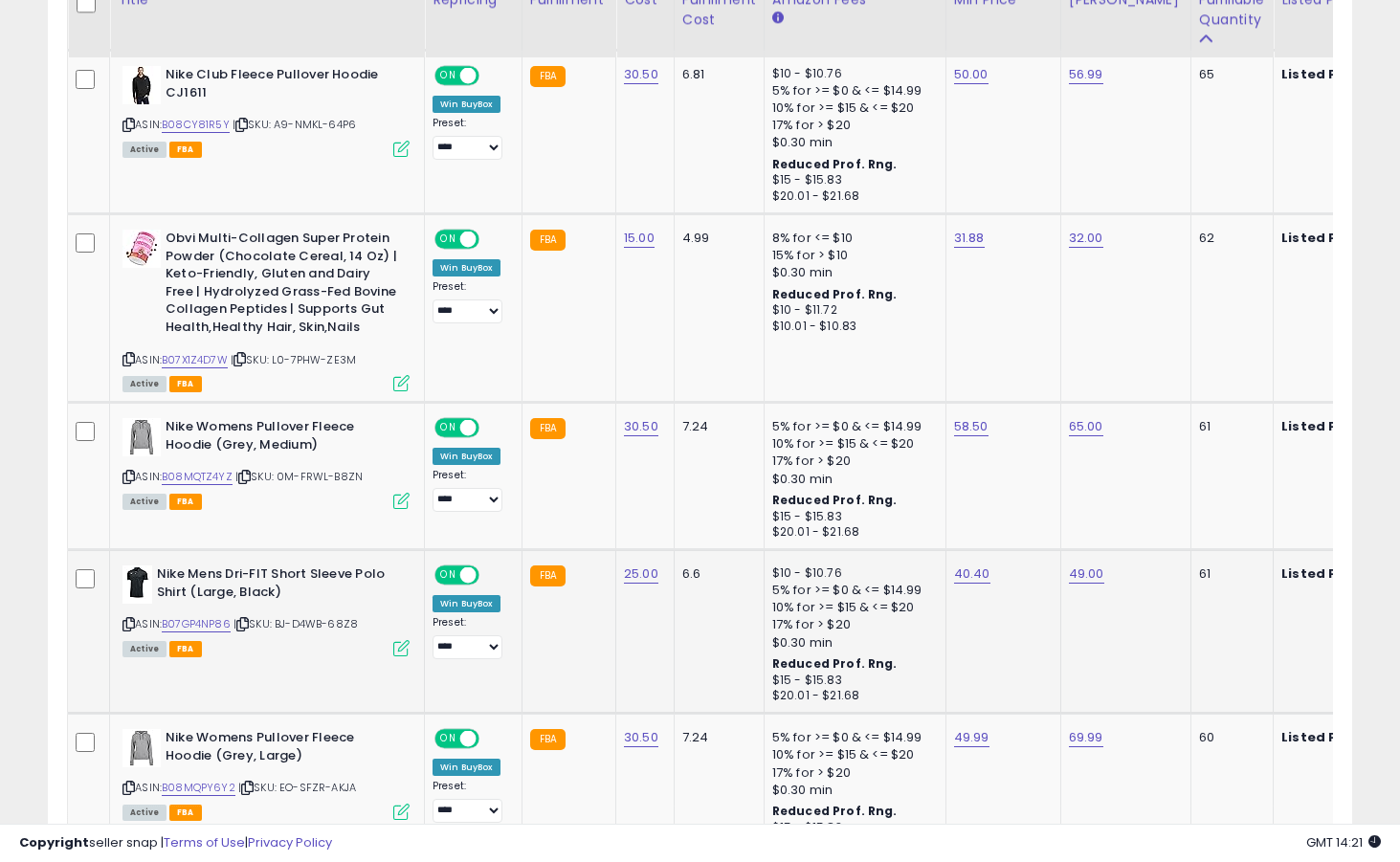
scroll to position [1430, 0]
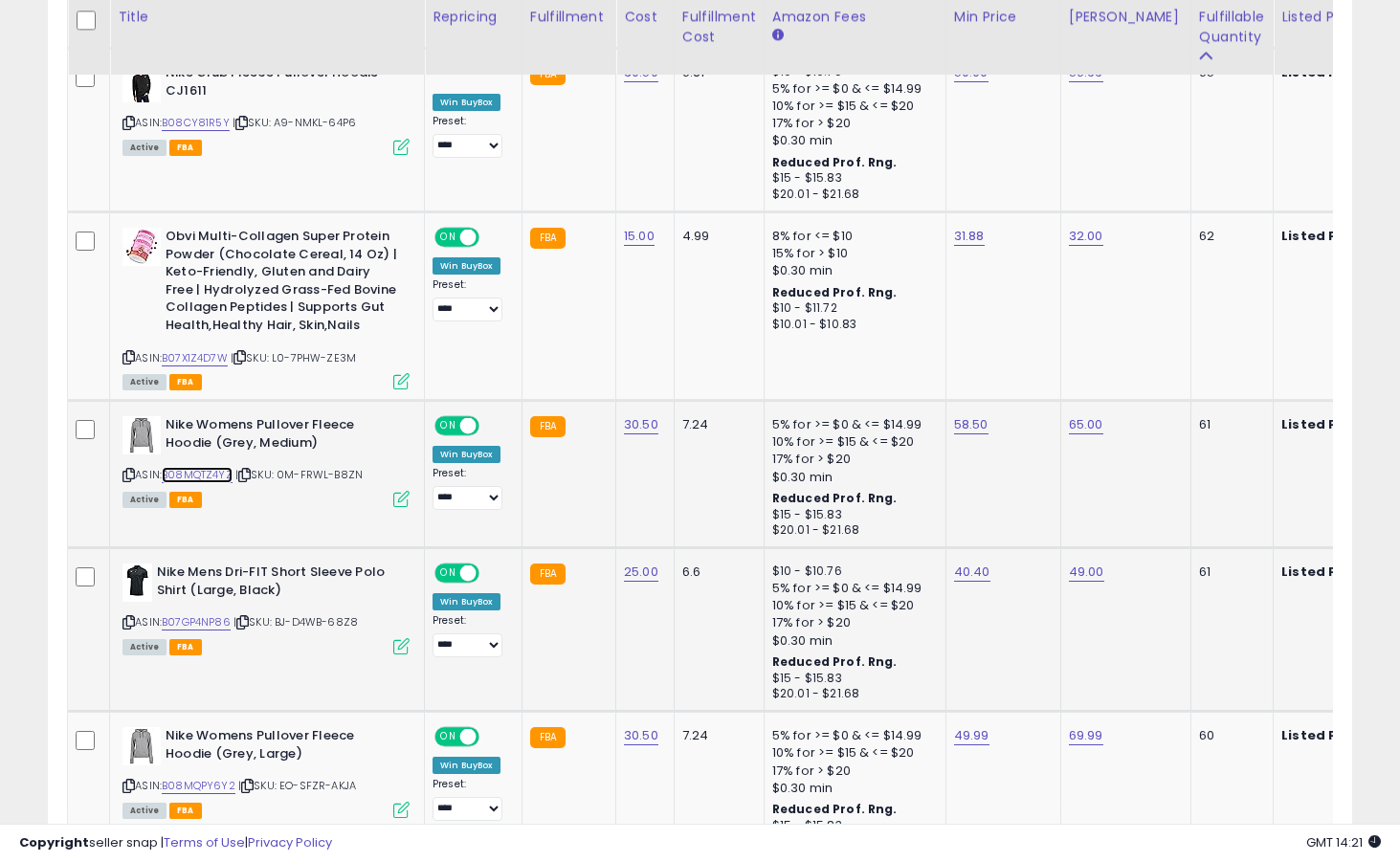
click at [193, 467] on link "B08MQTZ4YZ" at bounding box center [197, 475] width 71 height 17
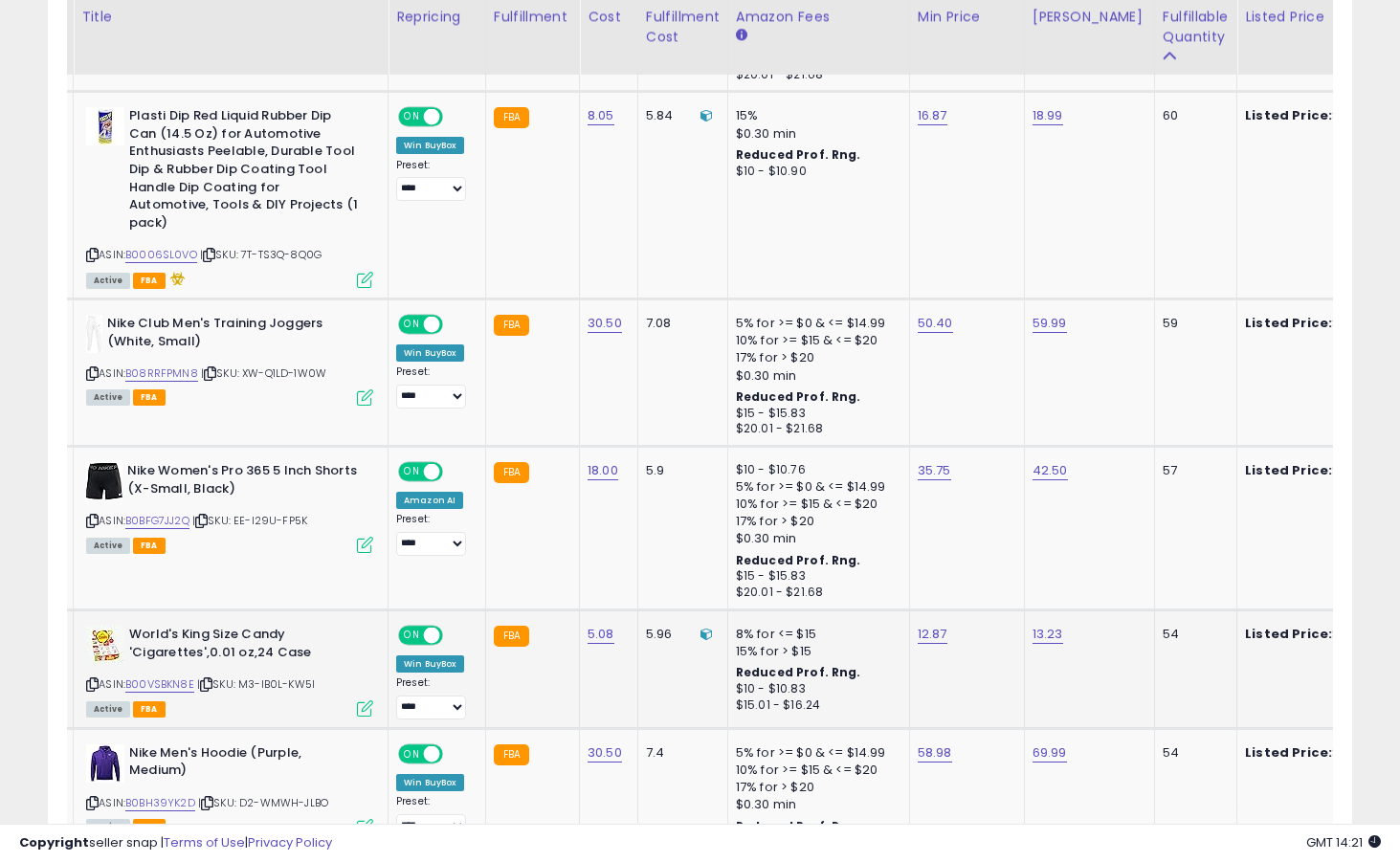
scroll to position [0, 36]
click at [191, 677] on link "B00VSBKN8E" at bounding box center [159, 684] width 69 height 17
click at [930, 625] on link "12.87" at bounding box center [932, 635] width 30 height 19
type input "*****"
click button "submit" at bounding box center [985, 570] width 33 height 29
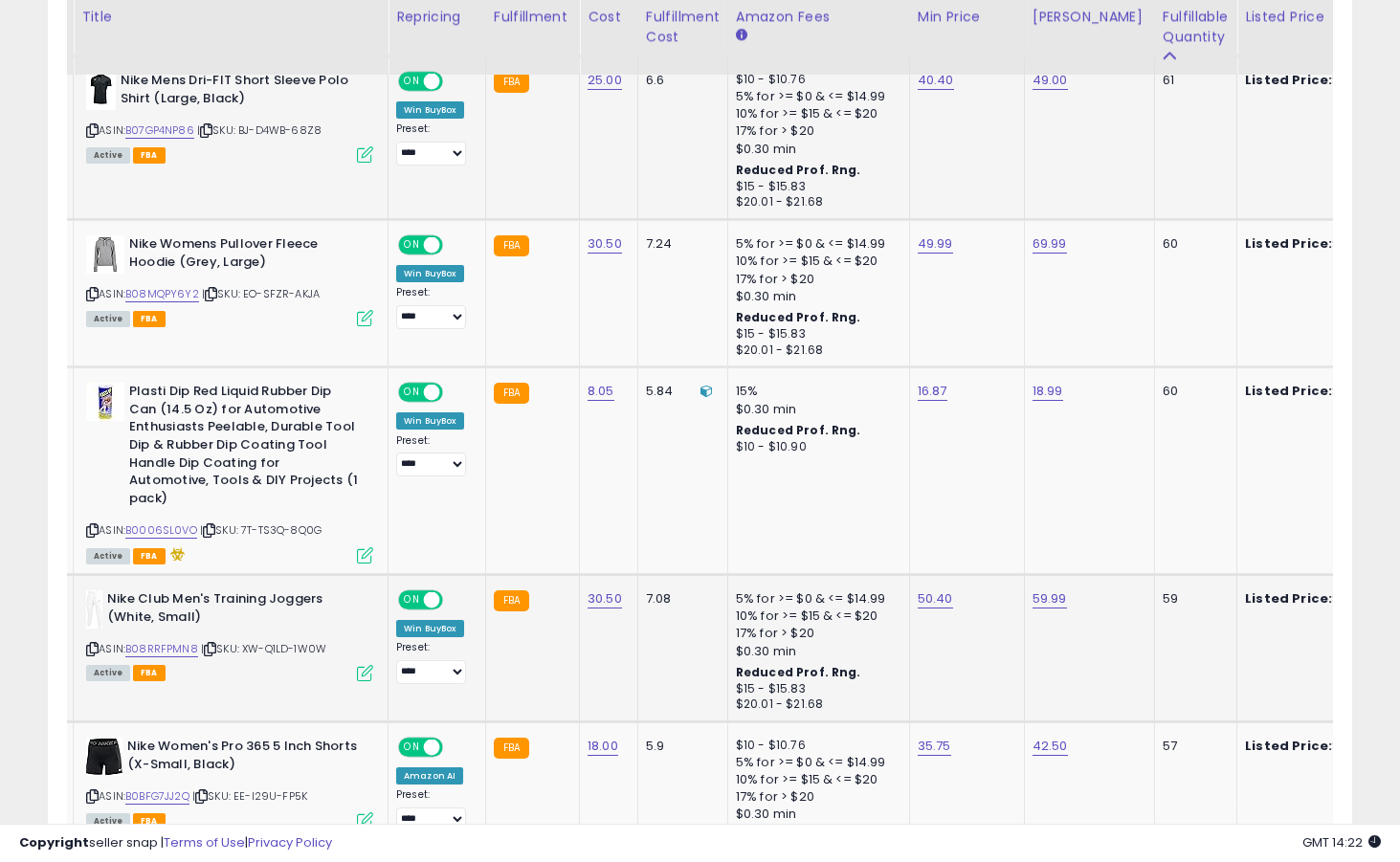
scroll to position [1920, 0]
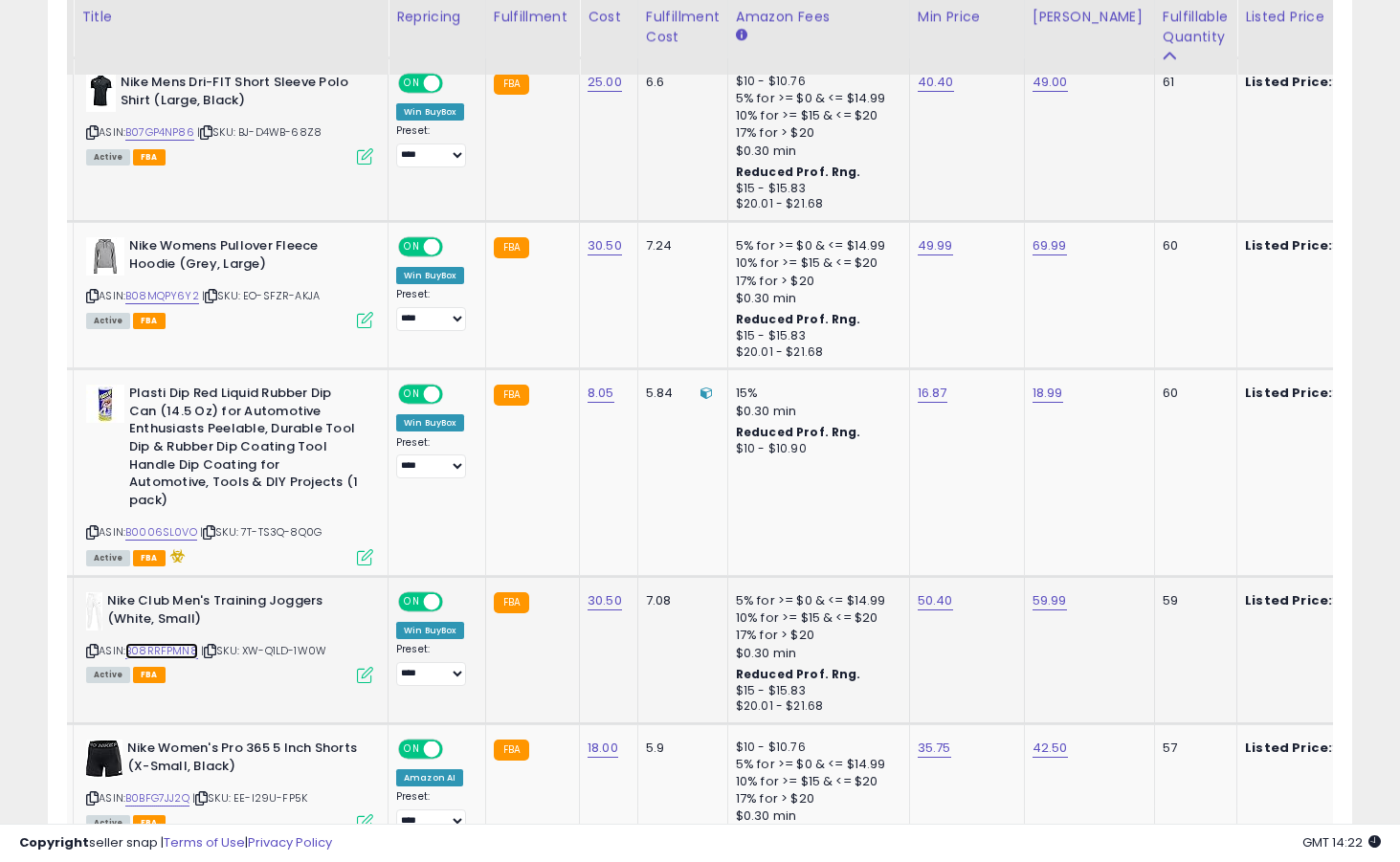
click at [173, 644] on link "B08RRFPMN8" at bounding box center [161, 651] width 73 height 17
click at [929, 591] on link "50.40" at bounding box center [935, 601] width 35 height 19
type input "*****"
click button "submit" at bounding box center [988, 536] width 33 height 29
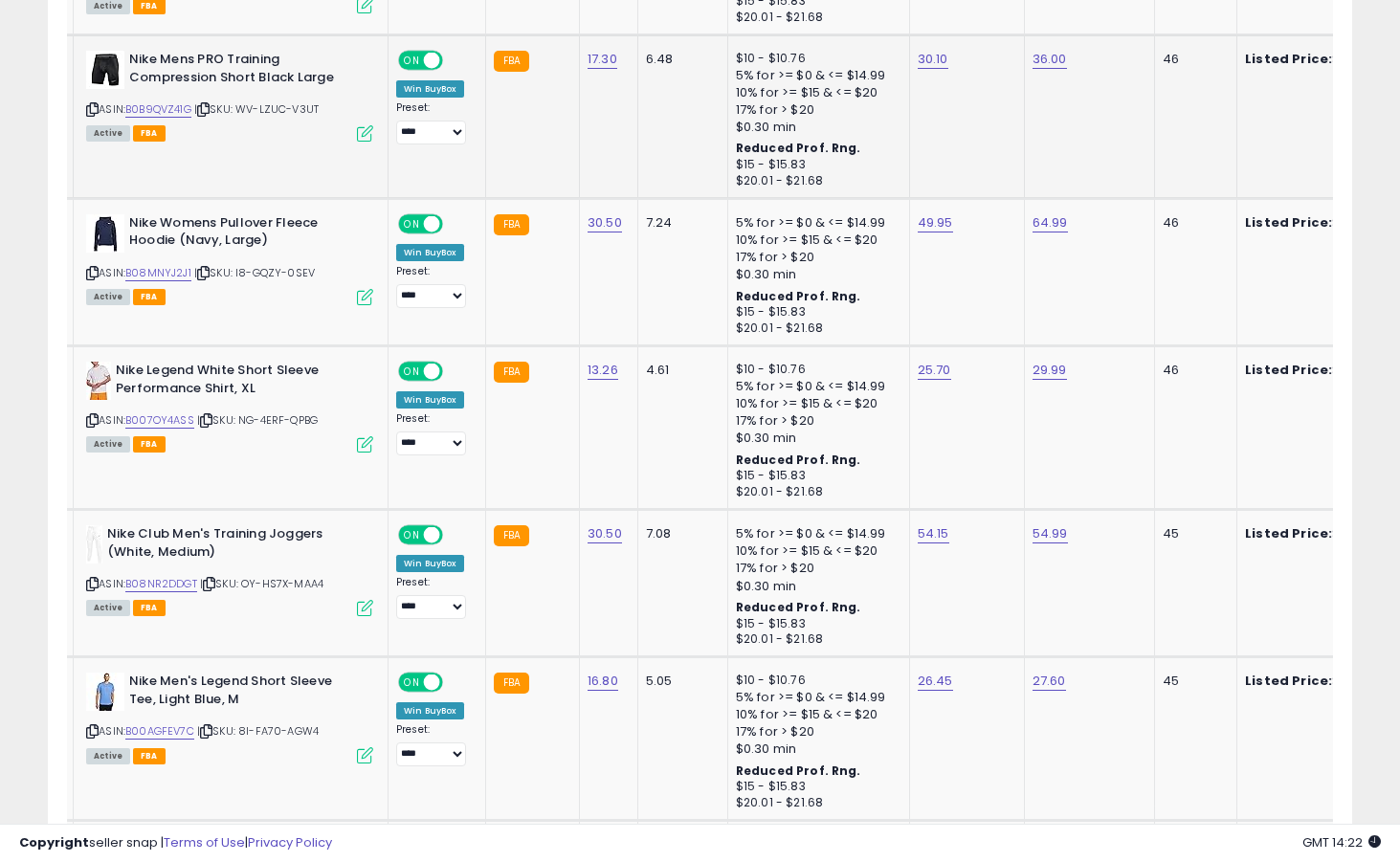
scroll to position [4266, 0]
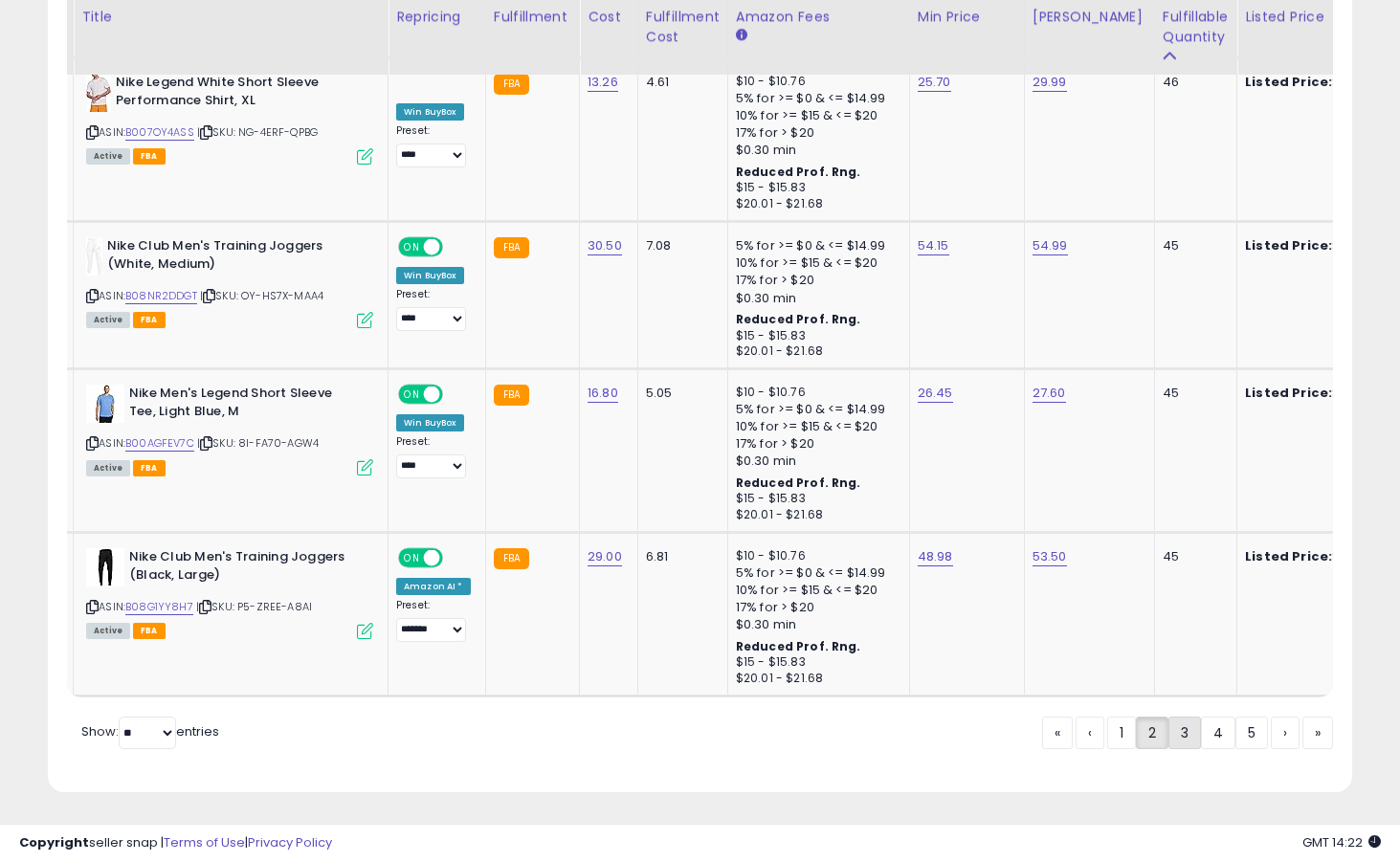
click at [1187, 742] on link "3" at bounding box center [1185, 734] width 33 height 33
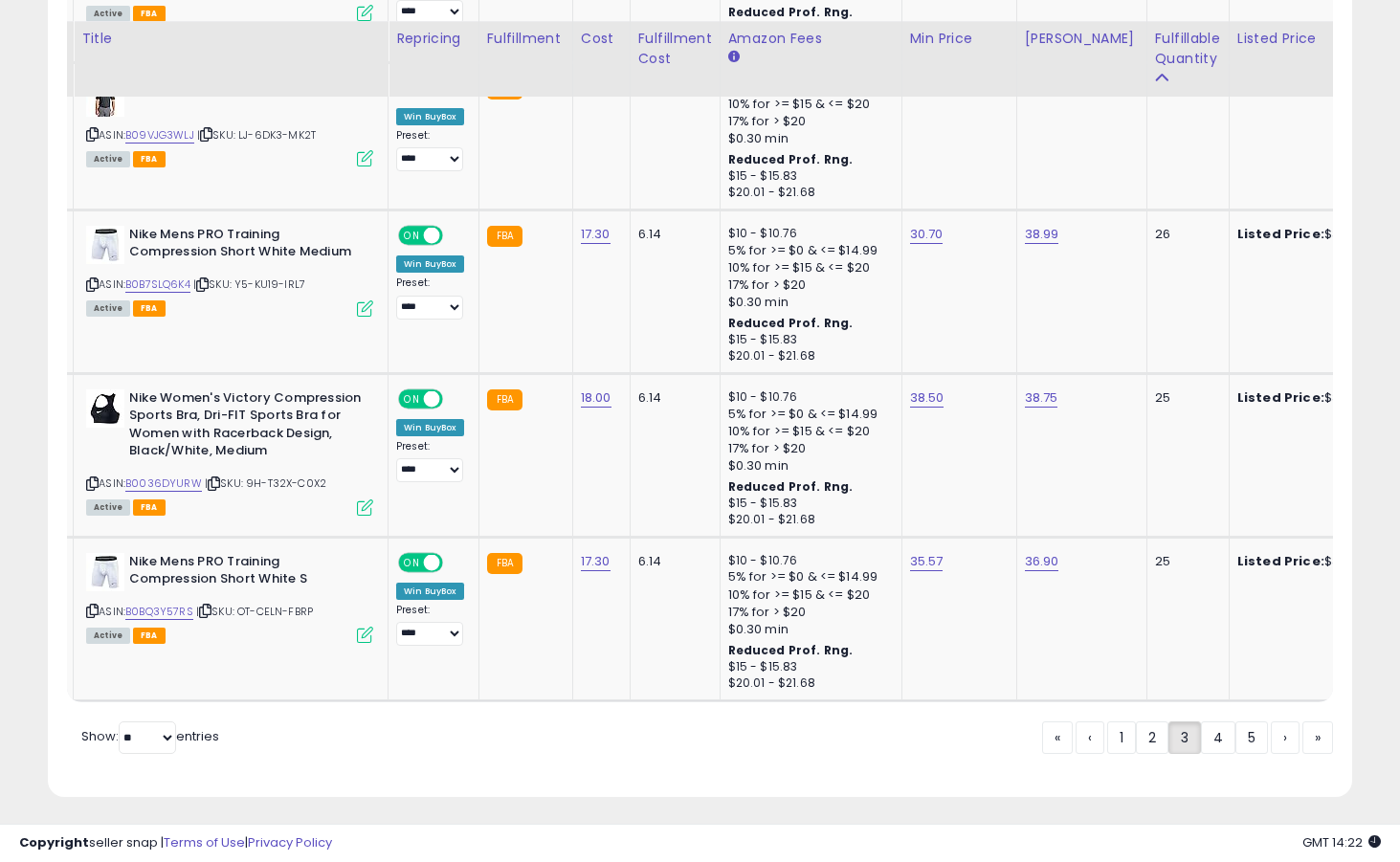
scroll to position [4262, 0]
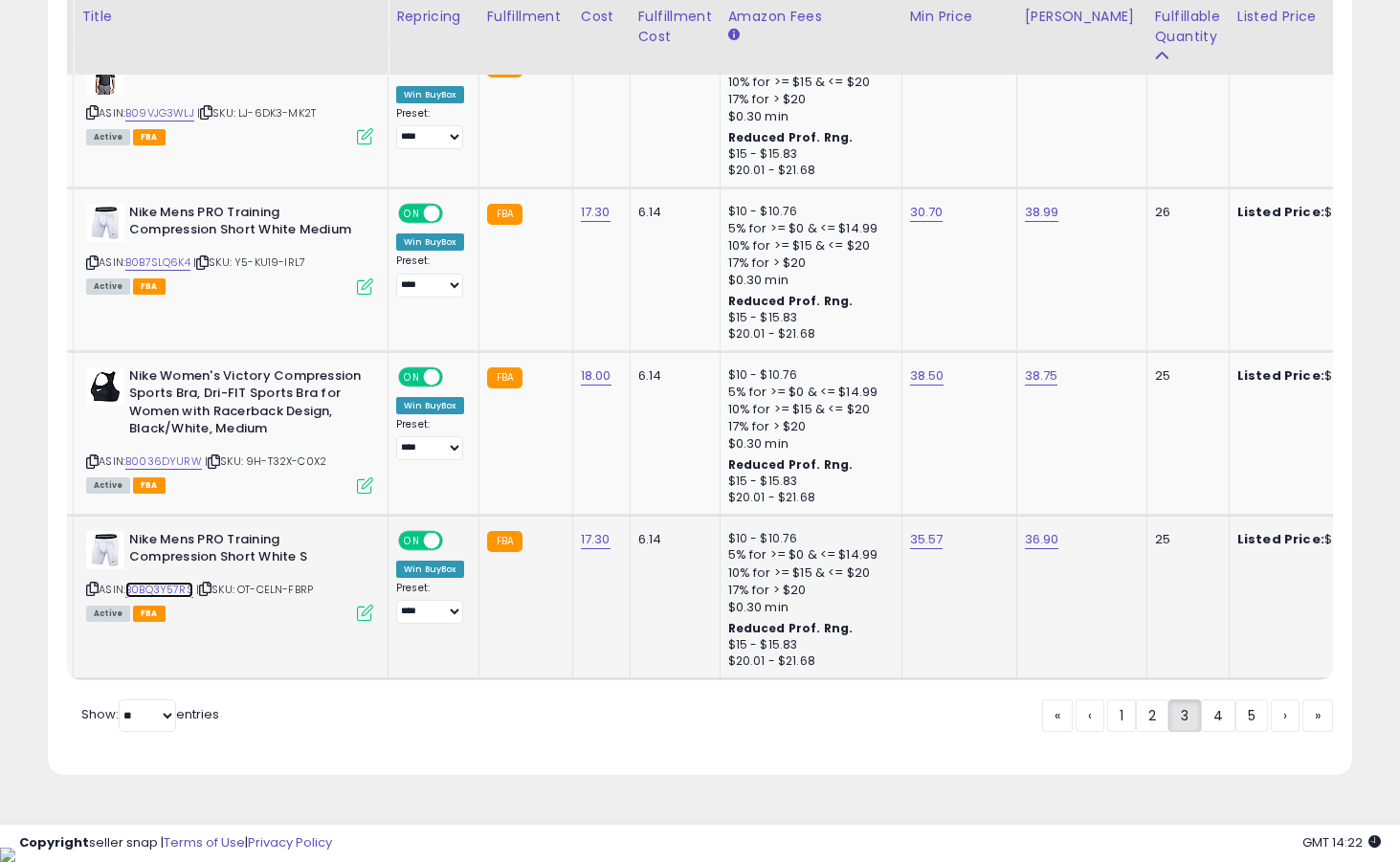
click at [173, 596] on link "B0BQ3Y57RS" at bounding box center [159, 589] width 68 height 17
click at [928, 540] on link "35.57" at bounding box center [927, 540] width 34 height 19
type input "*****"
click button "submit" at bounding box center [984, 492] width 33 height 29
click at [184, 465] on link "B0036DYURW" at bounding box center [163, 461] width 77 height 17
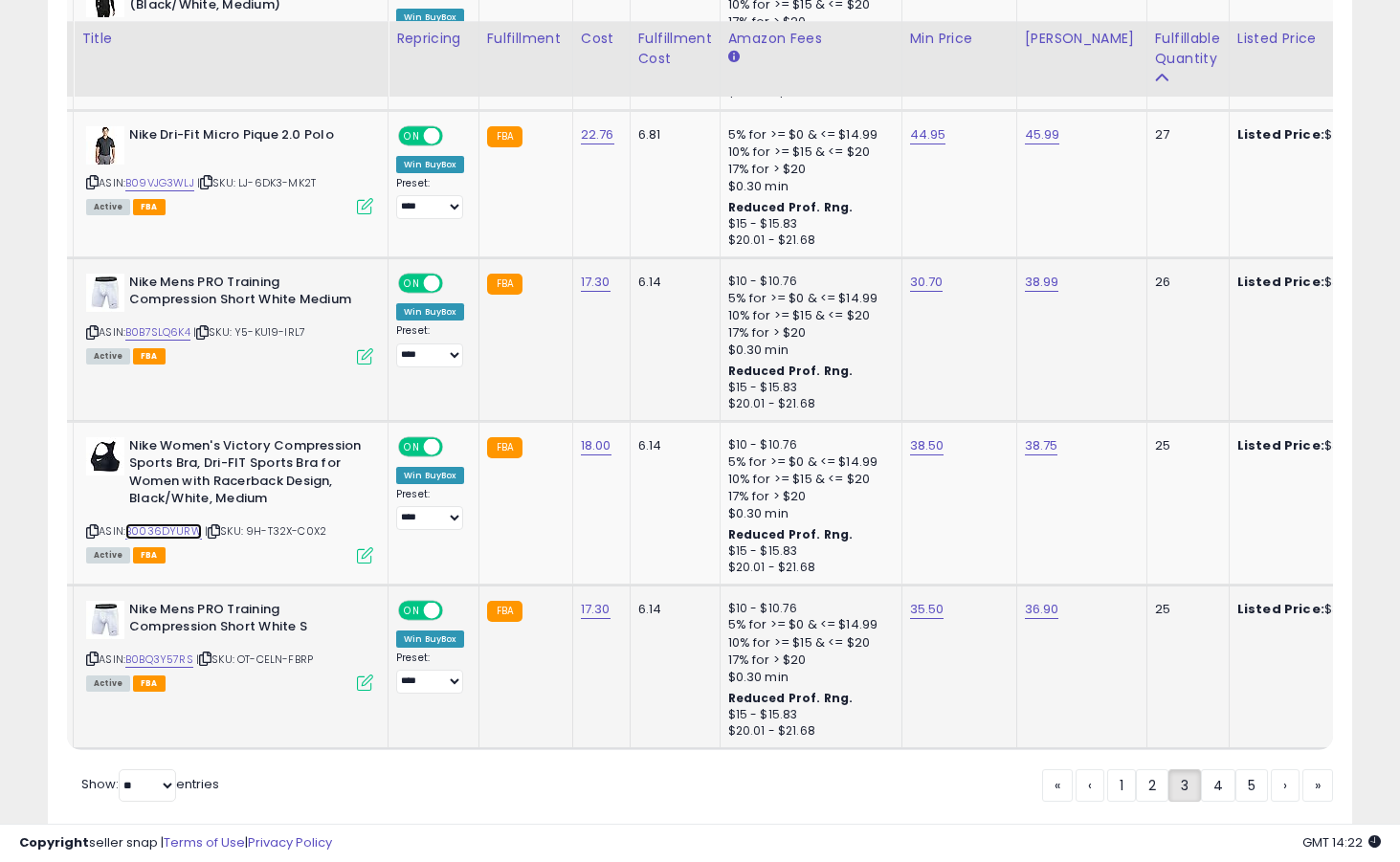
scroll to position [4140, 0]
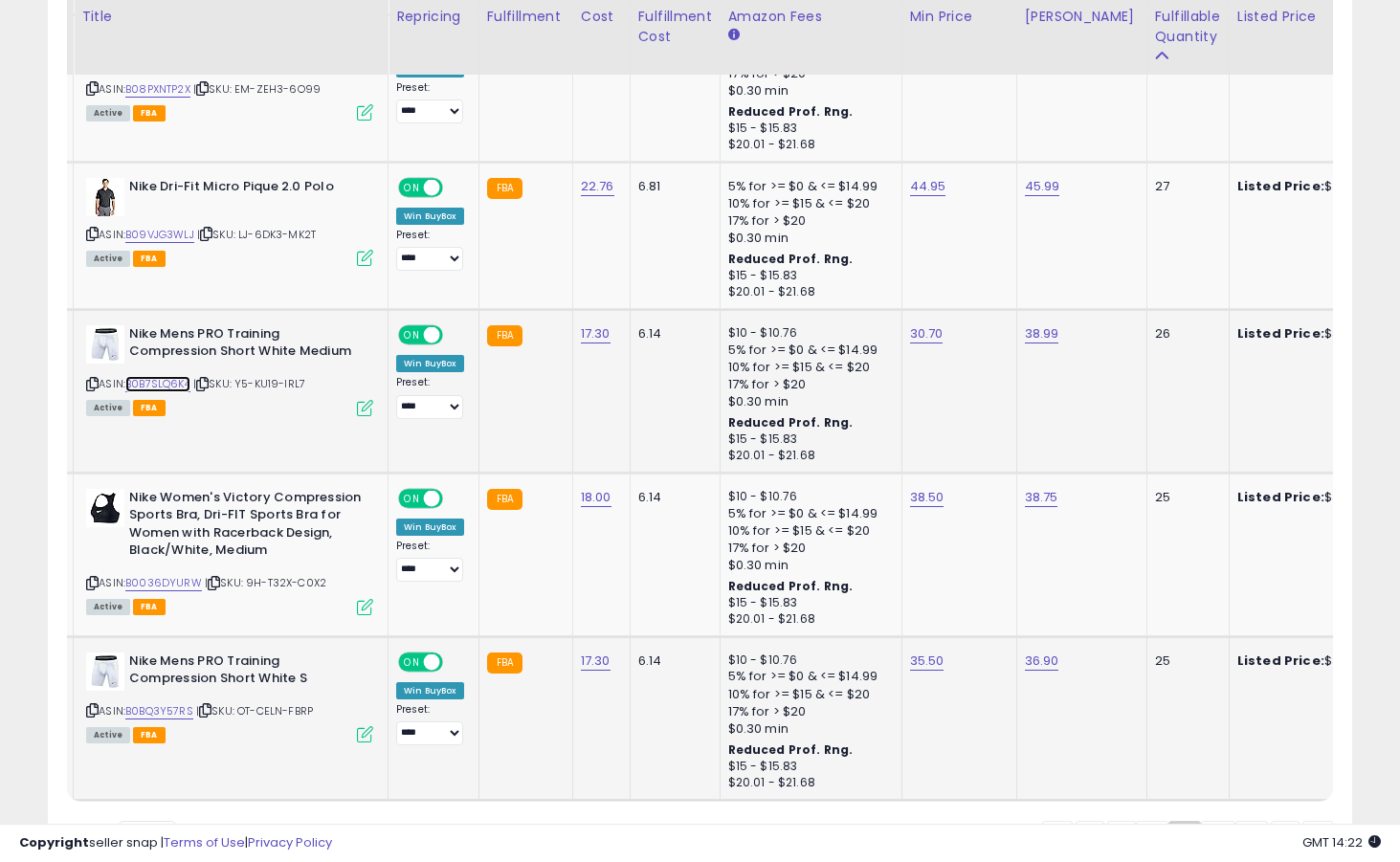
click at [151, 384] on link "B0B7SLQ6K4" at bounding box center [157, 384] width 65 height 17
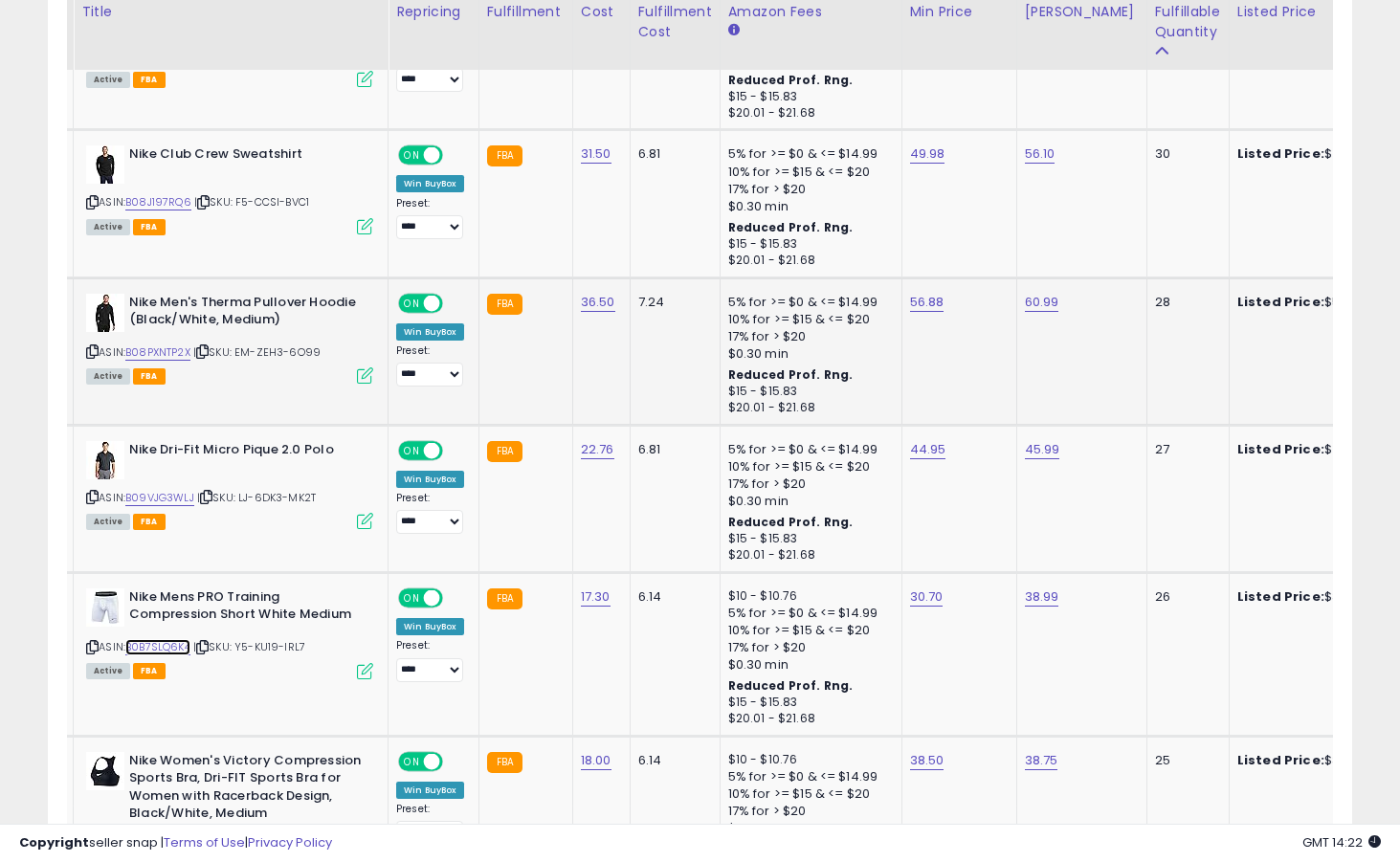
scroll to position [3872, 0]
